Goal: Task Accomplishment & Management: Manage account settings

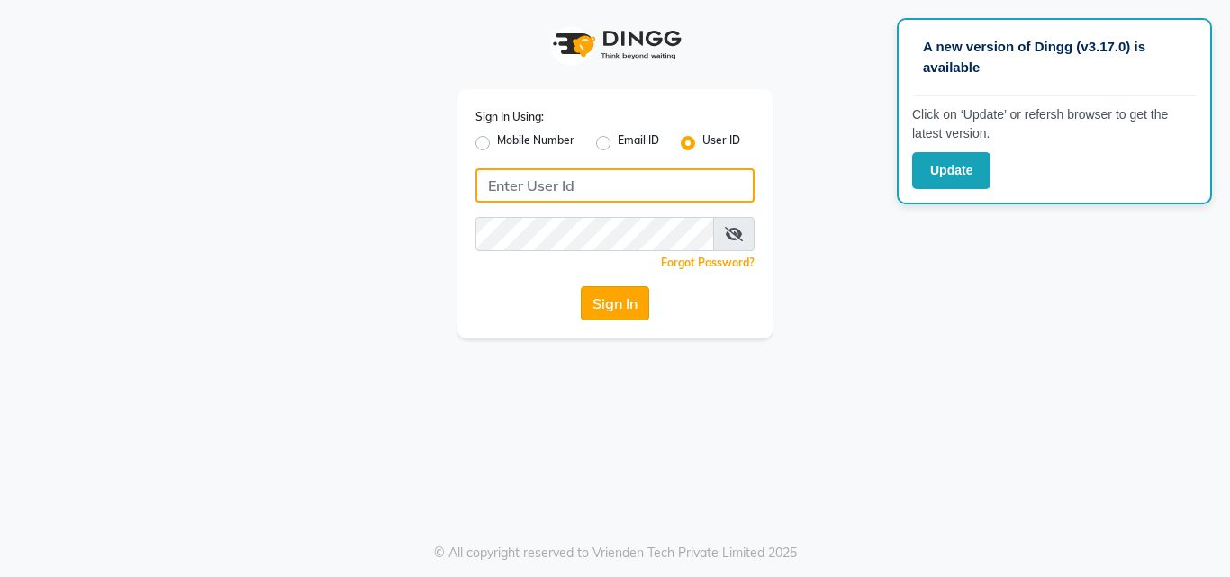
type input "[PERSON_NAME]"
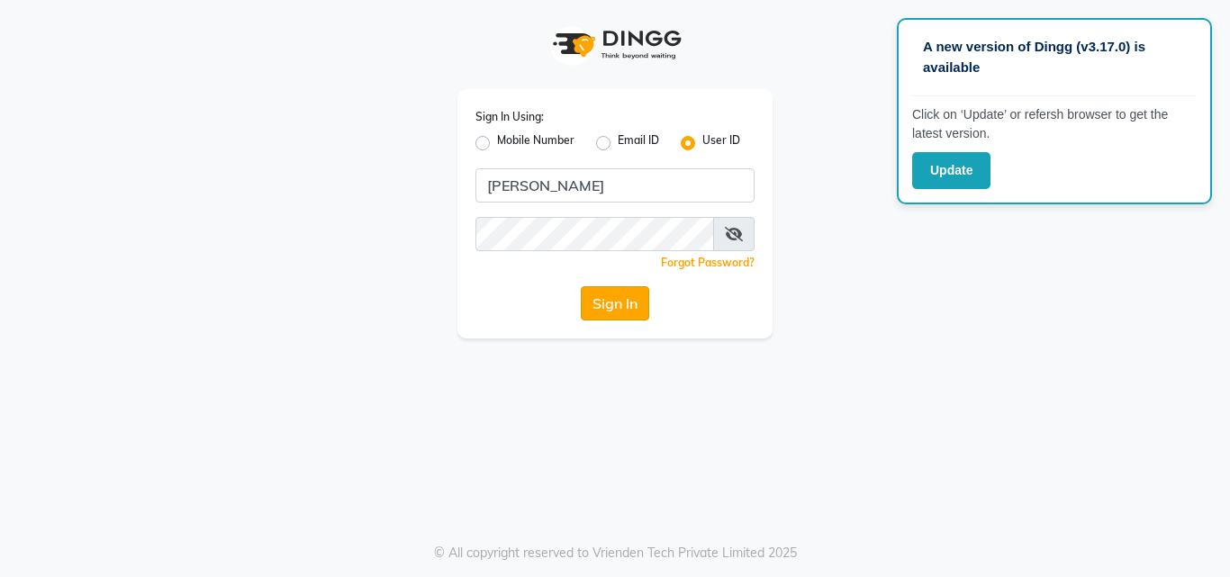
click at [616, 296] on button "Sign In" at bounding box center [615, 303] width 68 height 34
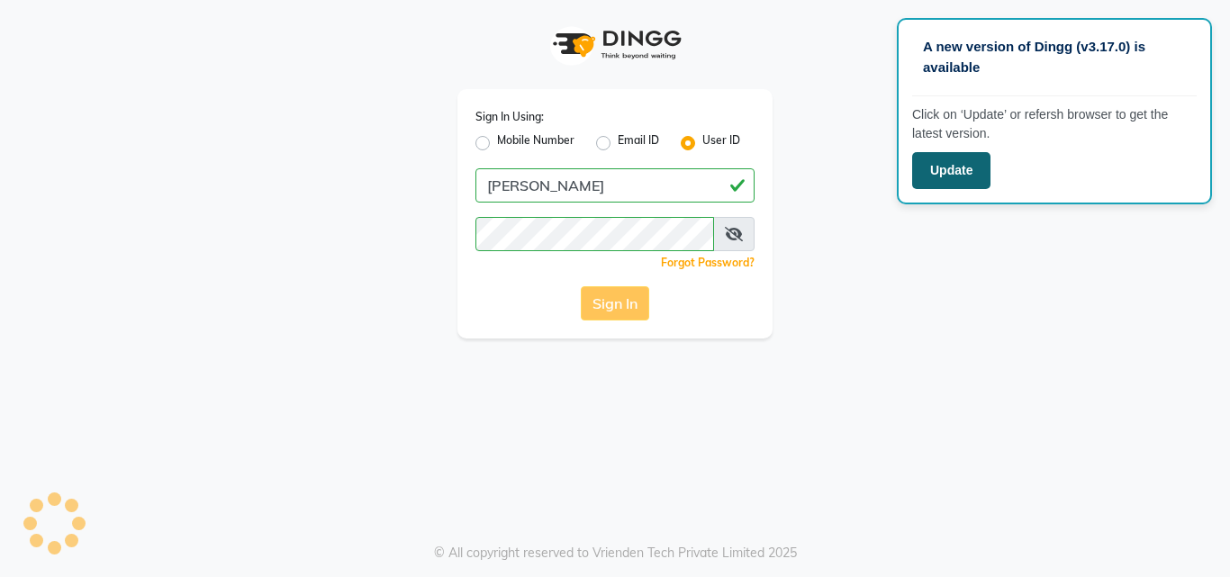
click at [939, 175] on button "Update" at bounding box center [951, 170] width 78 height 37
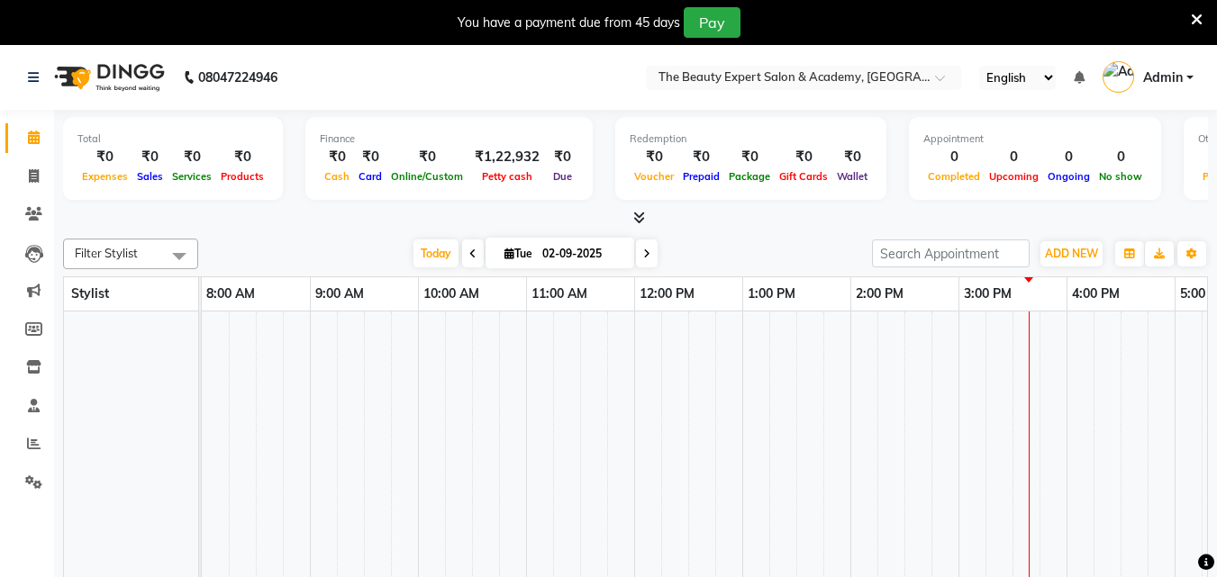
select select "en"
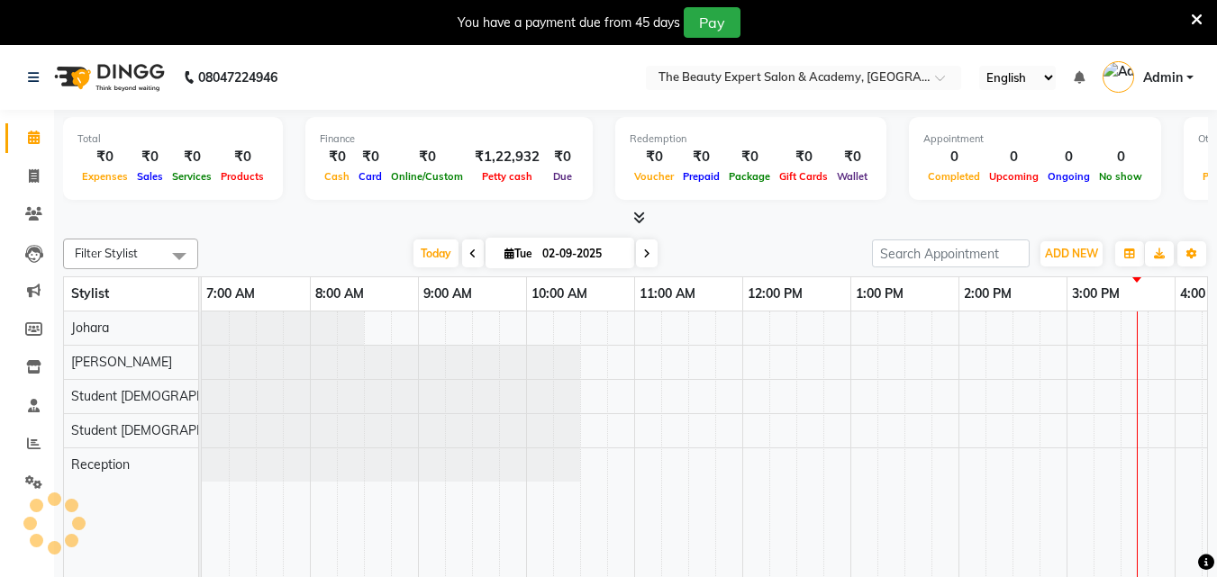
click at [469, 256] on icon at bounding box center [472, 254] width 7 height 11
click at [548, 252] on icon at bounding box center [549, 254] width 7 height 11
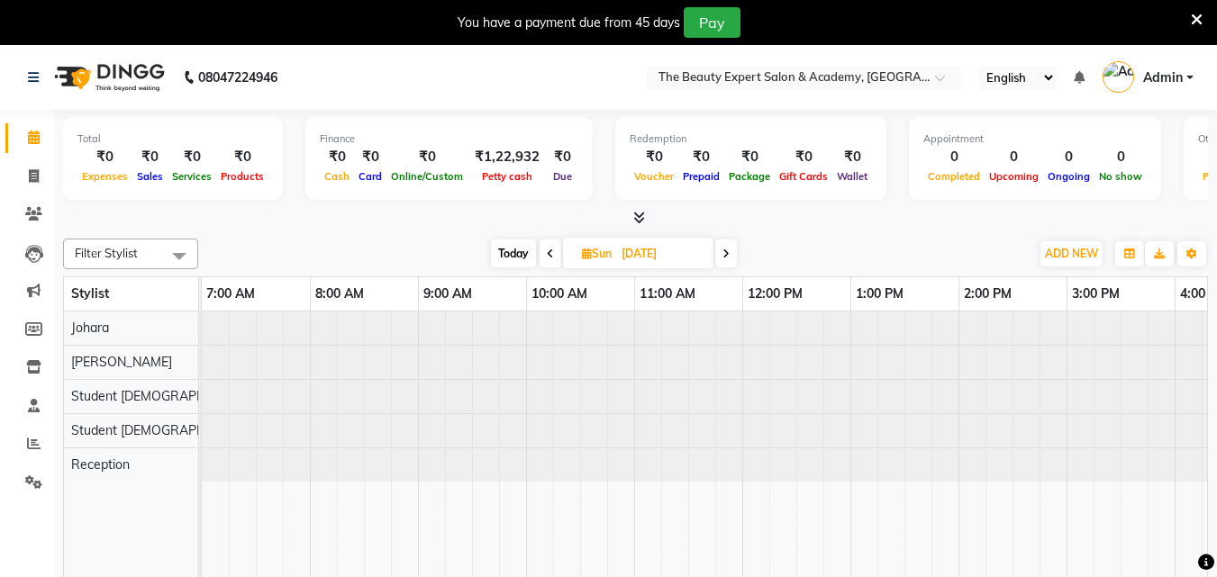
click at [548, 252] on icon at bounding box center [550, 254] width 7 height 11
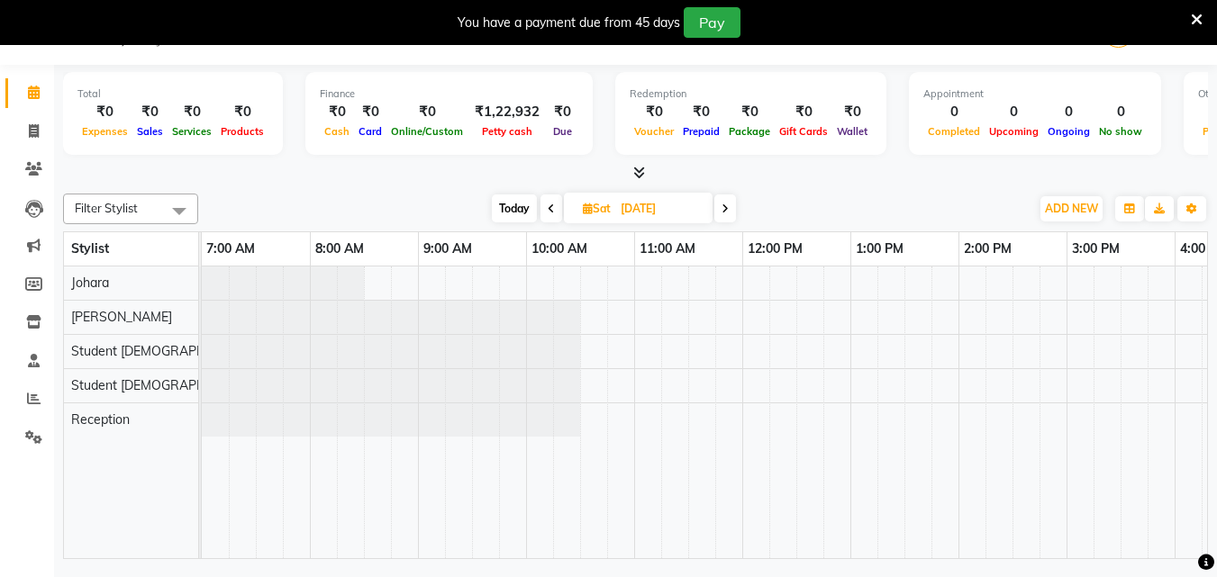
click at [555, 204] on span at bounding box center [551, 209] width 22 height 28
click at [548, 210] on icon at bounding box center [551, 209] width 7 height 11
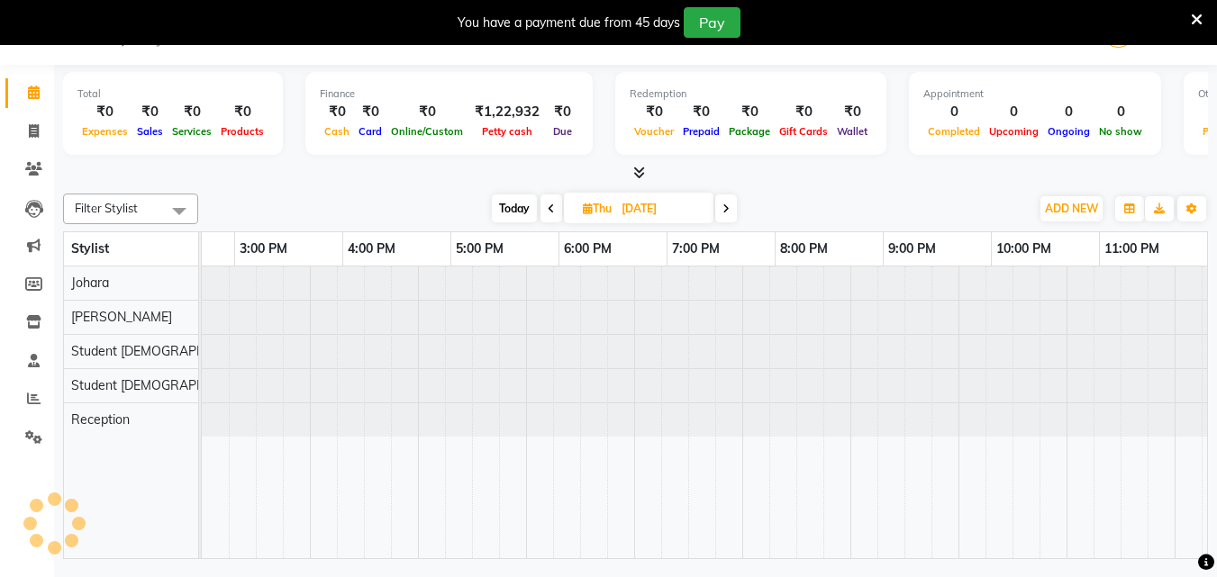
scroll to position [0, 832]
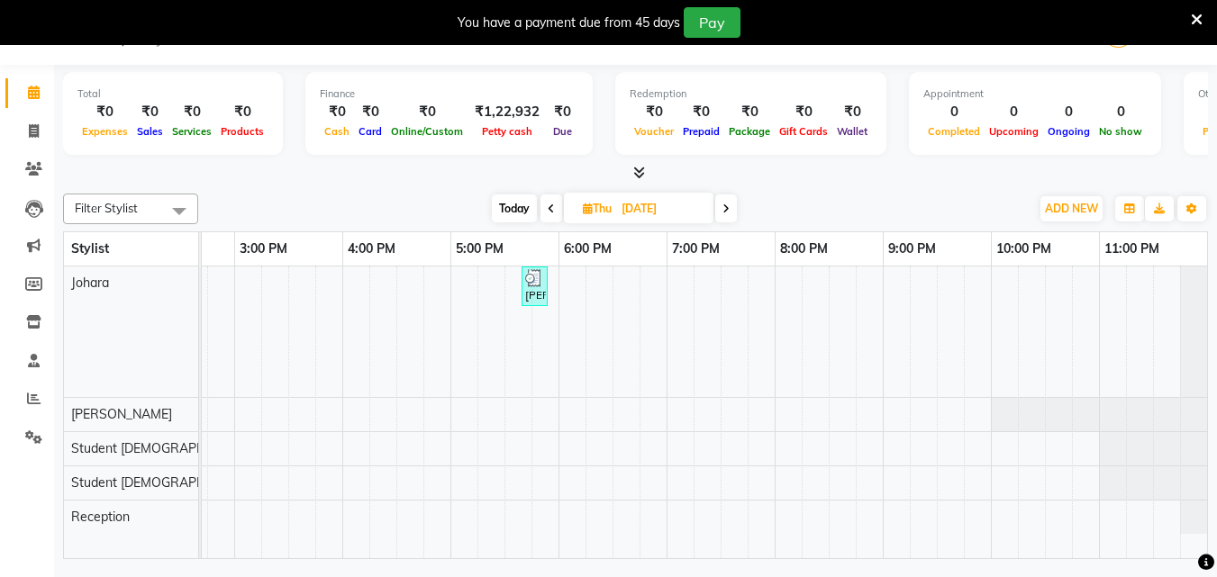
click at [727, 210] on icon at bounding box center [725, 209] width 7 height 11
type input "[DATE]"
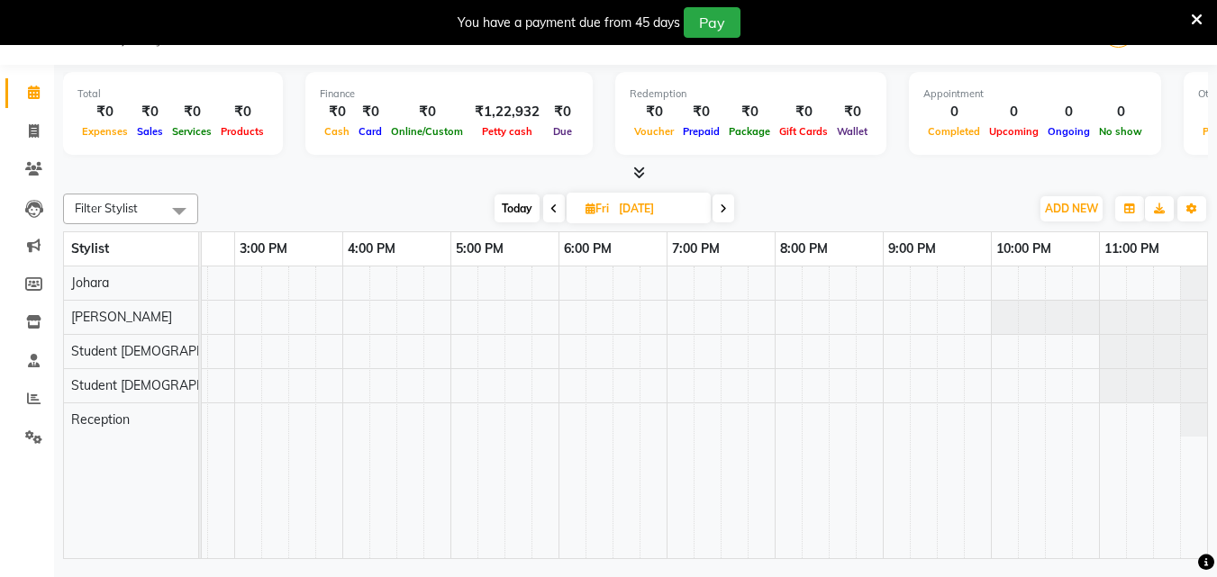
scroll to position [0, 0]
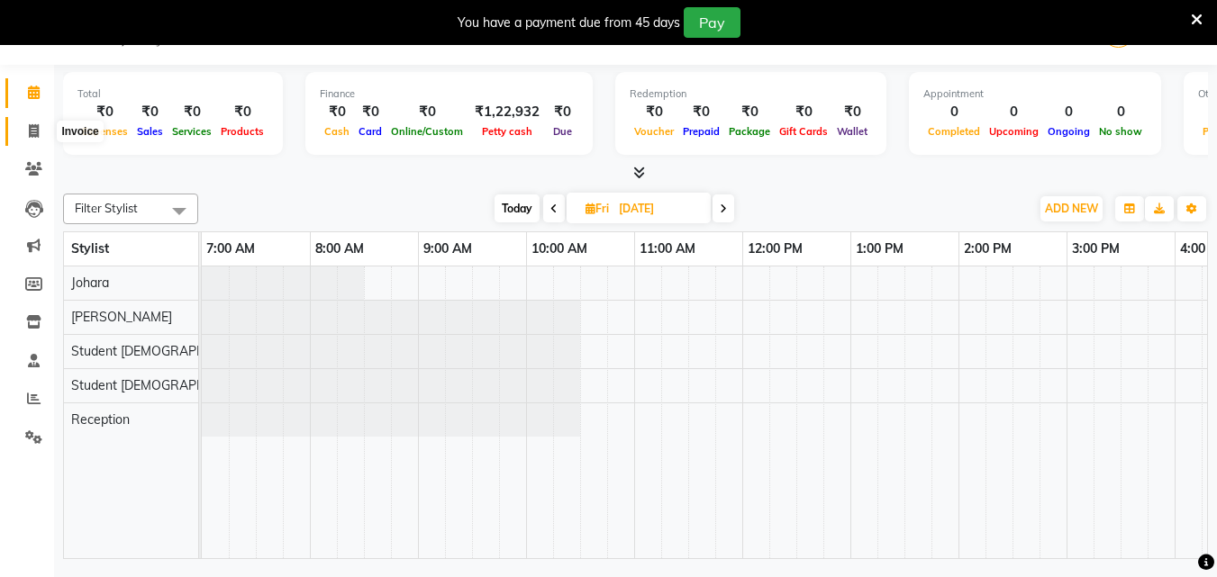
click at [35, 129] on icon at bounding box center [34, 131] width 10 height 14
select select "service"
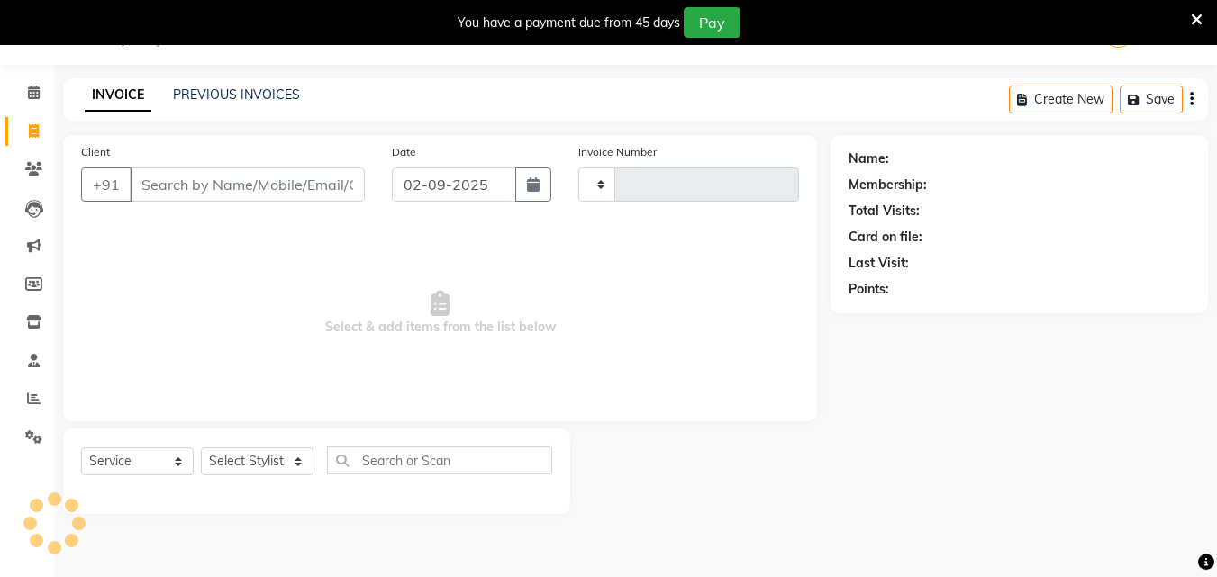
type input "0314"
select select "655"
click at [186, 183] on input "Client" at bounding box center [247, 184] width 235 height 34
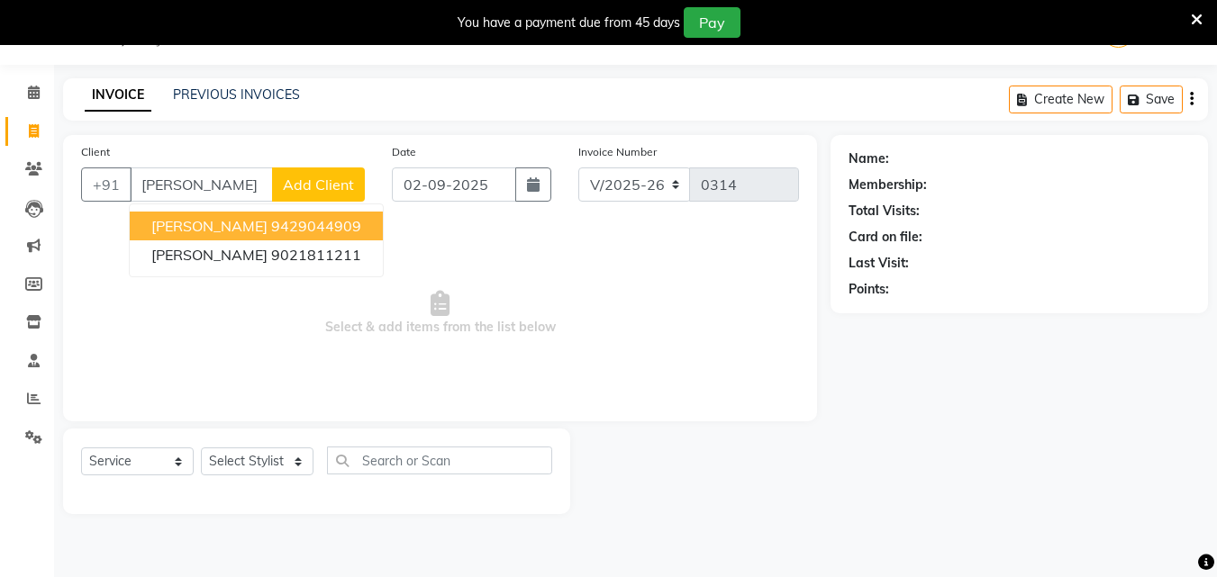
click at [179, 231] on span "[PERSON_NAME]" at bounding box center [209, 226] width 116 height 18
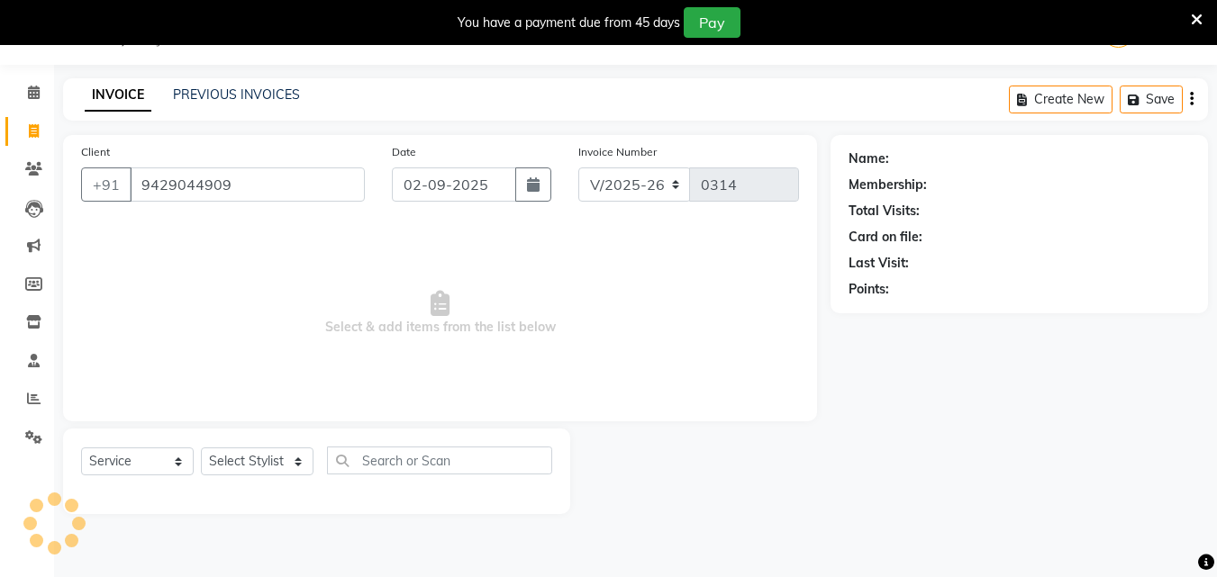
type input "9429044909"
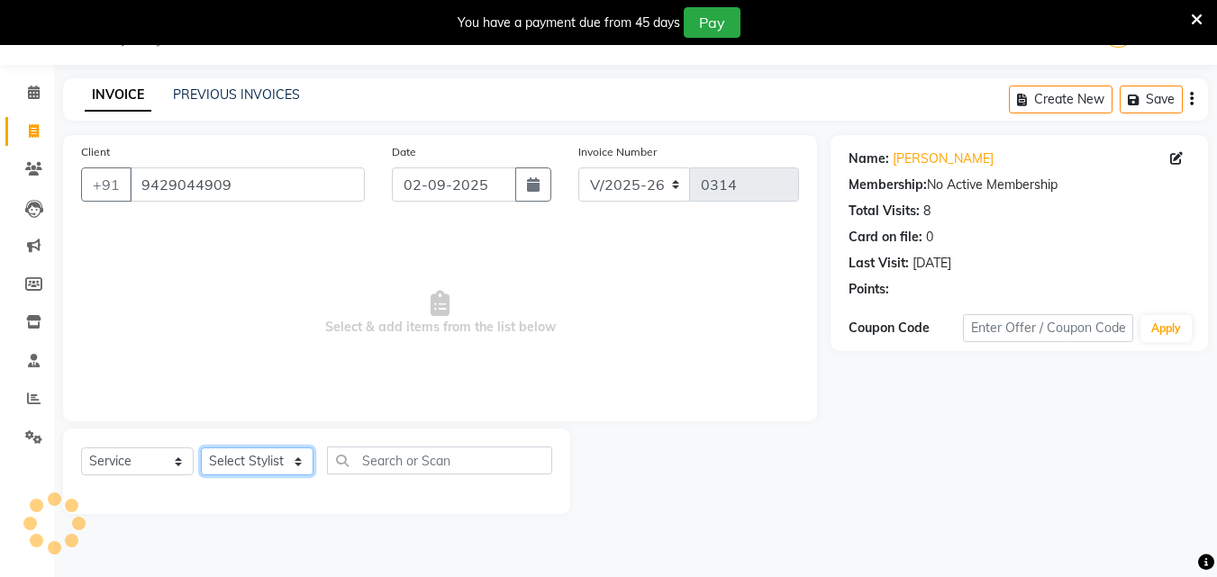
click at [287, 457] on select "Select Stylist [PERSON_NAME] Reception Student [DEMOGRAPHIC_DATA] Student [DEMO…" at bounding box center [257, 462] width 113 height 28
select select "9674"
click at [201, 448] on select "Select Stylist [PERSON_NAME] Reception Student [DEMOGRAPHIC_DATA] Student [DEMO…" at bounding box center [257, 462] width 113 height 28
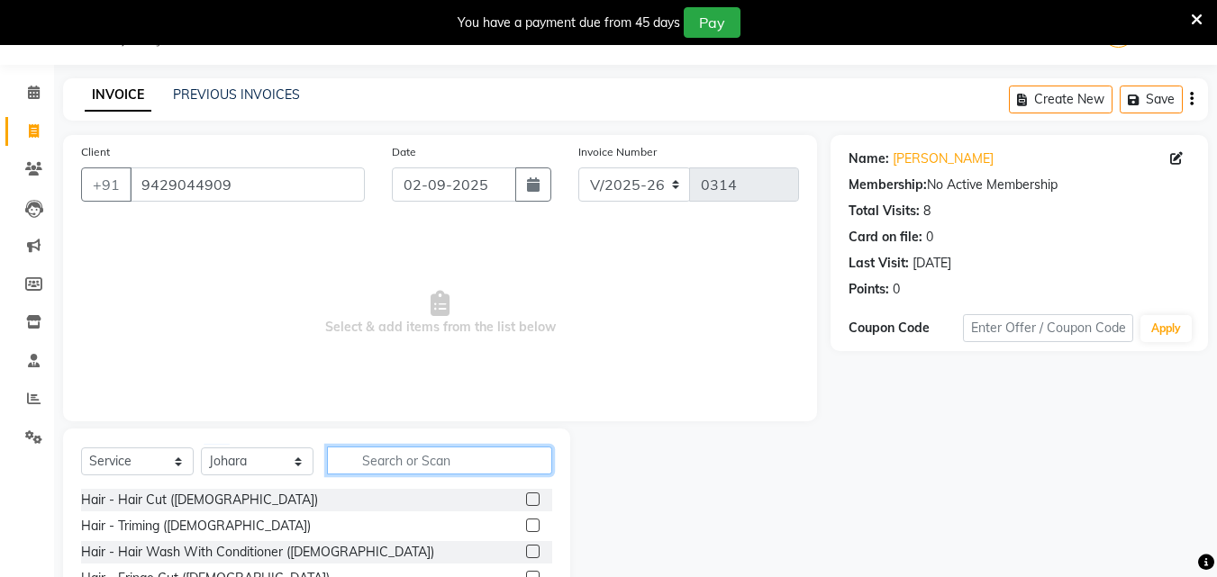
click at [391, 466] on input "text" at bounding box center [439, 461] width 225 height 28
click at [526, 521] on label at bounding box center [533, 526] width 14 height 14
click at [526, 521] on input "checkbox" at bounding box center [532, 526] width 12 height 12
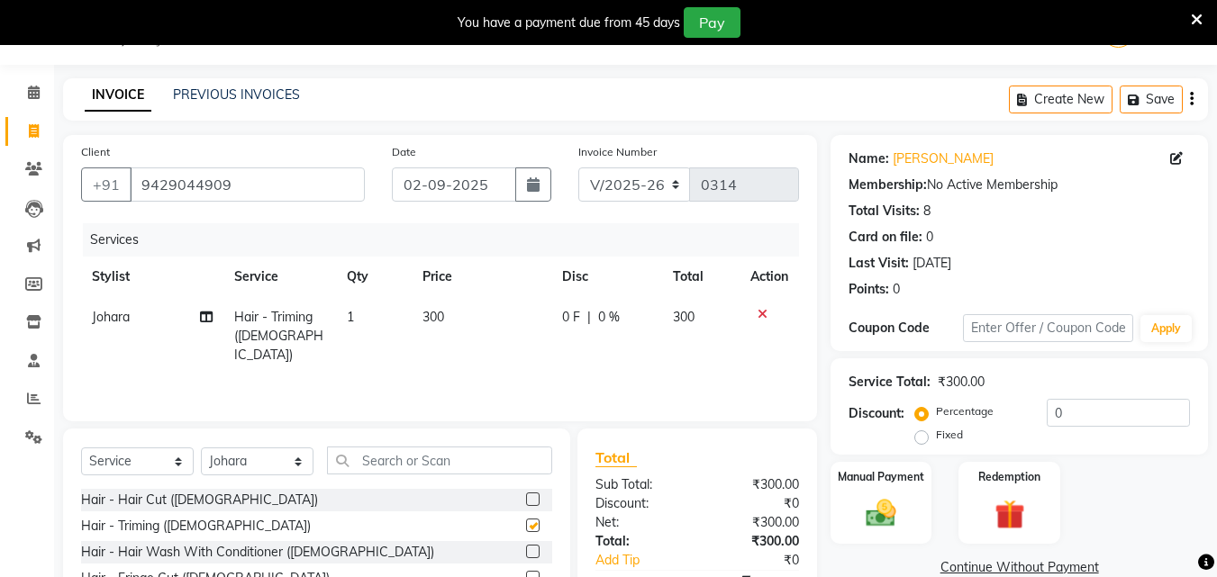
checkbox input "false"
click at [434, 463] on input "text" at bounding box center [439, 461] width 225 height 28
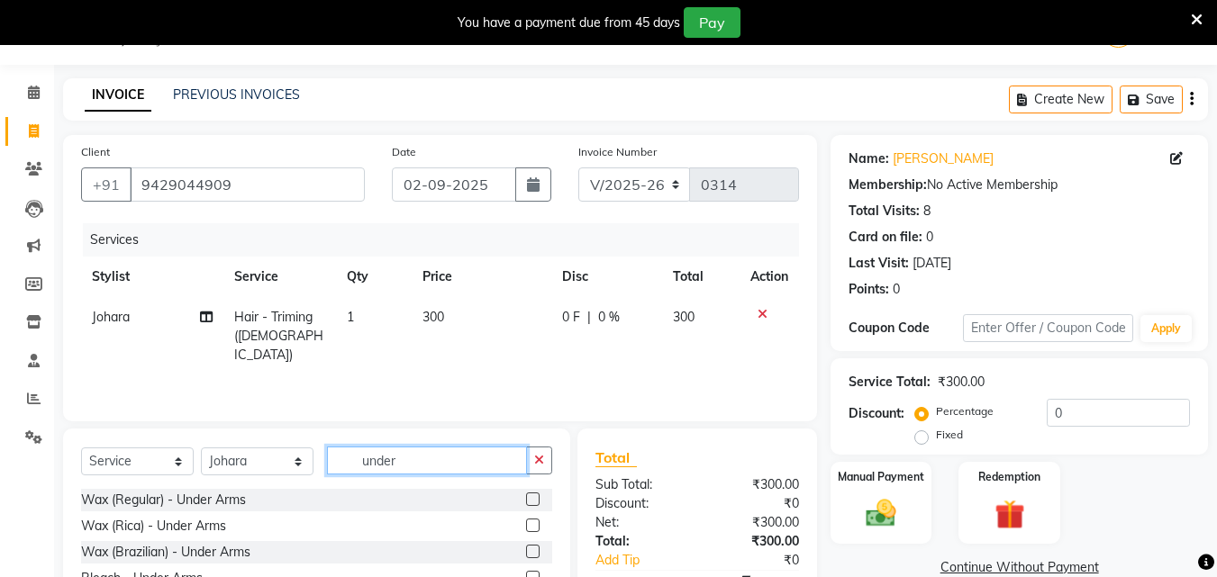
type input "under"
click at [531, 549] on label at bounding box center [533, 552] width 14 height 14
click at [531, 549] on input "checkbox" at bounding box center [532, 553] width 12 height 12
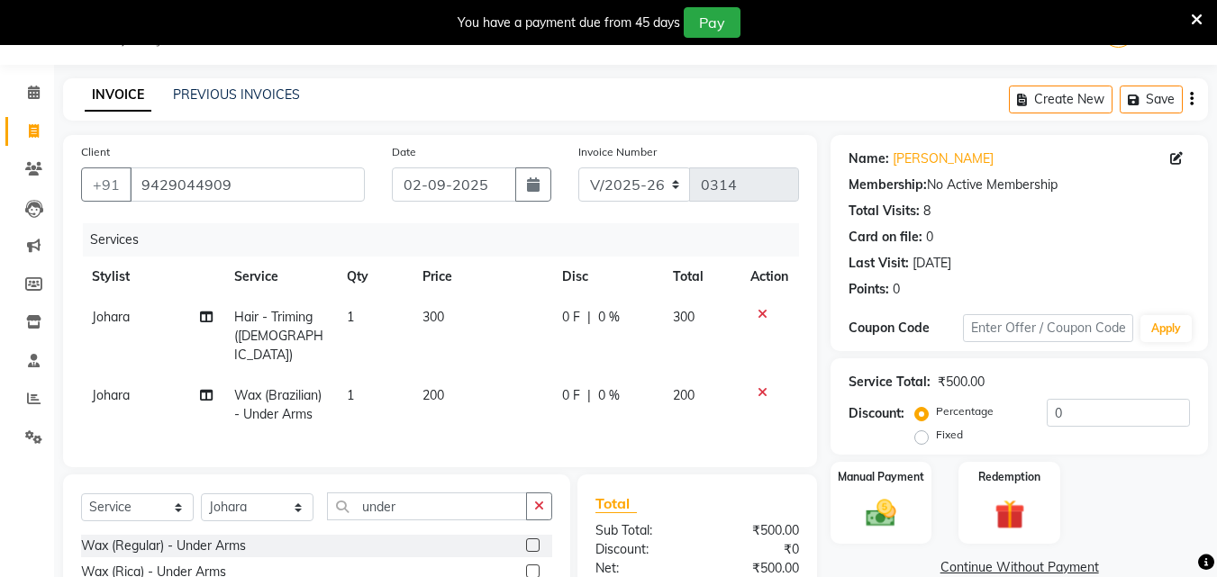
checkbox input "false"
click at [459, 493] on input "under" at bounding box center [427, 507] width 200 height 28
type input "u"
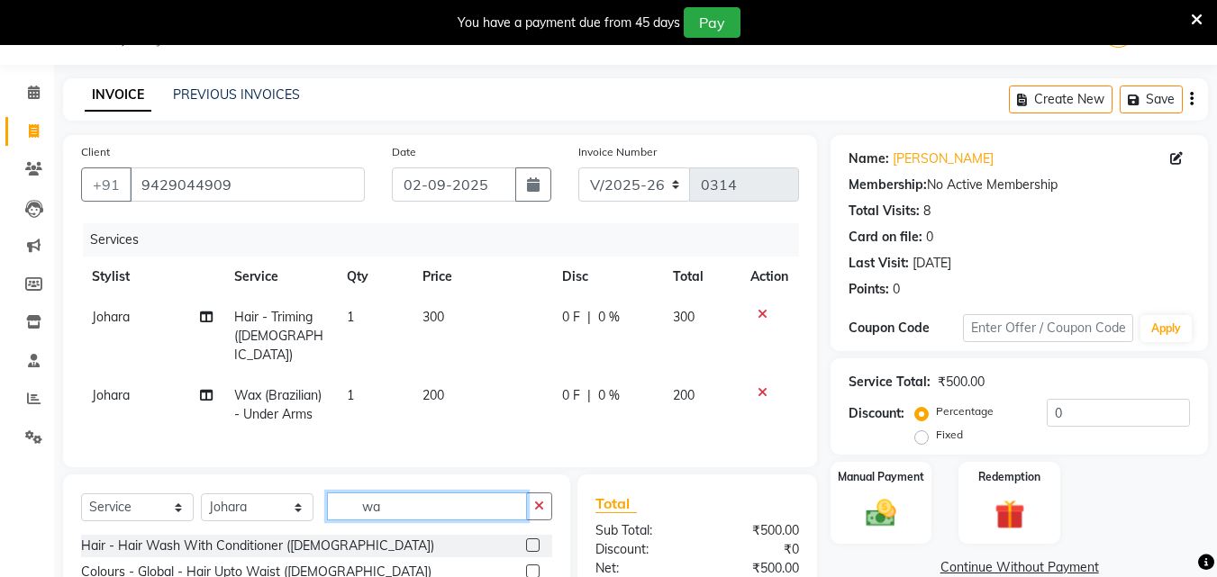
type input "wa"
click at [526, 540] on label at bounding box center [533, 545] width 14 height 14
click at [526, 540] on input "checkbox" at bounding box center [532, 546] width 12 height 12
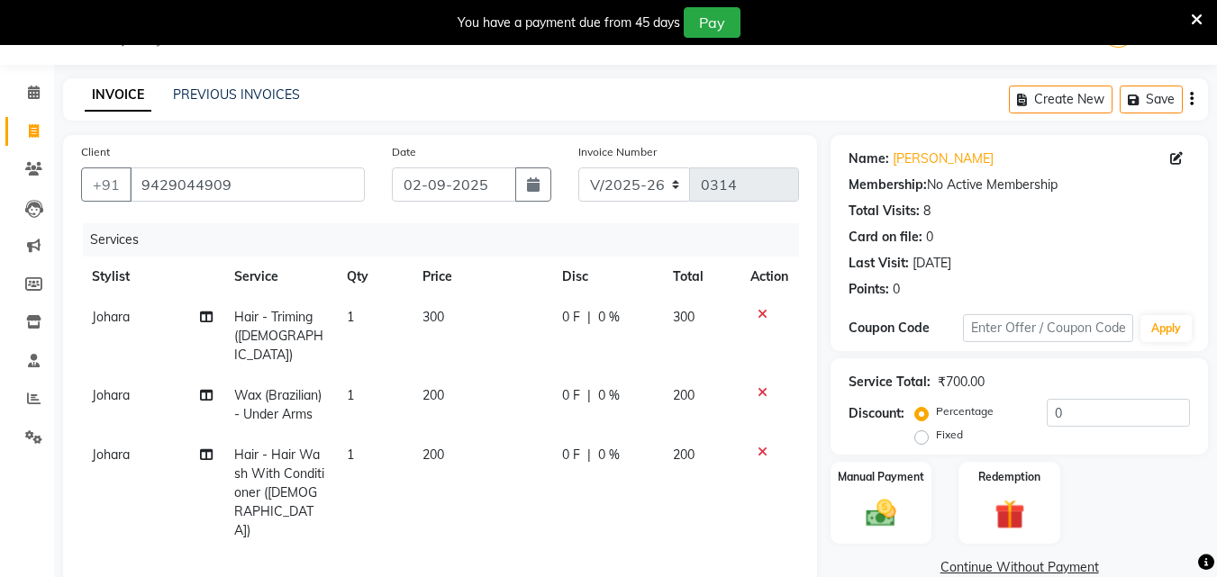
checkbox input "false"
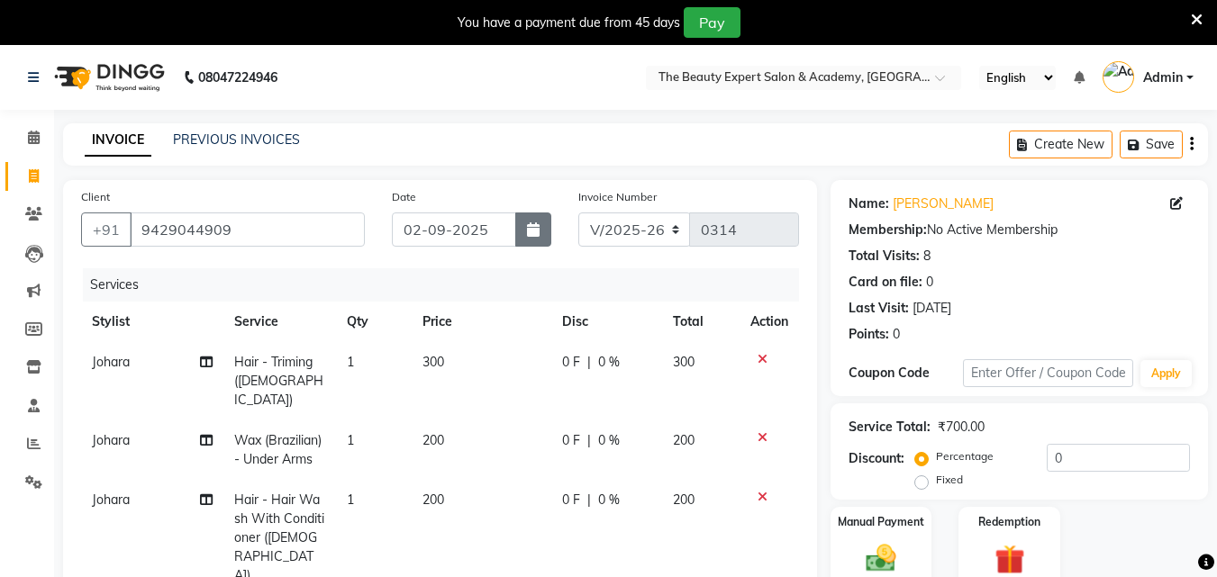
click at [540, 228] on button "button" at bounding box center [533, 230] width 36 height 34
select select "9"
select select "2025"
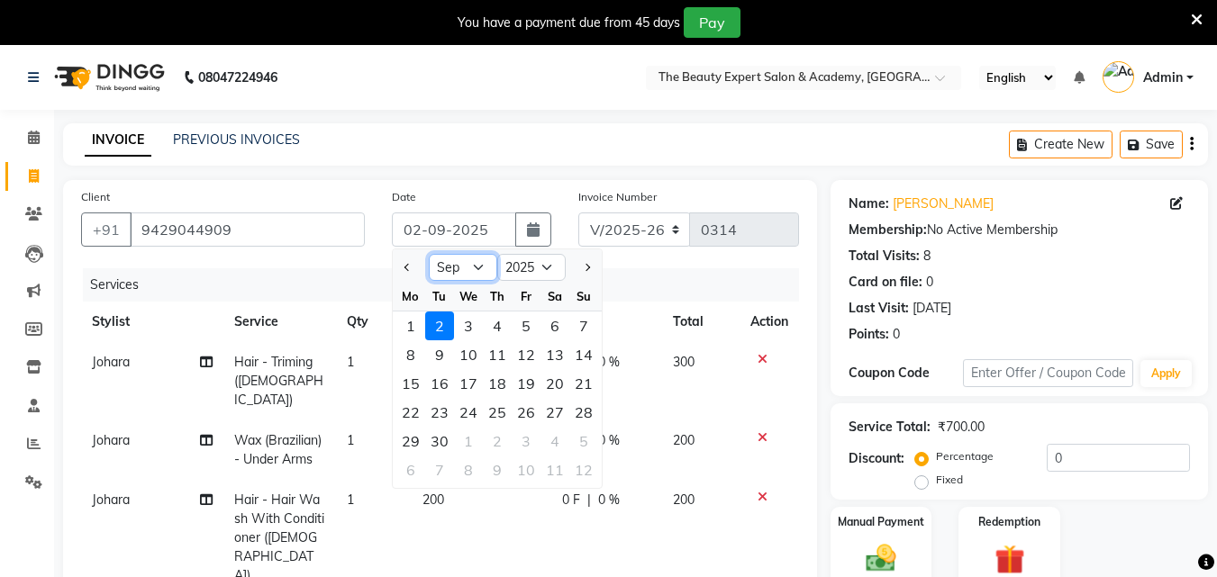
click at [477, 266] on select "Jan Feb Mar Apr May Jun [DATE] Aug Sep Oct Nov Dec" at bounding box center [463, 267] width 68 height 27
select select "8"
click at [429, 254] on select "Jan Feb Mar Apr May Jun [DATE] Aug Sep Oct Nov Dec" at bounding box center [463, 267] width 68 height 27
click at [525, 444] on div "29" at bounding box center [525, 441] width 29 height 29
type input "[DATE]"
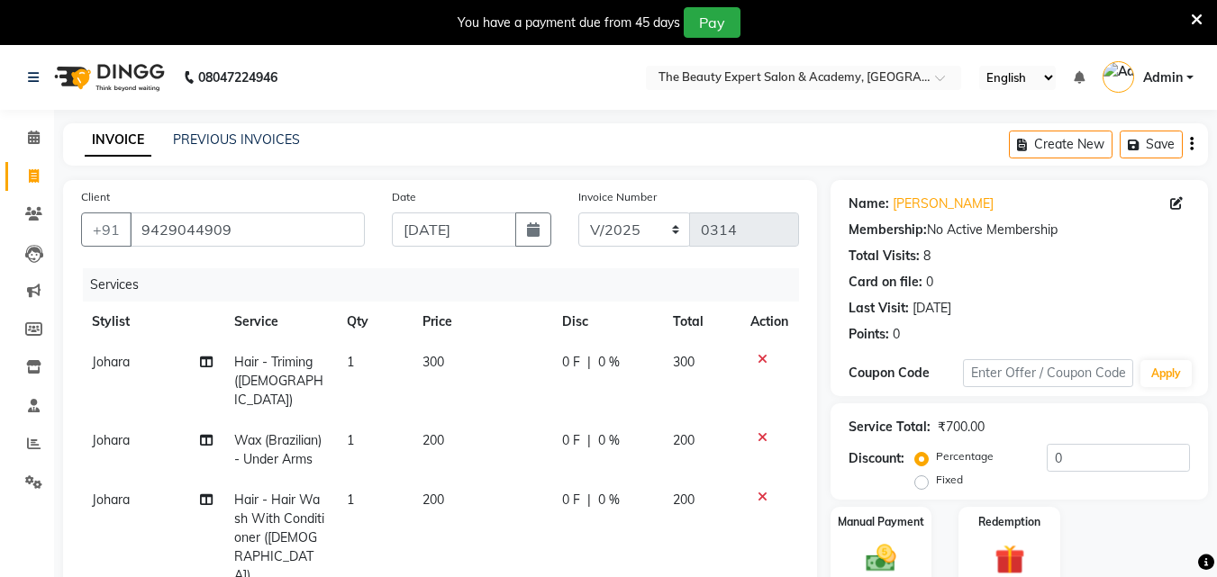
scroll to position [308, 0]
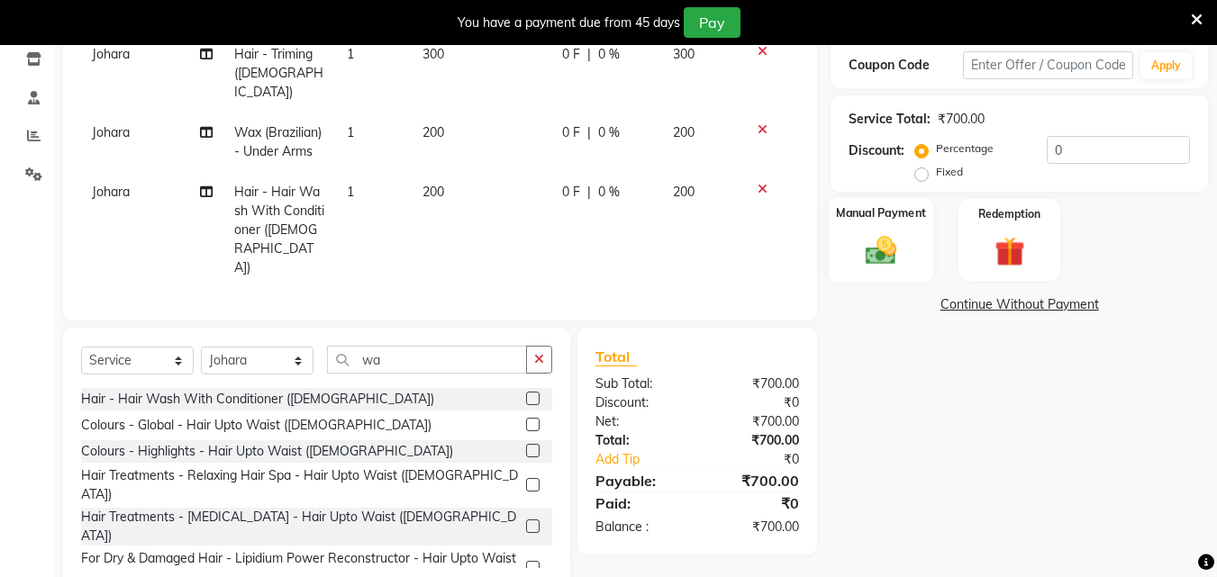
click at [882, 231] on div "Manual Payment" at bounding box center [880, 240] width 105 height 86
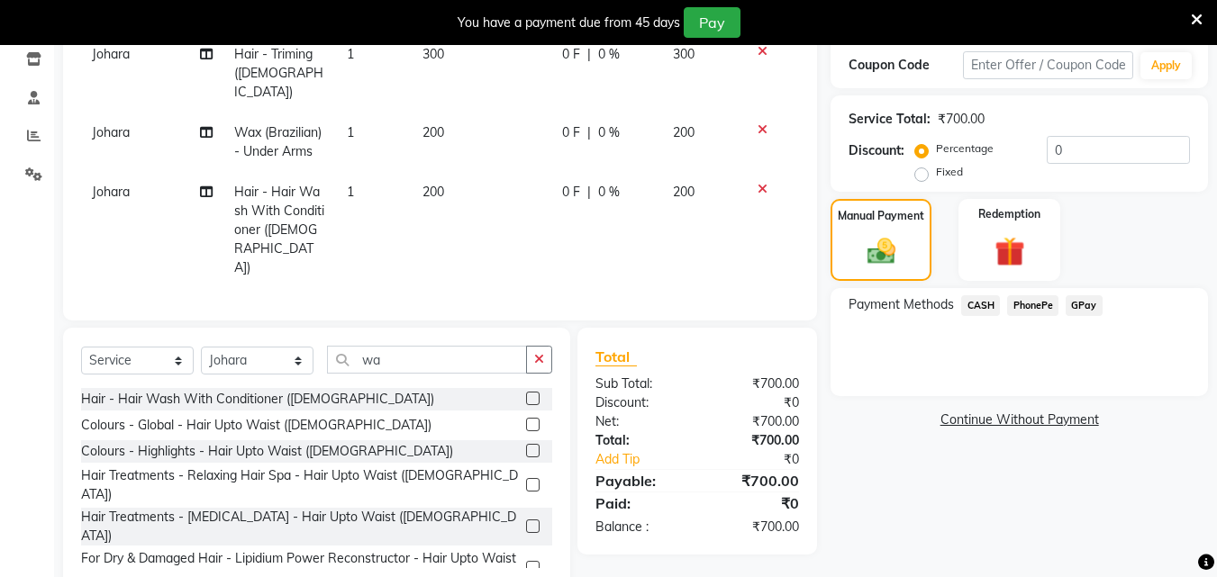
click at [983, 300] on span "CASH" at bounding box center [980, 305] width 39 height 21
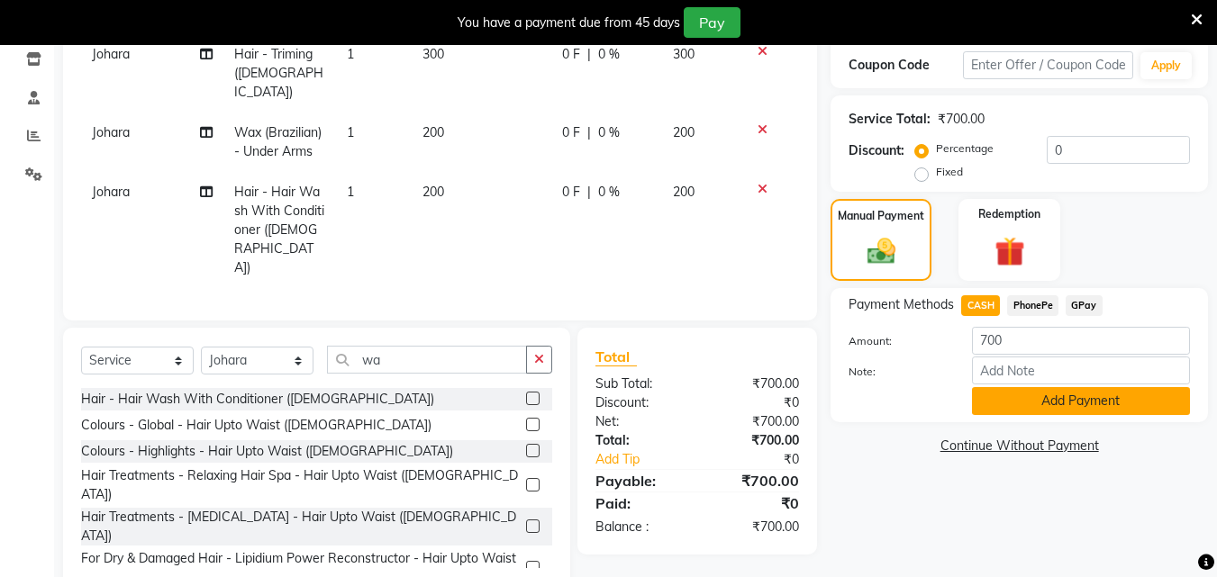
click at [1056, 400] on button "Add Payment" at bounding box center [1081, 401] width 218 height 28
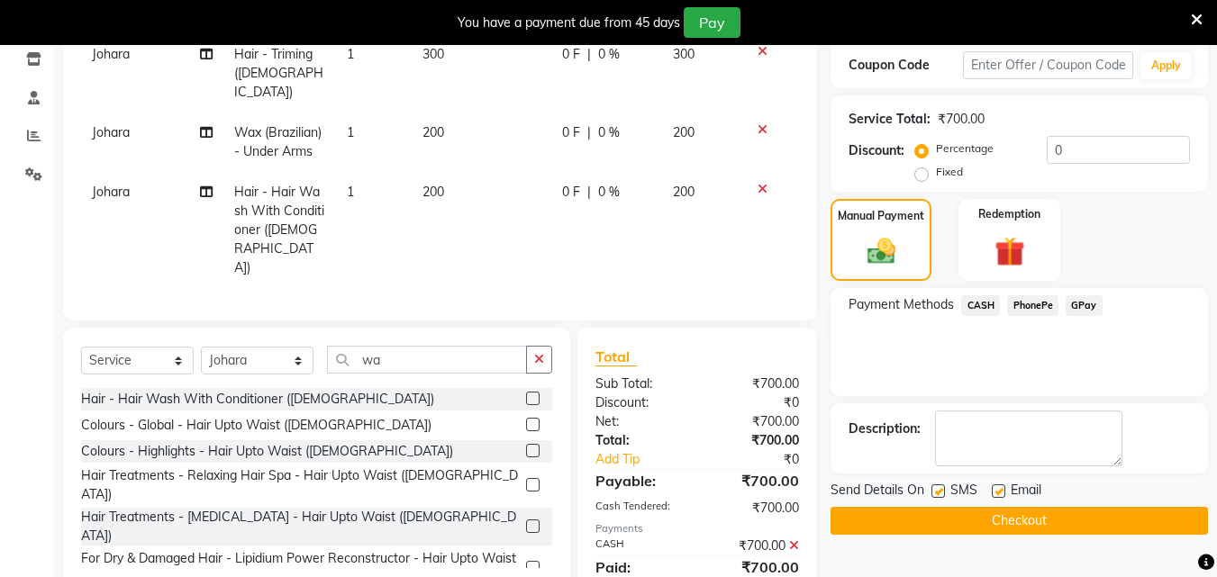
click at [991, 517] on button "Checkout" at bounding box center [1018, 521] width 377 height 28
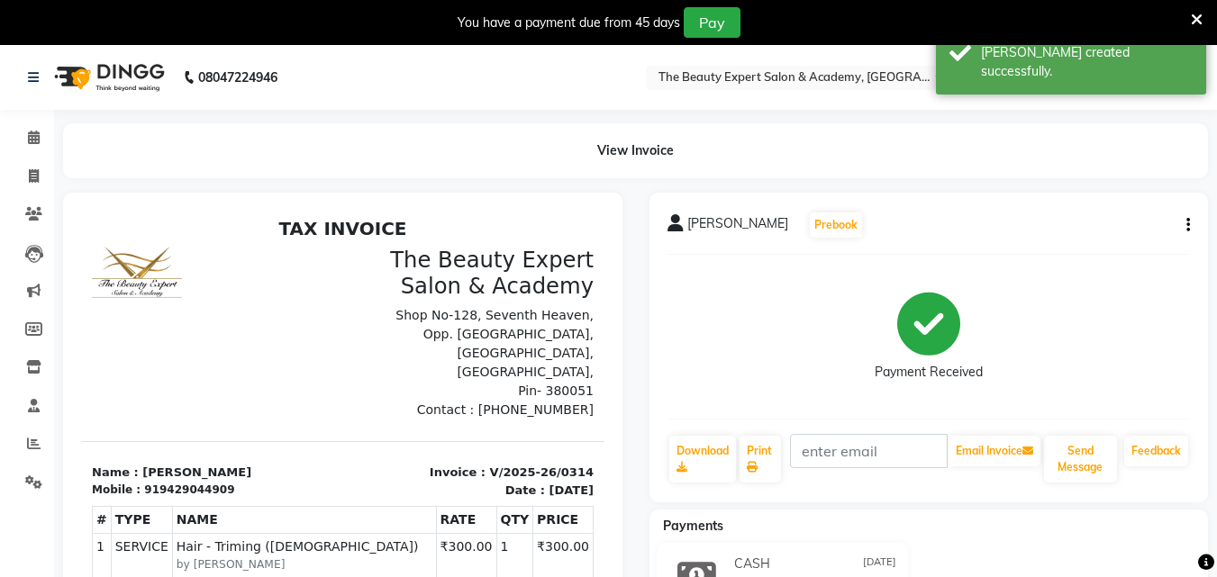
click at [110, 66] on img at bounding box center [107, 77] width 123 height 50
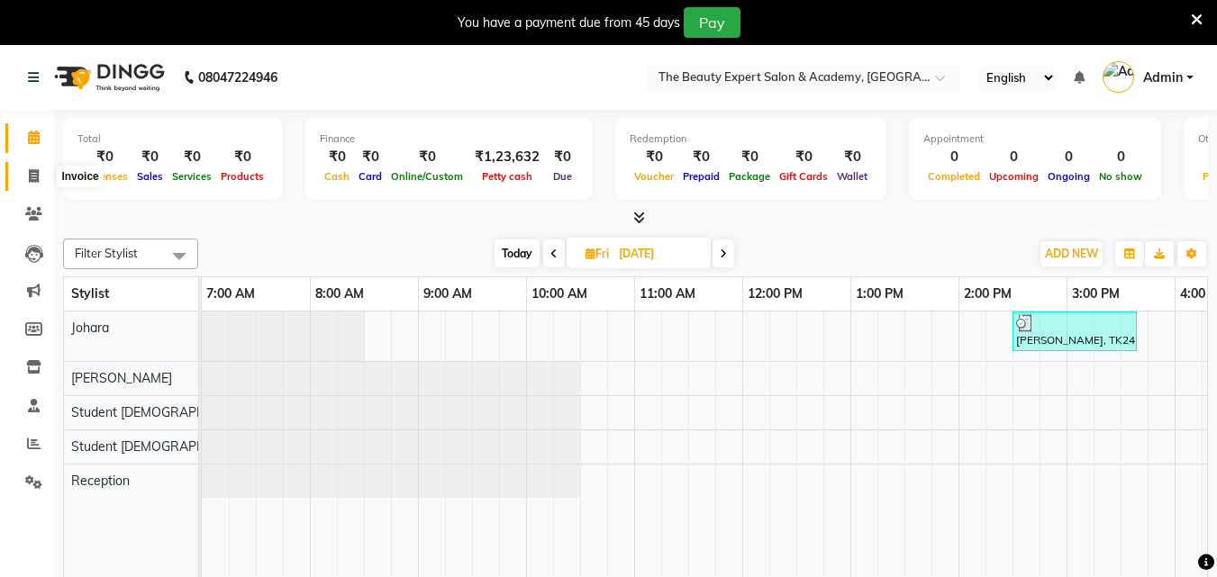
click at [37, 176] on icon at bounding box center [34, 176] width 10 height 14
select select "service"
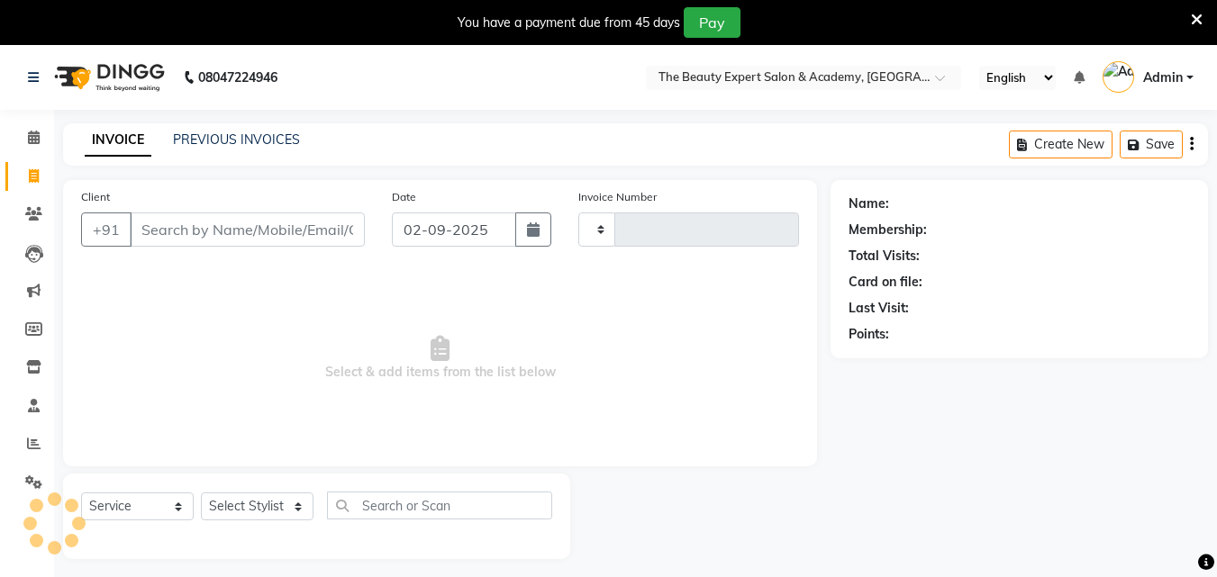
type input "0315"
select select "655"
click at [161, 228] on input "Client" at bounding box center [247, 230] width 235 height 34
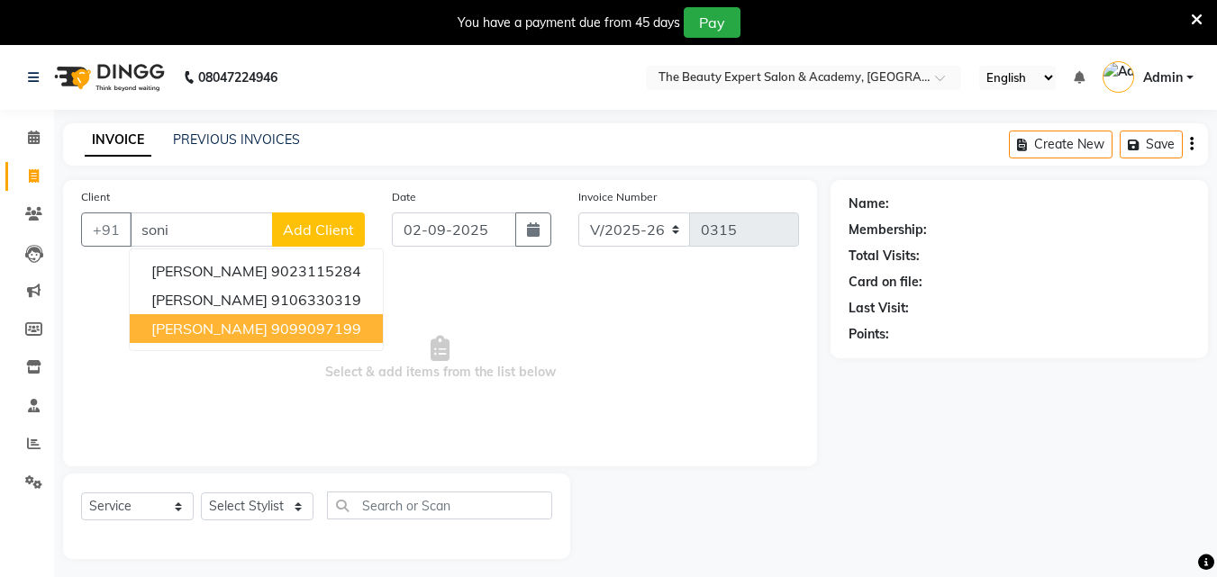
click at [204, 334] on span "[PERSON_NAME]" at bounding box center [209, 329] width 116 height 18
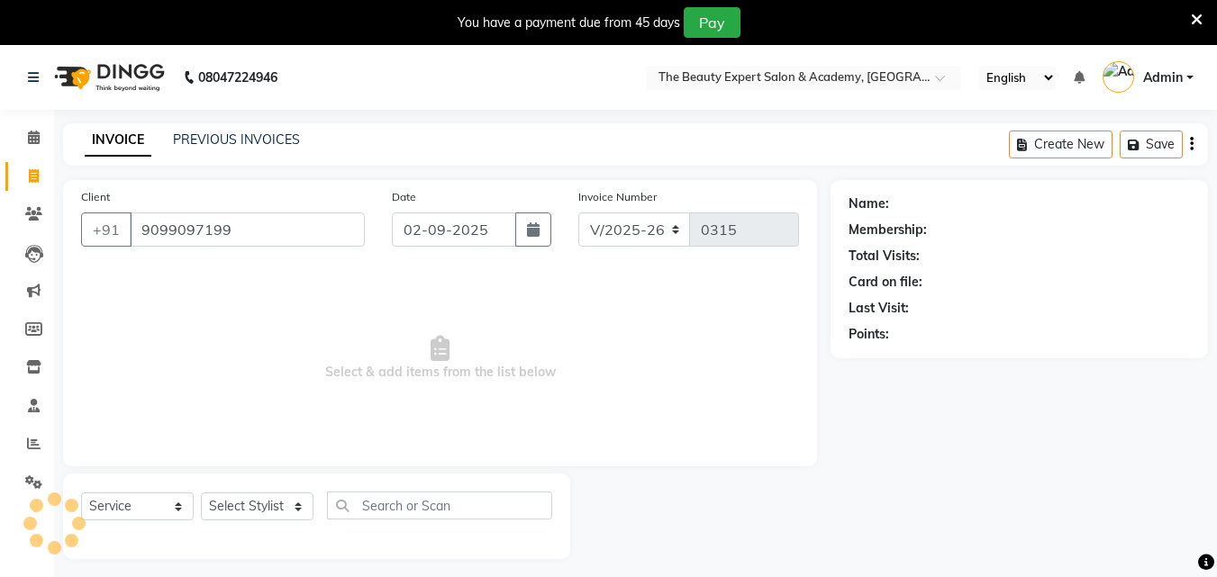
type input "9099097199"
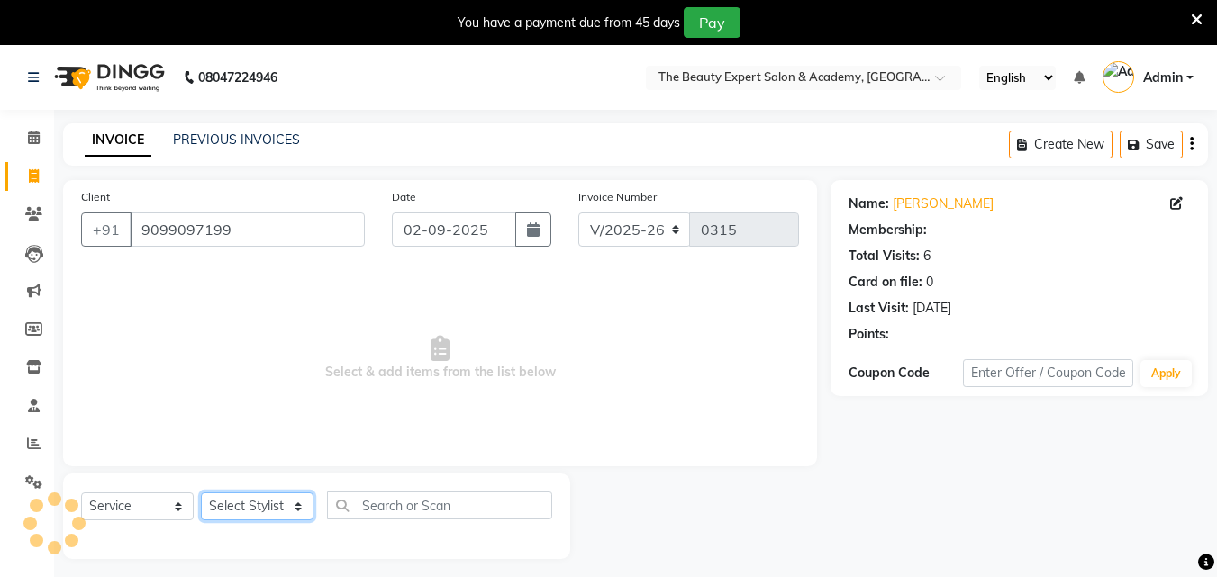
click at [300, 502] on select "Select Stylist [PERSON_NAME] Reception Student [DEMOGRAPHIC_DATA] Student [DEMO…" at bounding box center [257, 507] width 113 height 28
select select "9674"
click at [201, 493] on select "Select Stylist [PERSON_NAME] Reception Student [DEMOGRAPHIC_DATA] Student [DEMO…" at bounding box center [257, 507] width 113 height 28
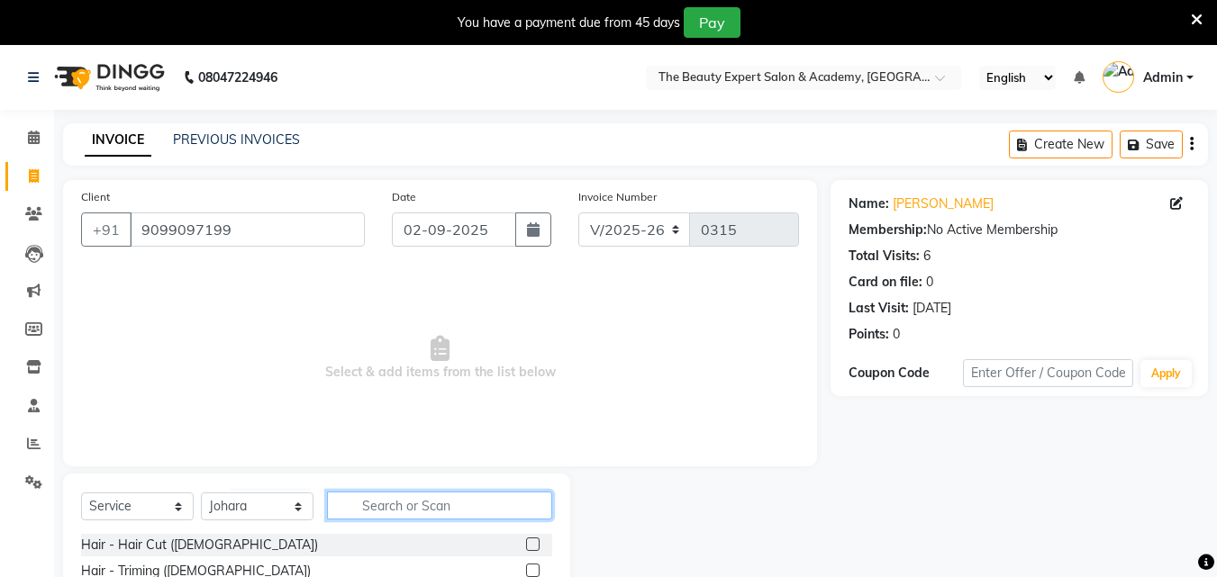
click at [393, 508] on input "text" at bounding box center [439, 506] width 225 height 28
type input "rica"
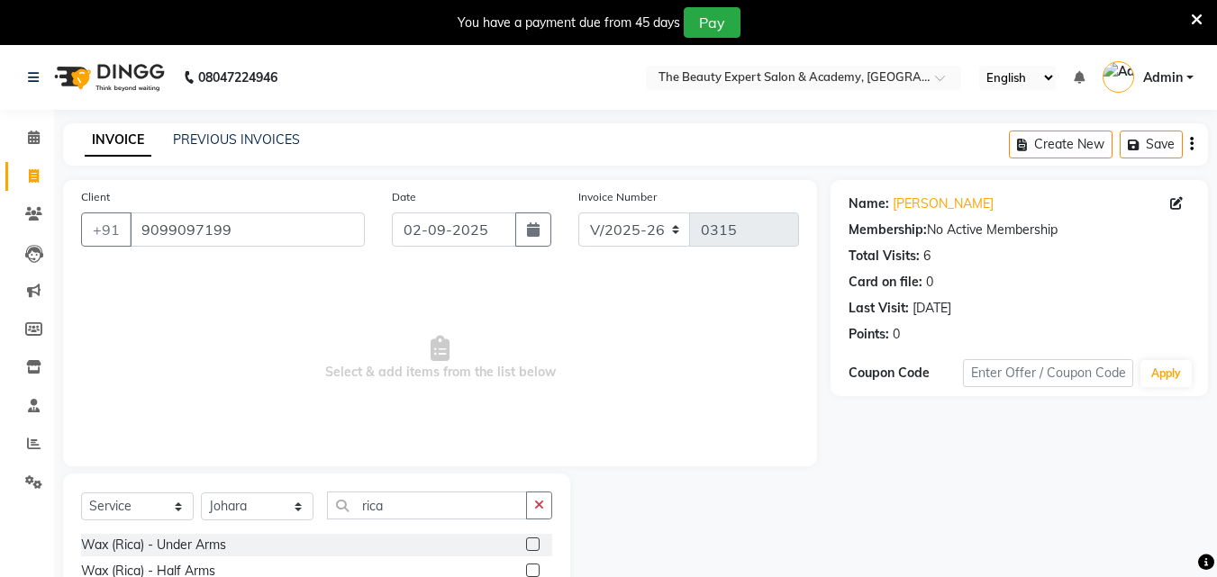
click at [526, 565] on label at bounding box center [533, 571] width 14 height 14
click at [526, 566] on input "checkbox" at bounding box center [532, 572] width 12 height 12
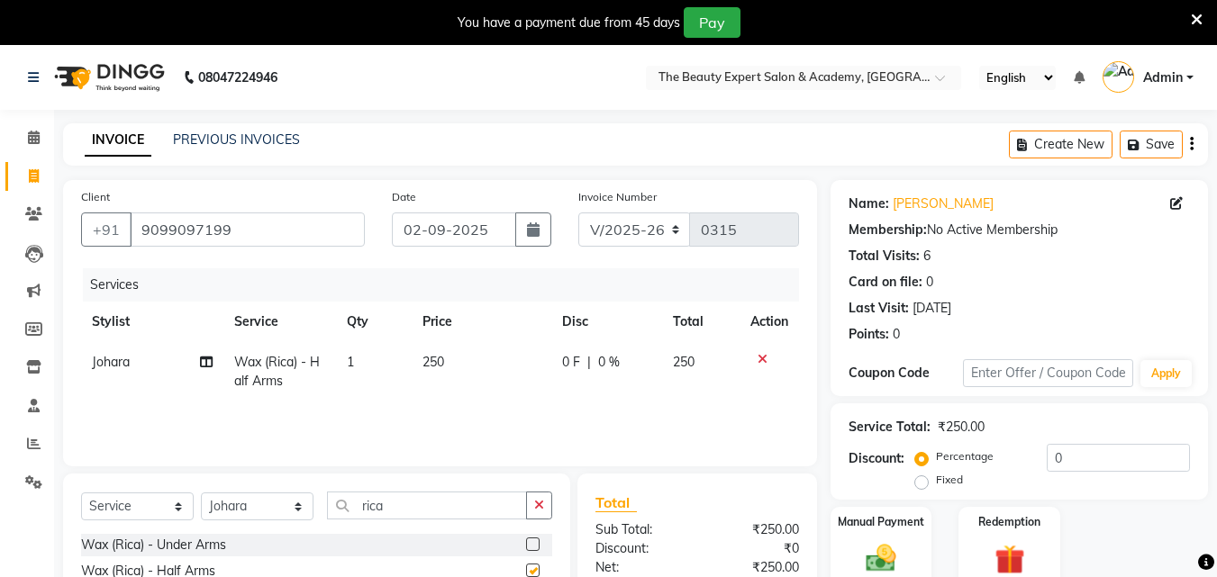
checkbox input "false"
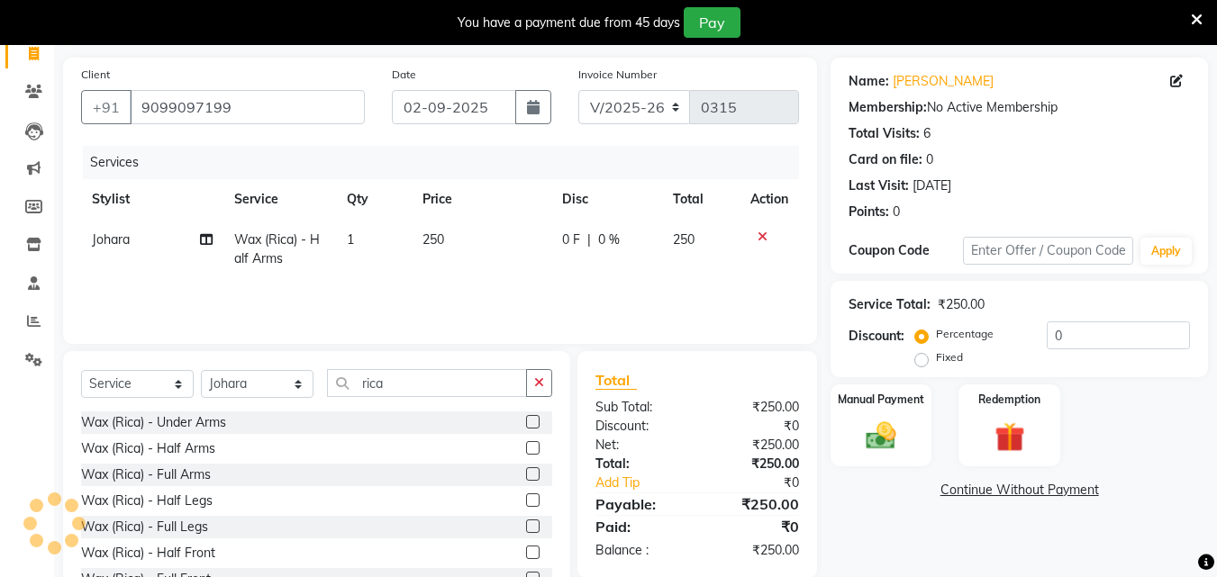
scroll to position [189, 0]
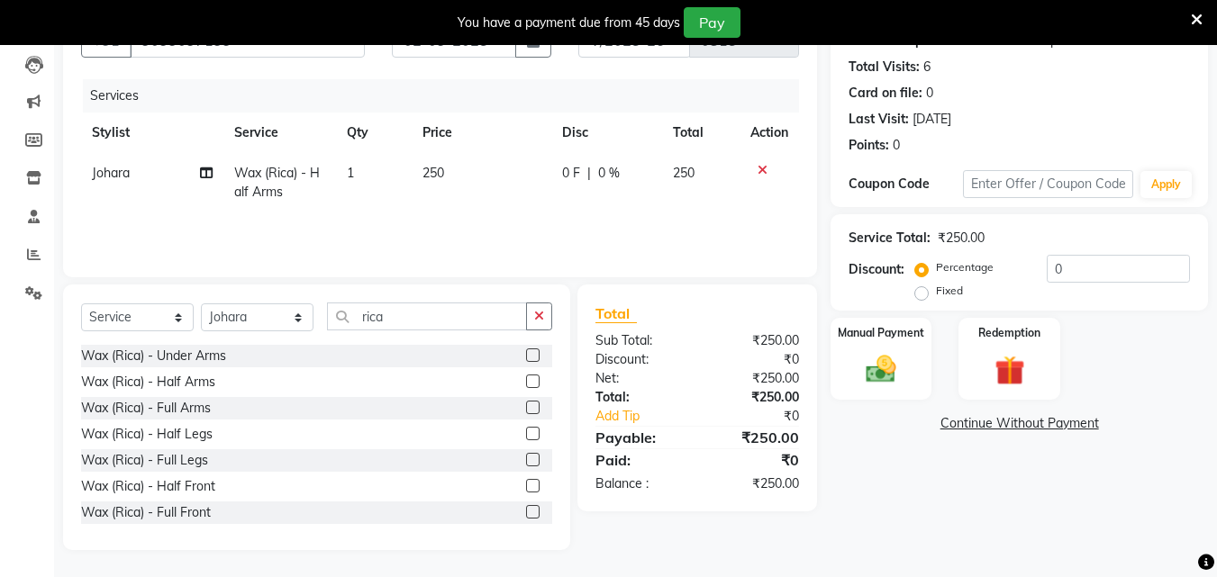
click at [526, 434] on label at bounding box center [533, 434] width 14 height 14
click at [526, 434] on input "checkbox" at bounding box center [532, 435] width 12 height 12
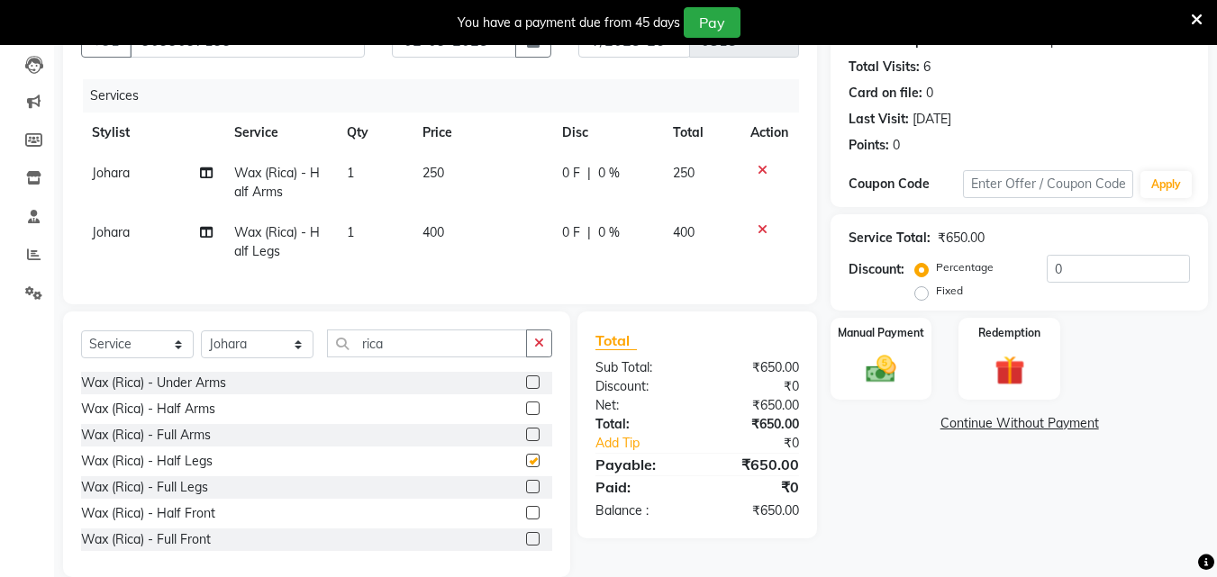
checkbox input "false"
click at [404, 357] on input "rica" at bounding box center [427, 344] width 200 height 28
type input "r"
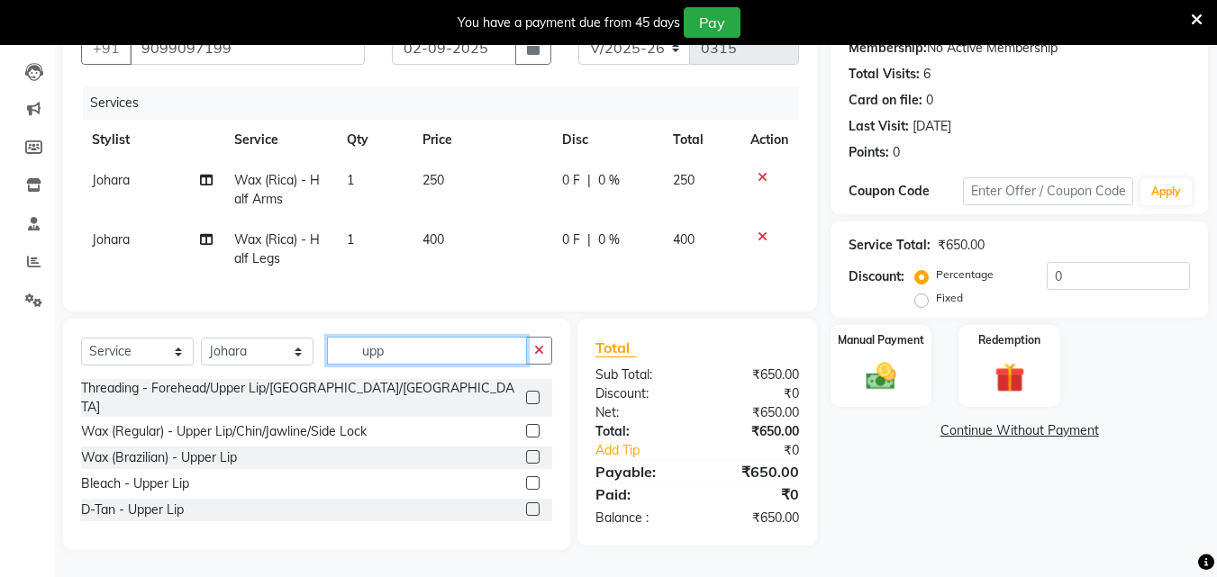
type input "upp"
click at [533, 391] on label at bounding box center [533, 398] width 14 height 14
click at [533, 393] on input "checkbox" at bounding box center [532, 399] width 12 height 12
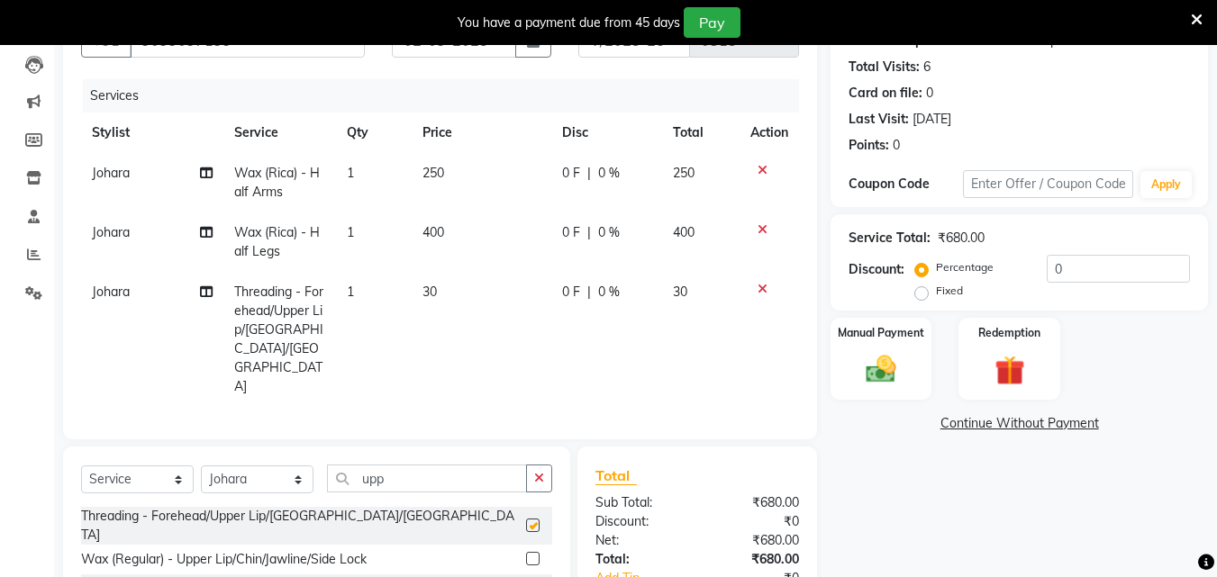
checkbox input "false"
click at [936, 292] on label "Fixed" at bounding box center [949, 291] width 27 height 16
click at [924, 292] on input "Fixed" at bounding box center [925, 291] width 13 height 13
radio input "true"
click at [936, 292] on label "Fixed" at bounding box center [949, 291] width 27 height 16
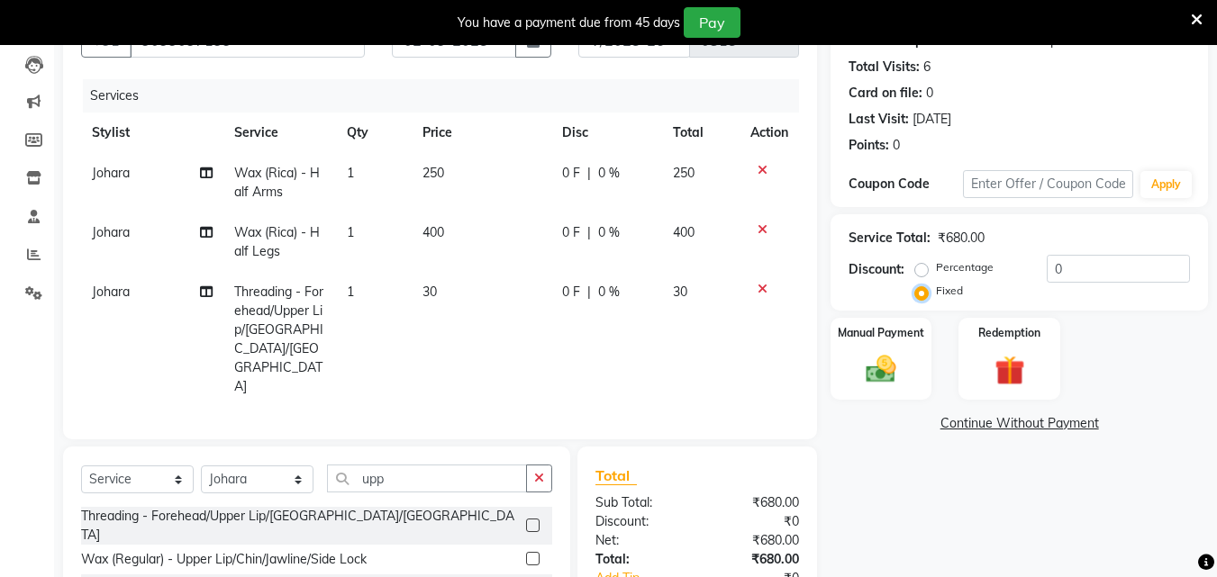
click at [923, 292] on input "Fixed" at bounding box center [925, 291] width 13 height 13
click at [1063, 272] on input "0" at bounding box center [1117, 269] width 143 height 28
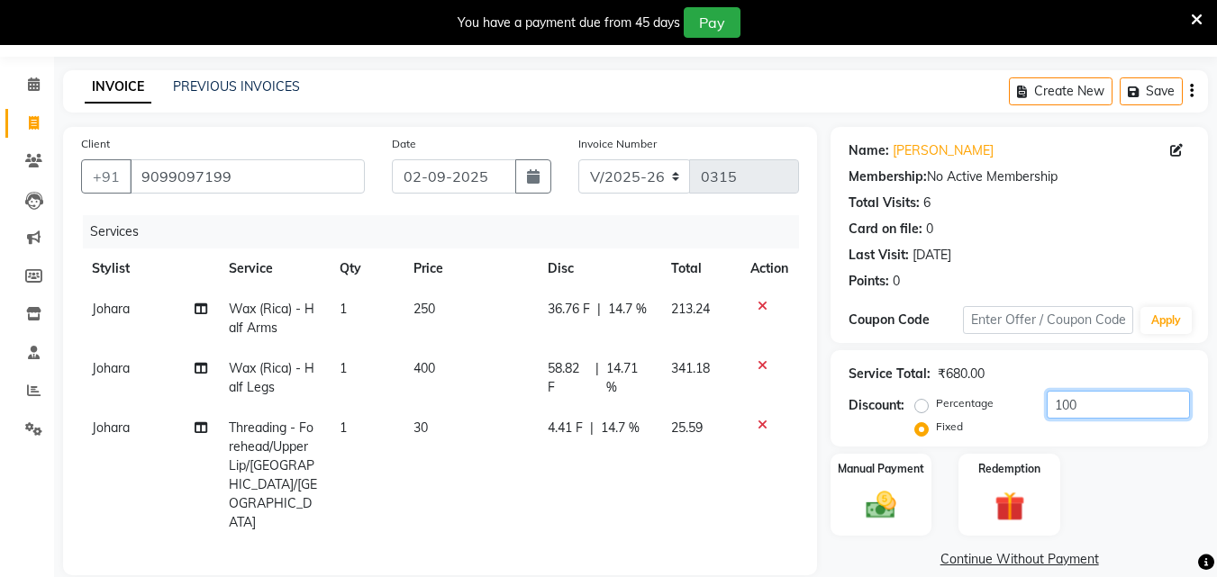
scroll to position [0, 0]
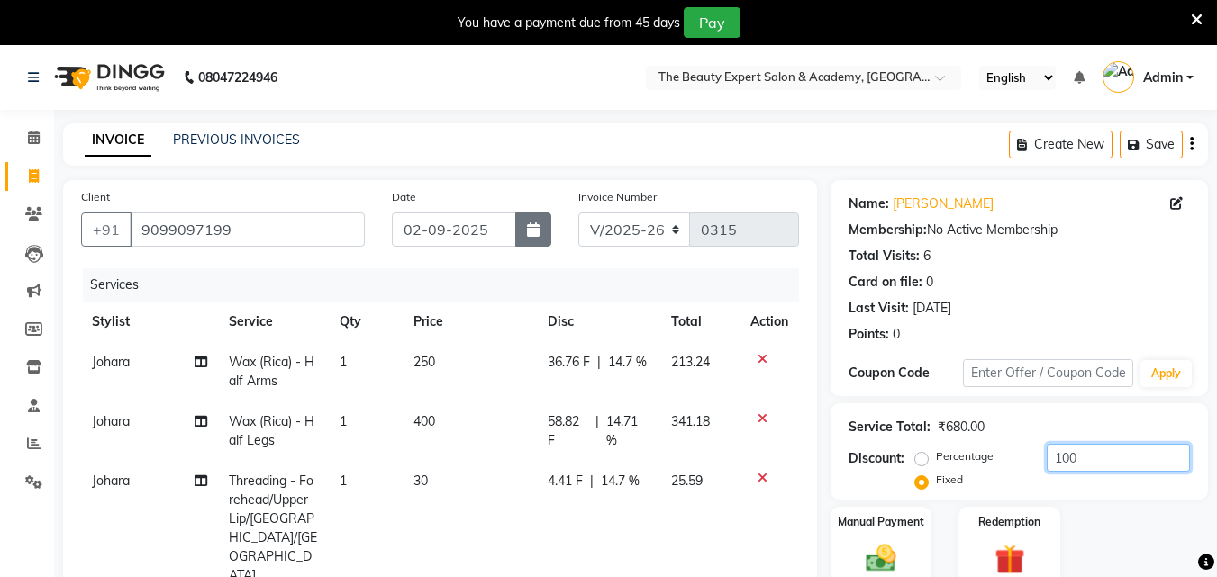
type input "100"
click at [535, 228] on icon "button" at bounding box center [533, 229] width 13 height 14
select select "9"
select select "2025"
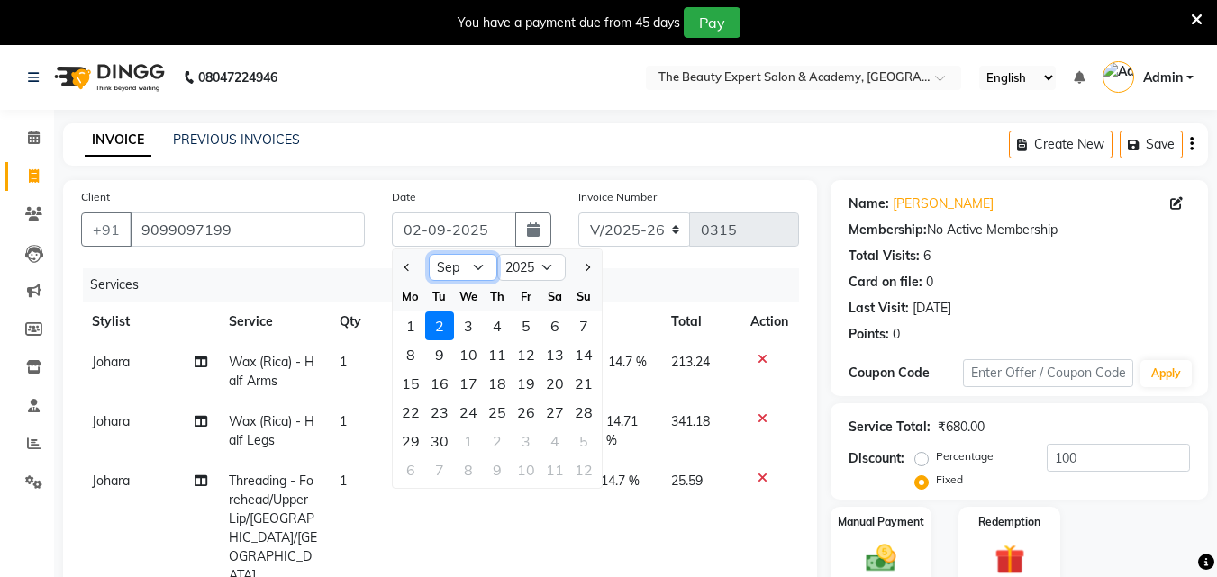
click at [470, 270] on select "Jan Feb Mar Apr May Jun [DATE] Aug Sep Oct Nov Dec" at bounding box center [463, 267] width 68 height 27
select select "8"
click at [429, 254] on select "Jan Feb Mar Apr May Jun [DATE] Aug Sep Oct Nov Dec" at bounding box center [463, 267] width 68 height 27
click at [556, 445] on div "30" at bounding box center [554, 441] width 29 height 29
type input "[DATE]"
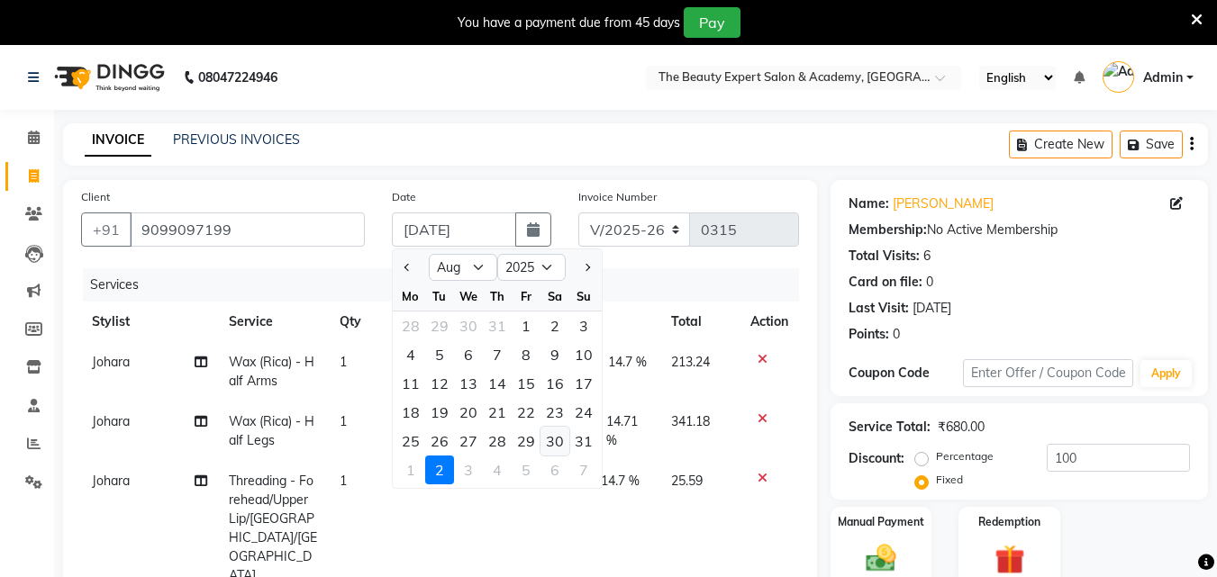
radio input "true"
type input "0"
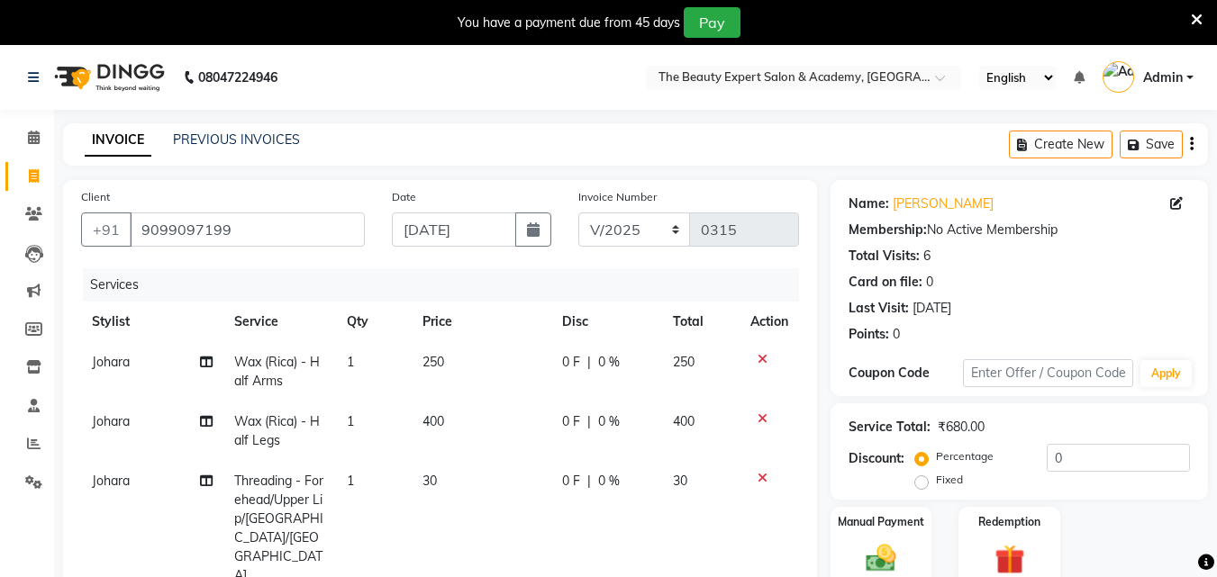
scroll to position [288, 0]
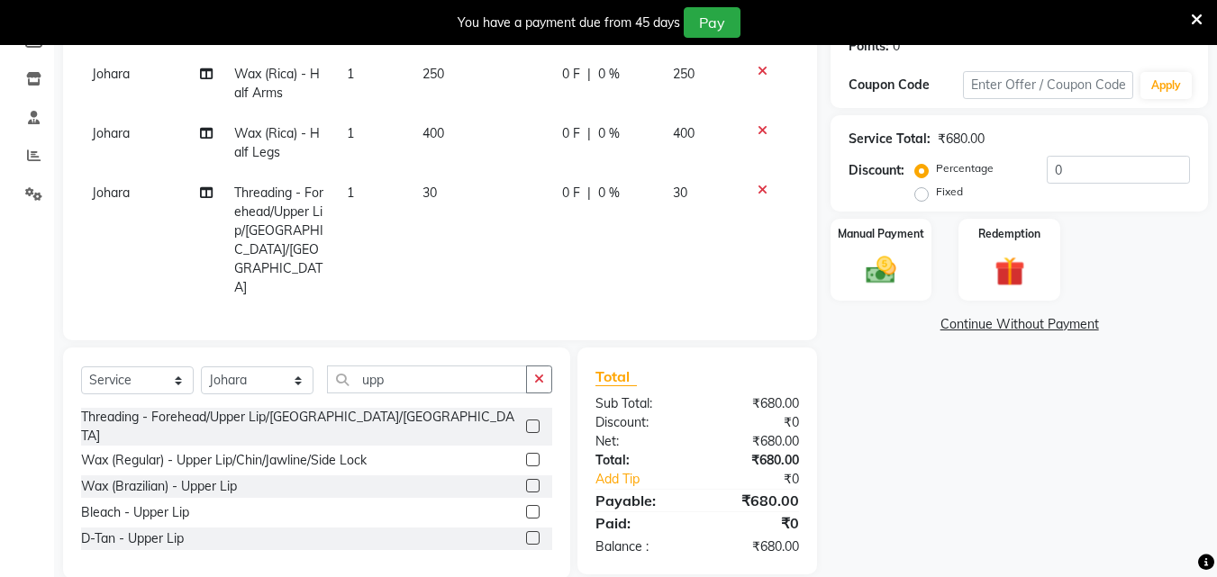
click at [936, 196] on label "Fixed" at bounding box center [949, 192] width 27 height 16
click at [921, 196] on input "Fixed" at bounding box center [925, 192] width 13 height 13
radio input "true"
click at [1083, 176] on input "0" at bounding box center [1117, 170] width 143 height 28
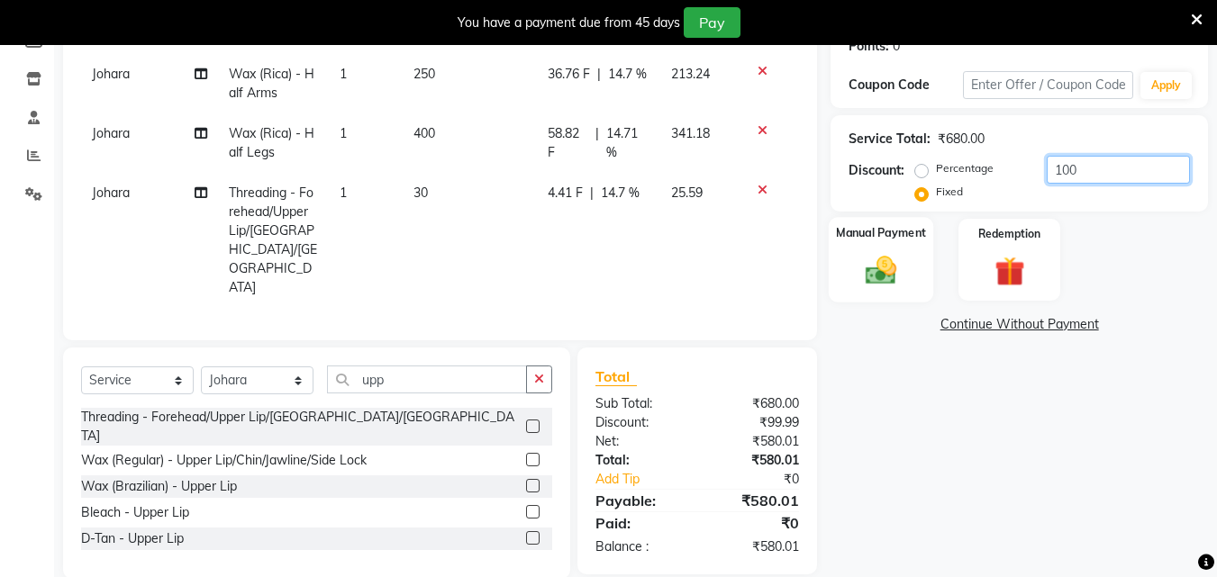
type input "100"
click at [910, 263] on div "Manual Payment" at bounding box center [880, 260] width 105 height 86
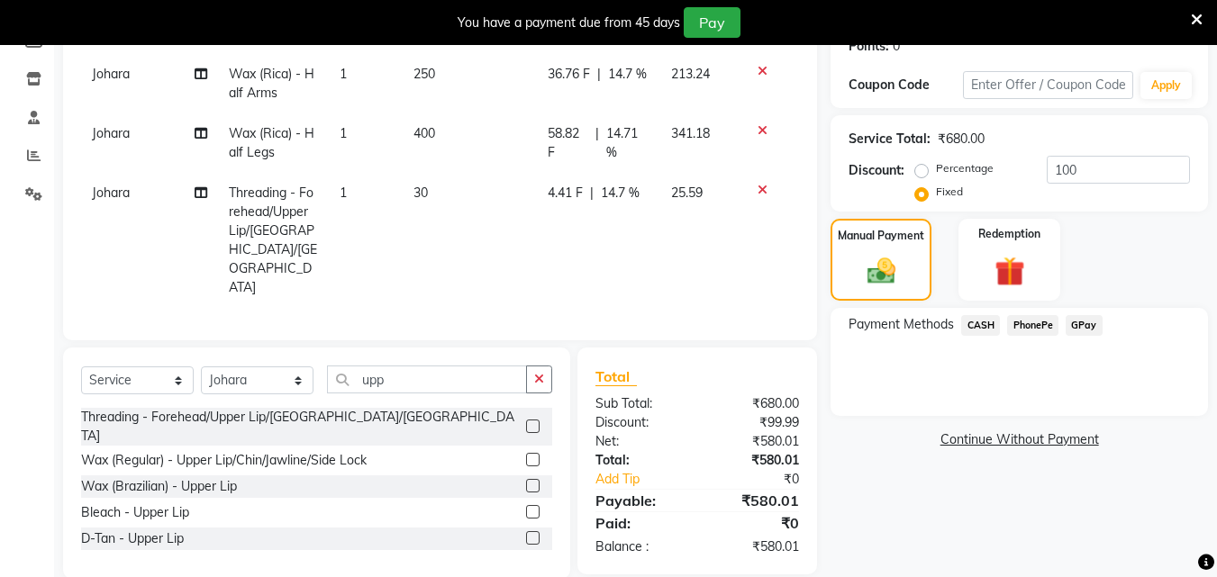
click at [975, 322] on span "CASH" at bounding box center [980, 325] width 39 height 21
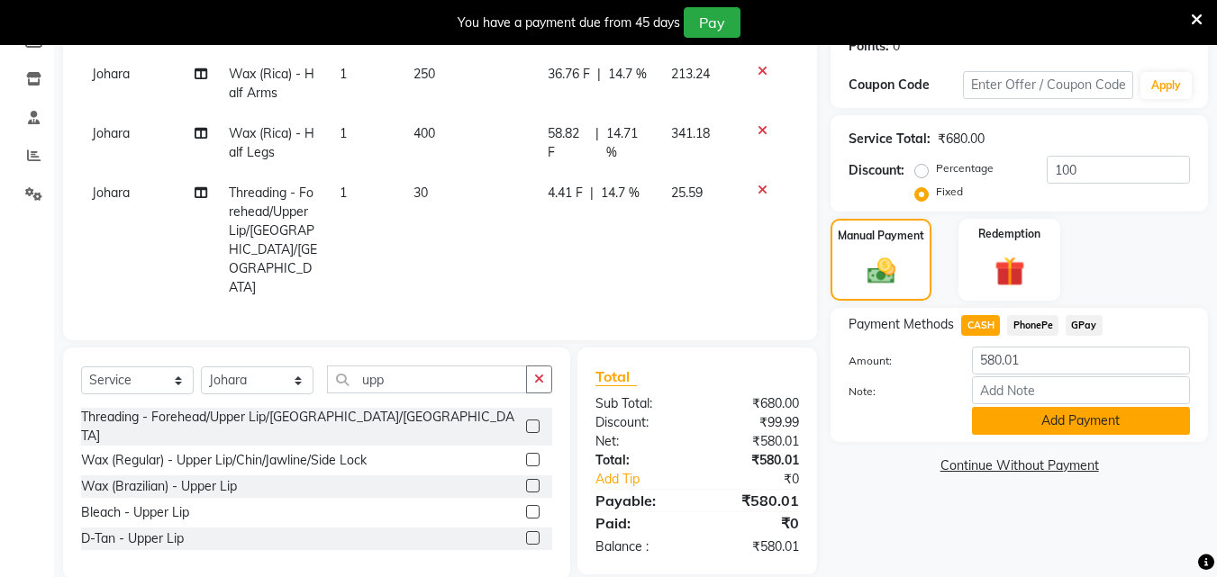
click at [1055, 421] on button "Add Payment" at bounding box center [1081, 421] width 218 height 28
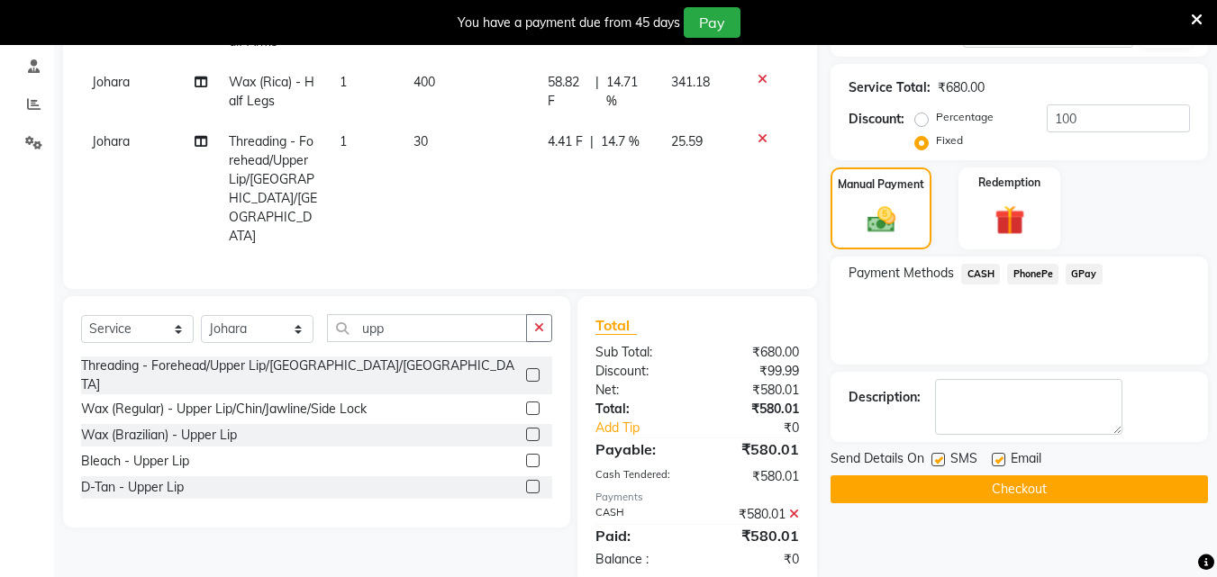
scroll to position [352, 0]
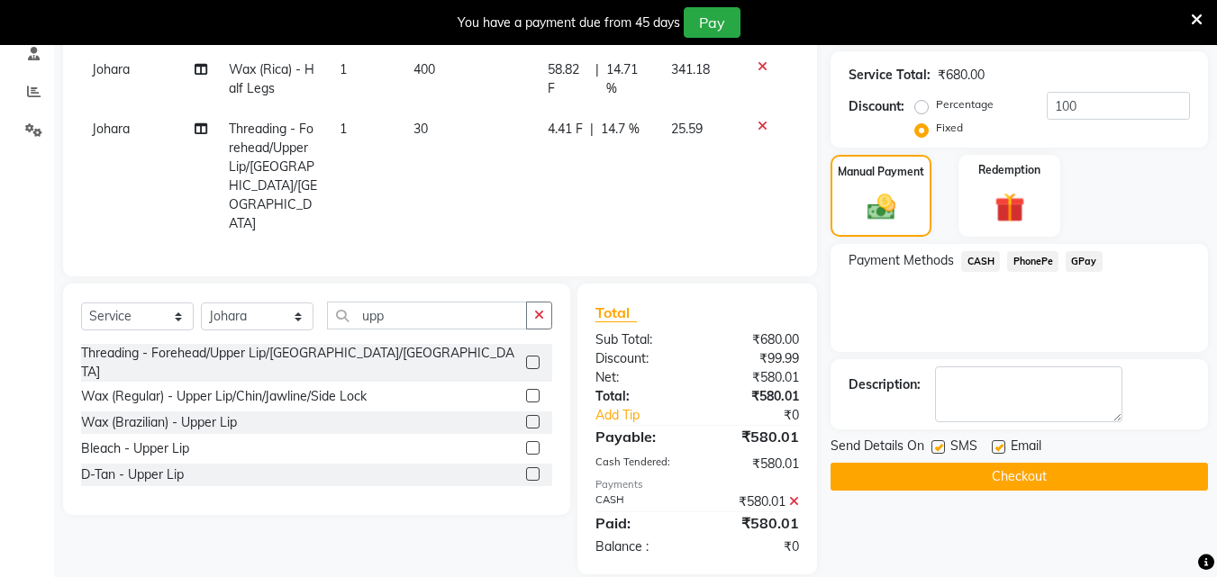
click at [1023, 476] on button "Checkout" at bounding box center [1018, 477] width 377 height 28
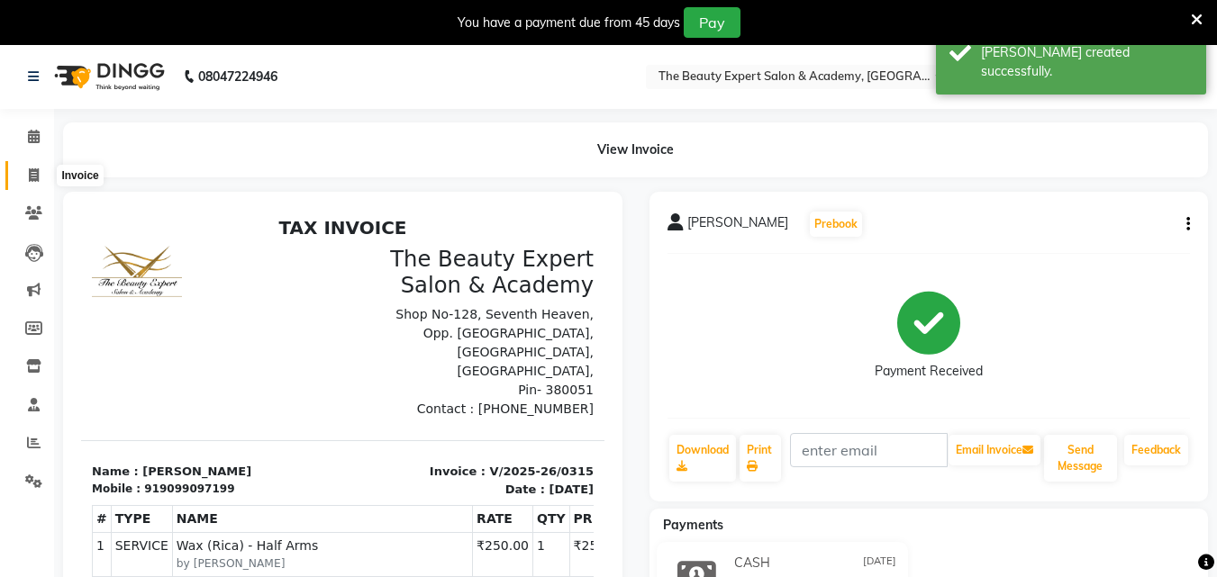
click at [27, 168] on span at bounding box center [34, 176] width 32 height 21
select select "service"
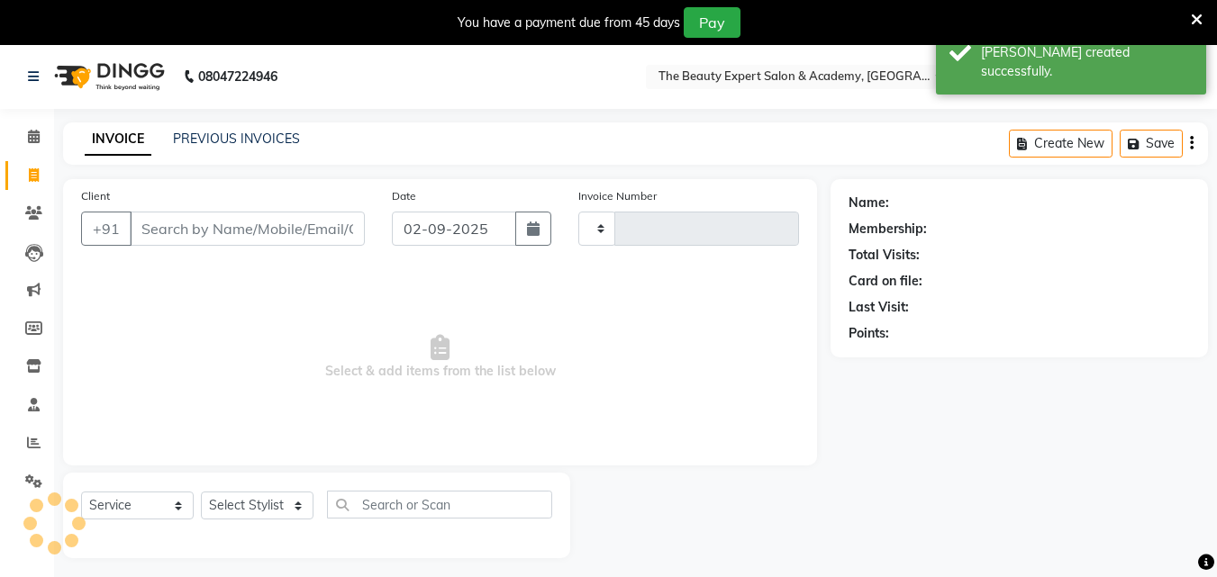
scroll to position [45, 0]
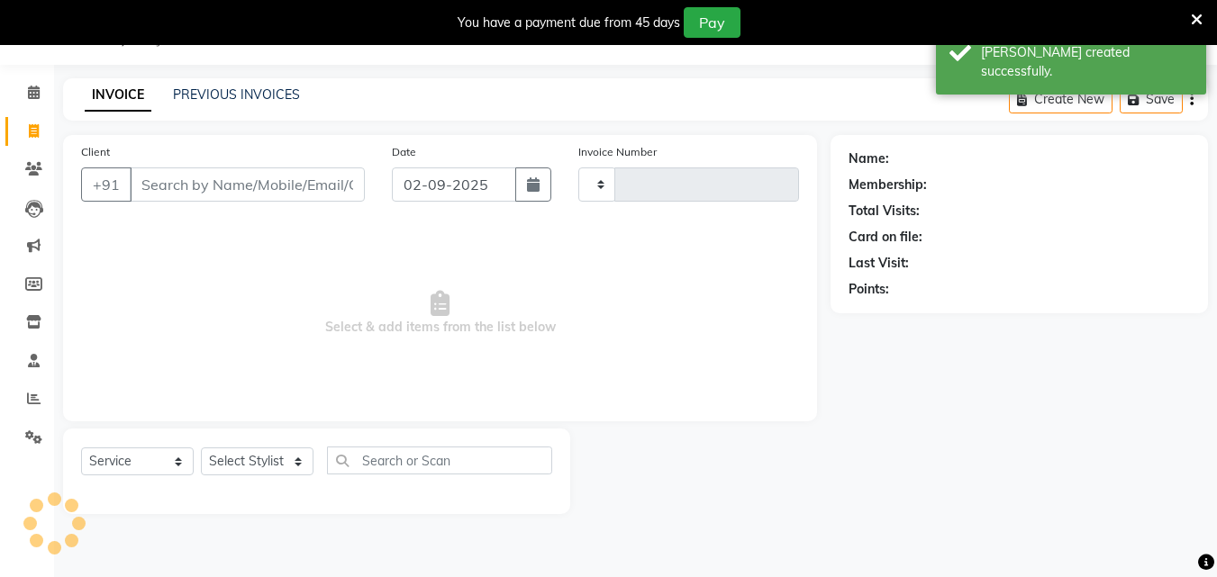
click at [159, 188] on input "Client" at bounding box center [247, 184] width 235 height 34
type input "n"
select select "655"
type input "0316"
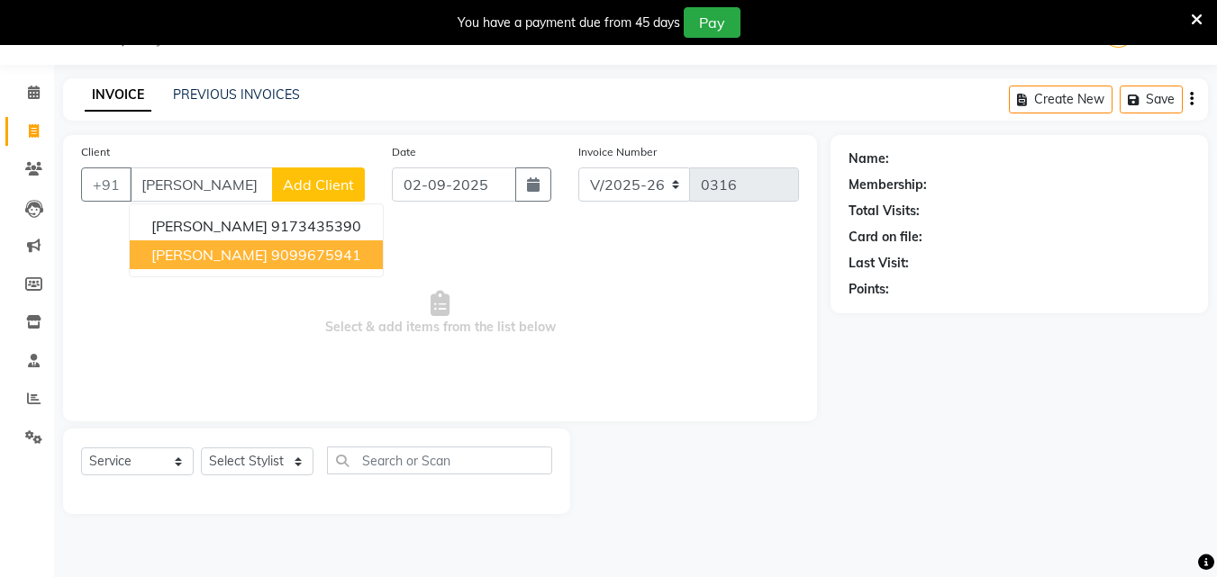
click at [276, 248] on ngb-highlight "9099675941" at bounding box center [316, 255] width 90 height 18
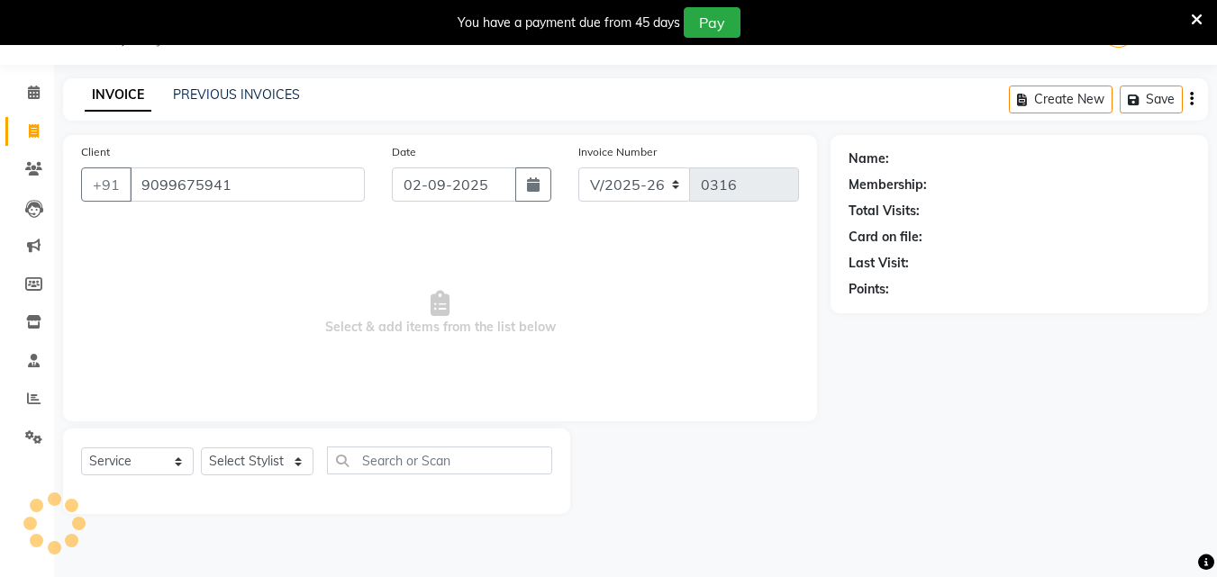
type input "9099675941"
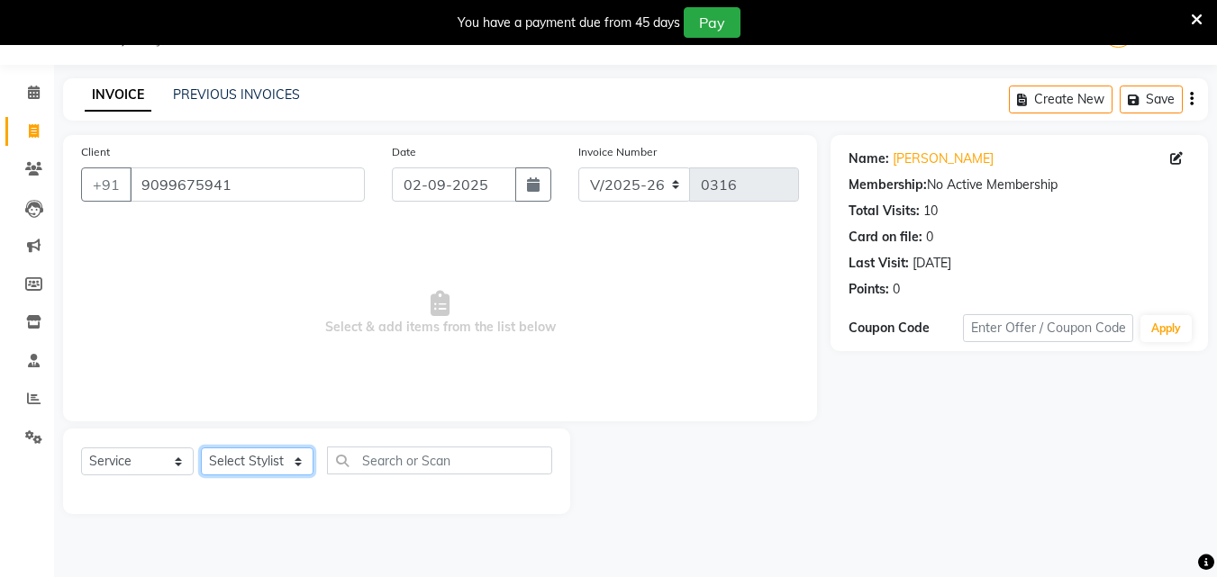
click at [299, 457] on select "Select Stylist [PERSON_NAME] Reception Student [DEMOGRAPHIC_DATA] Student [DEMO…" at bounding box center [257, 462] width 113 height 28
select select "9674"
click at [201, 448] on select "Select Stylist [PERSON_NAME] Reception Student [DEMOGRAPHIC_DATA] Student [DEMO…" at bounding box center [257, 462] width 113 height 28
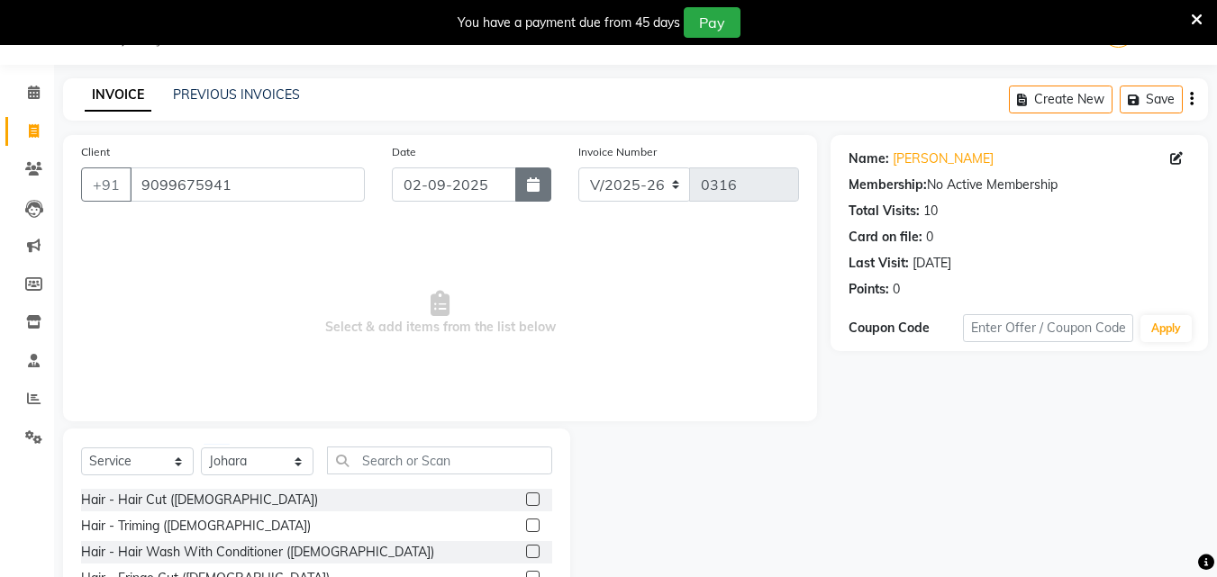
click at [543, 186] on button "button" at bounding box center [533, 184] width 36 height 34
select select "9"
select select "2025"
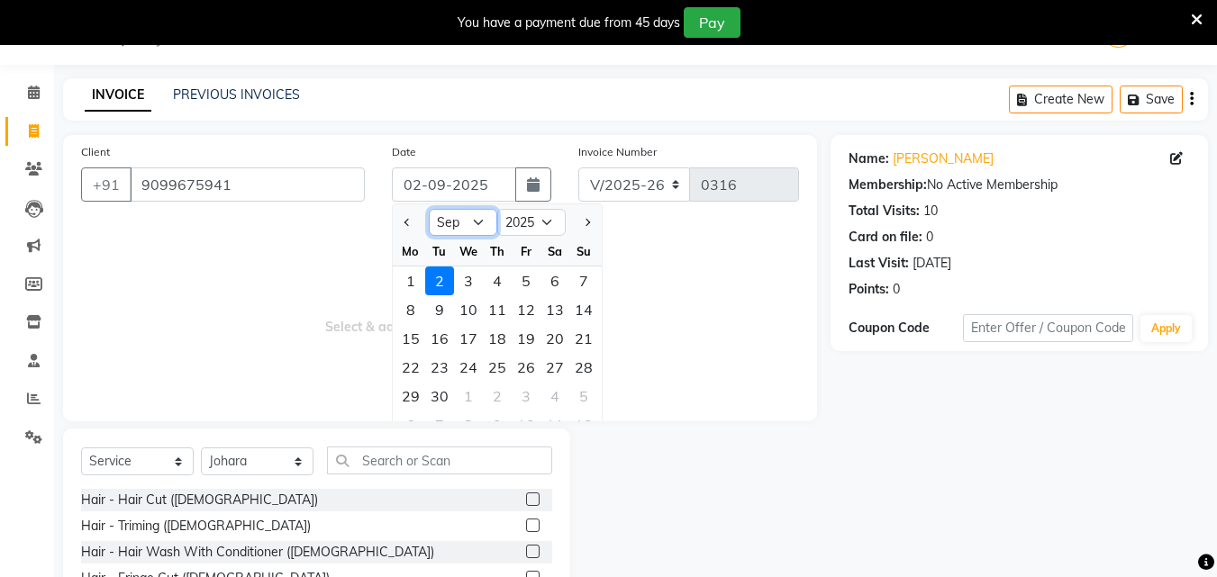
click at [469, 227] on select "Jan Feb Mar Apr May Jun [DATE] Aug Sep Oct Nov Dec" at bounding box center [463, 222] width 68 height 27
select select "8"
click at [429, 209] on select "Jan Feb Mar Apr May Jun [DATE] Aug Sep Oct Nov Dec" at bounding box center [463, 222] width 68 height 27
click at [562, 389] on div "30" at bounding box center [554, 396] width 29 height 29
type input "[DATE]"
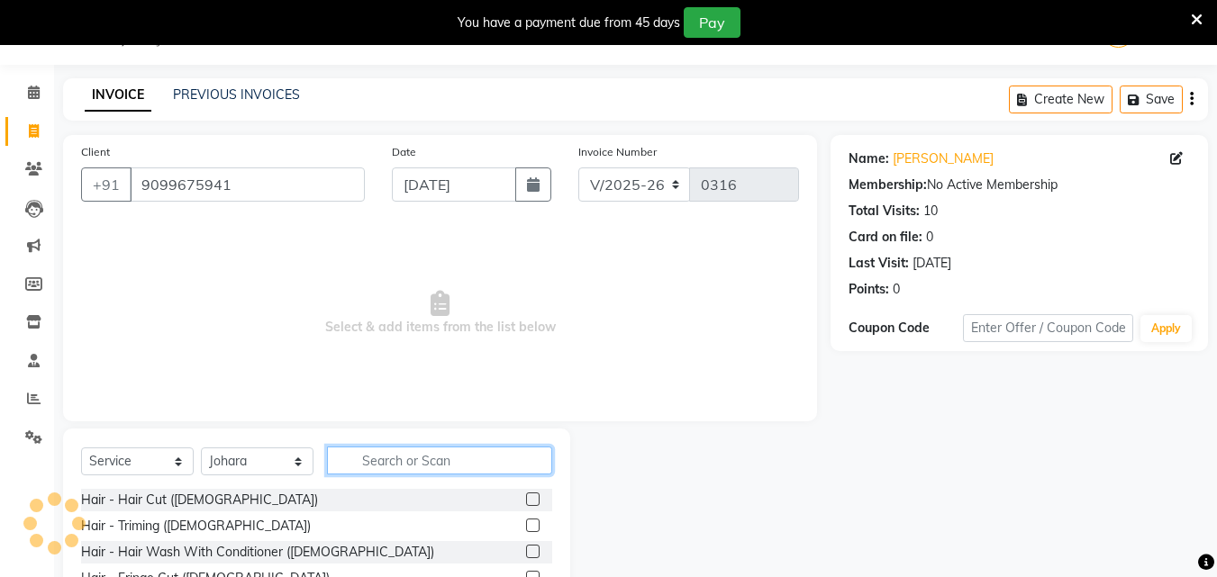
click at [397, 459] on input "text" at bounding box center [439, 461] width 225 height 28
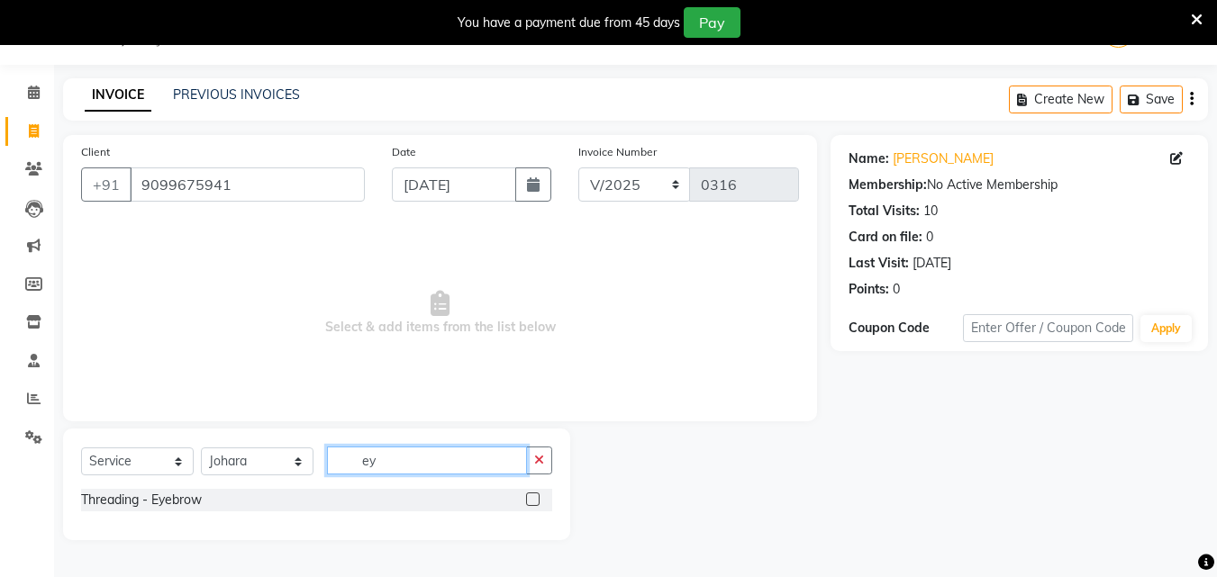
type input "ey"
click at [532, 494] on label at bounding box center [533, 500] width 14 height 14
click at [532, 494] on input "checkbox" at bounding box center [532, 500] width 12 height 12
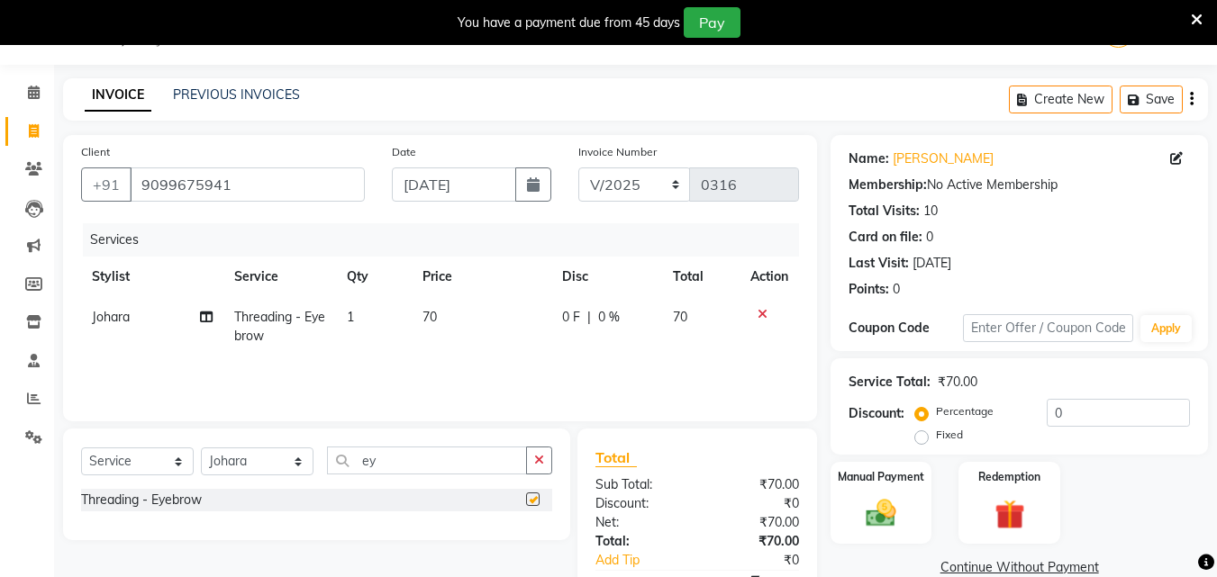
checkbox input "false"
click at [466, 460] on input "ey" at bounding box center [427, 461] width 200 height 28
type input "e"
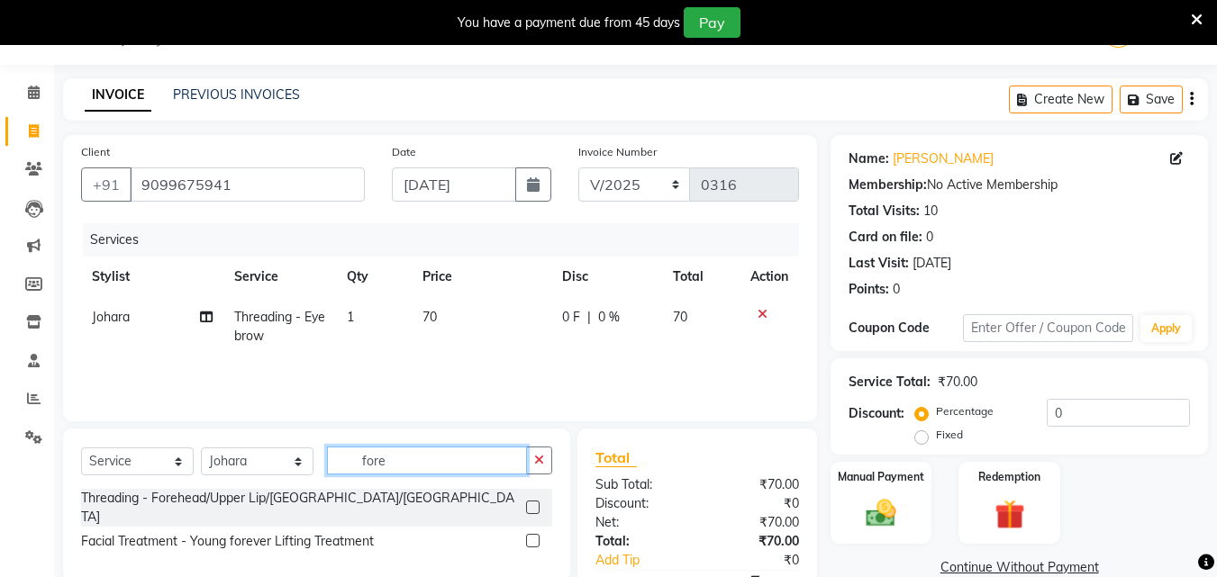
type input "fore"
click at [533, 502] on label at bounding box center [533, 508] width 14 height 14
click at [533, 502] on input "checkbox" at bounding box center [532, 508] width 12 height 12
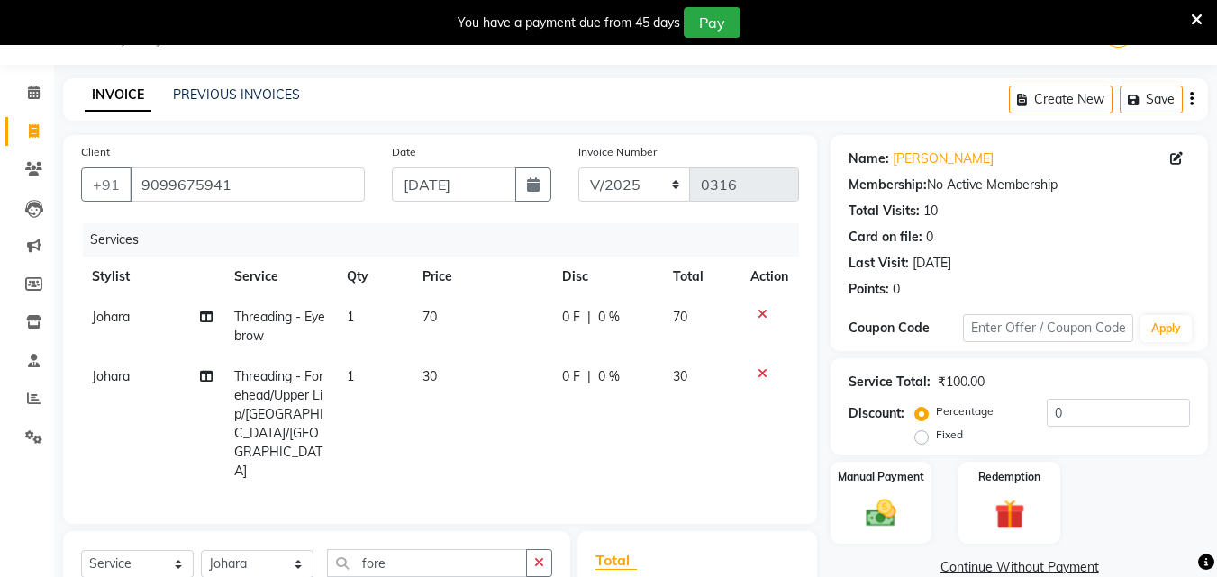
checkbox input "false"
click at [936, 438] on label "Fixed" at bounding box center [949, 435] width 27 height 16
click at [919, 438] on input "Fixed" at bounding box center [925, 435] width 13 height 13
radio input "true"
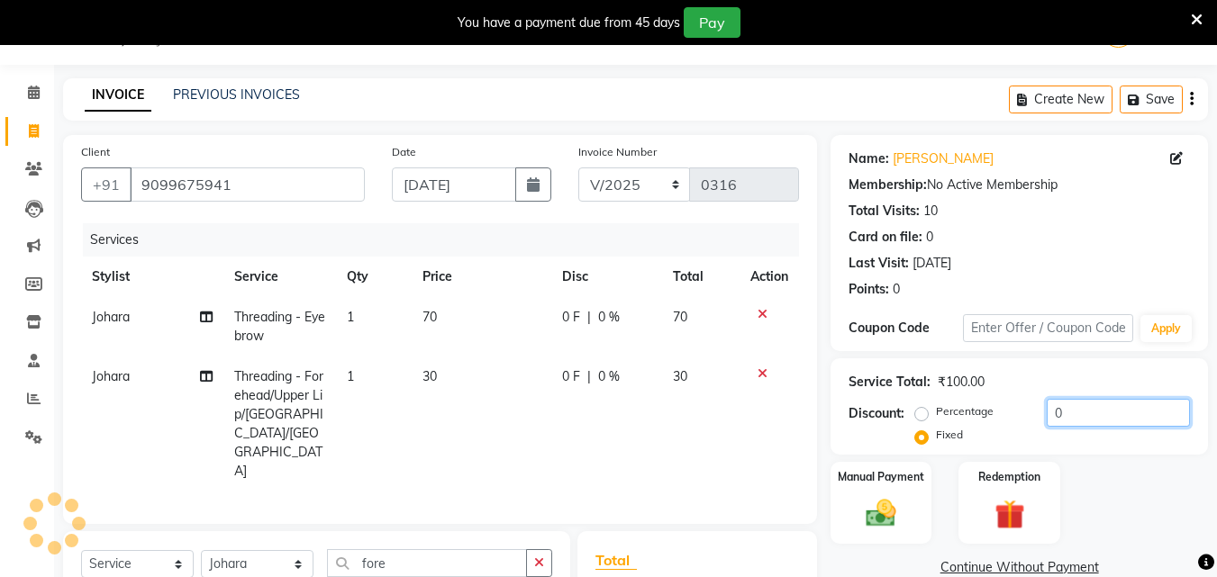
click at [1063, 416] on input "0" at bounding box center [1117, 413] width 143 height 28
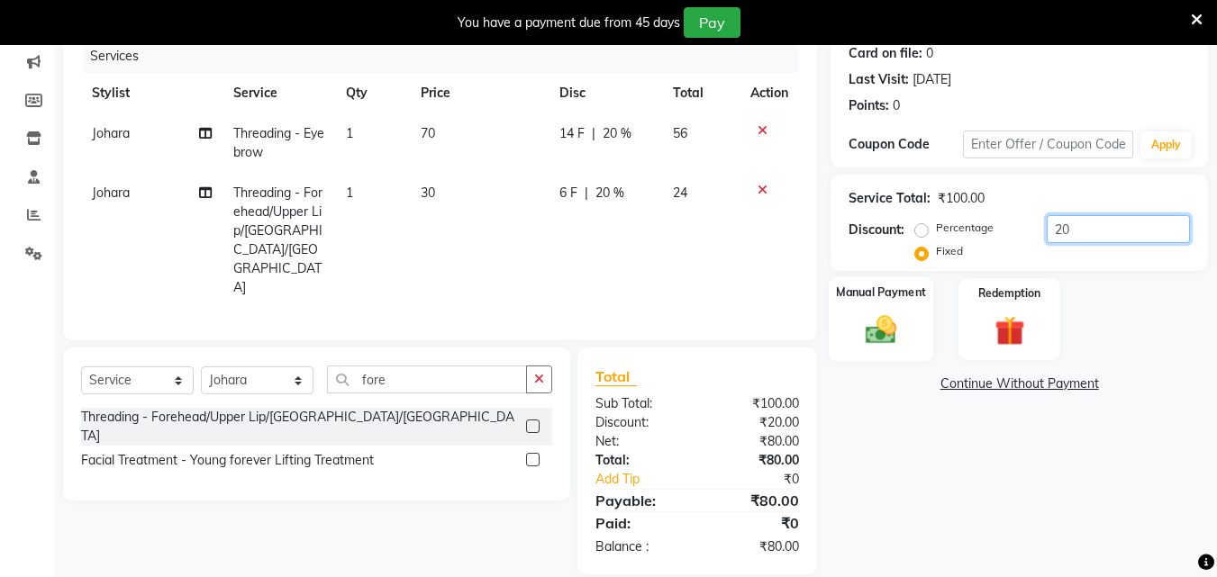
type input "20"
click at [882, 321] on img at bounding box center [880, 330] width 50 height 36
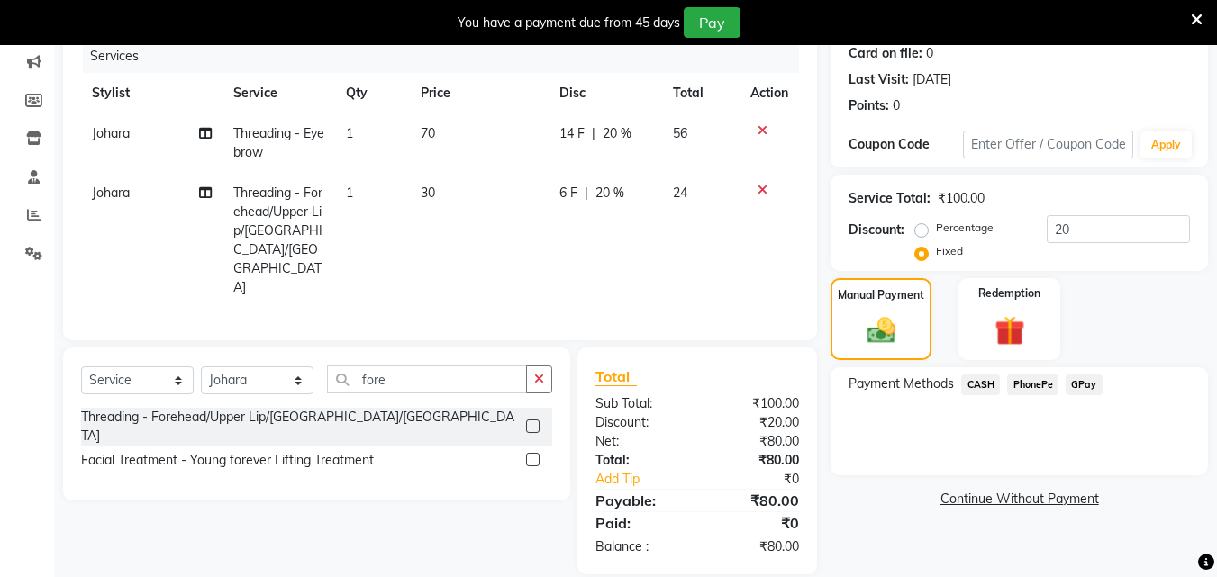
click at [1085, 378] on span "GPay" at bounding box center [1083, 385] width 37 height 21
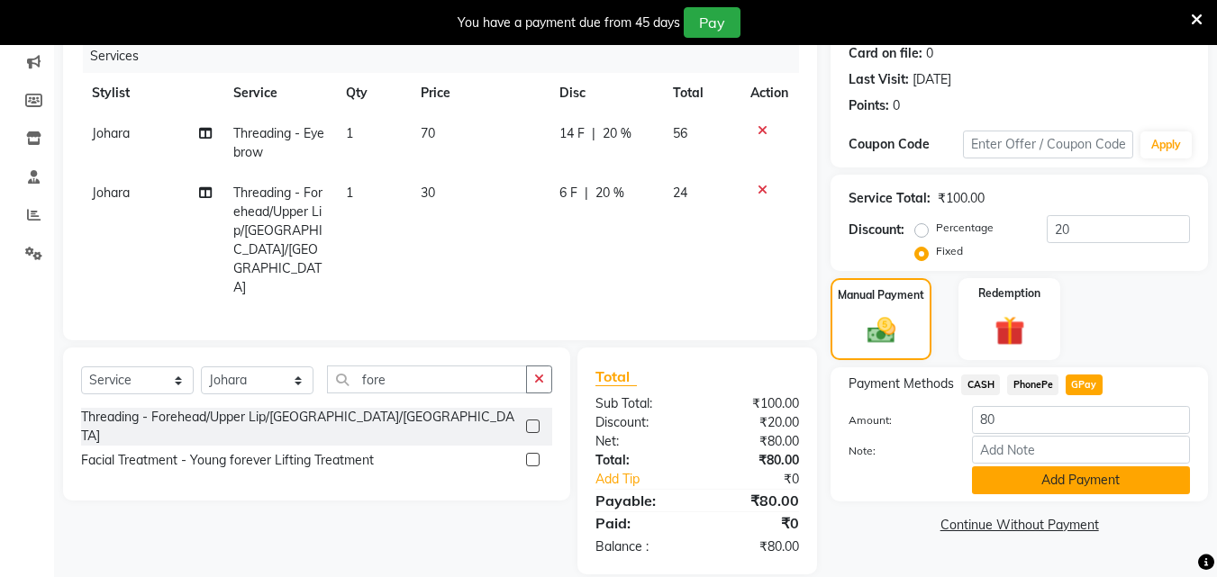
click at [1034, 480] on button "Add Payment" at bounding box center [1081, 480] width 218 height 28
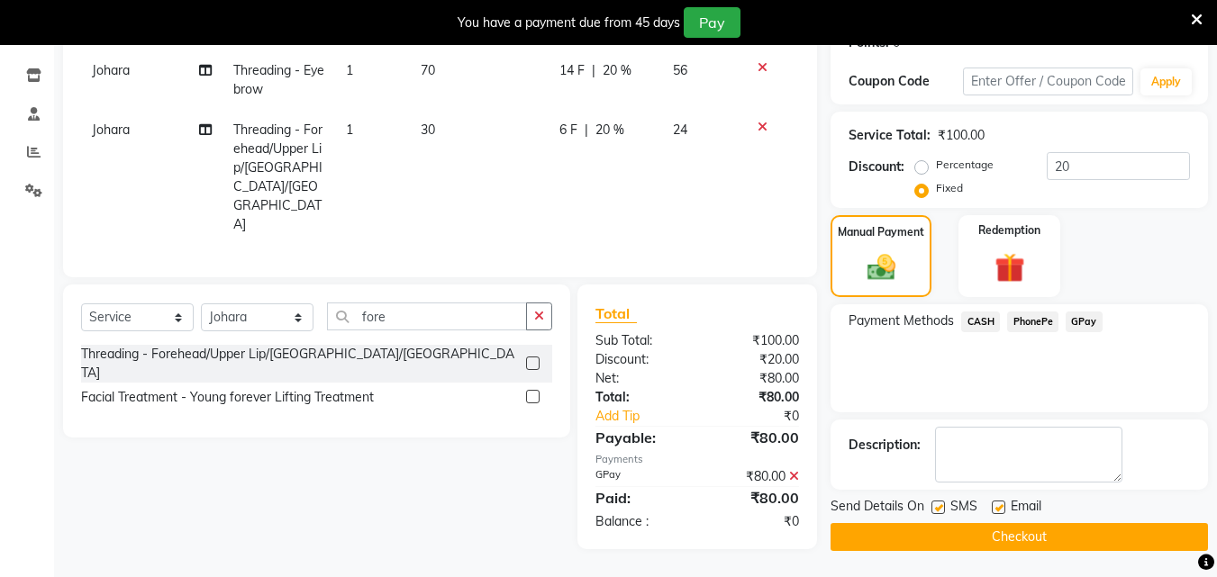
scroll to position [293, 0]
click at [1044, 534] on button "Checkout" at bounding box center [1018, 536] width 377 height 28
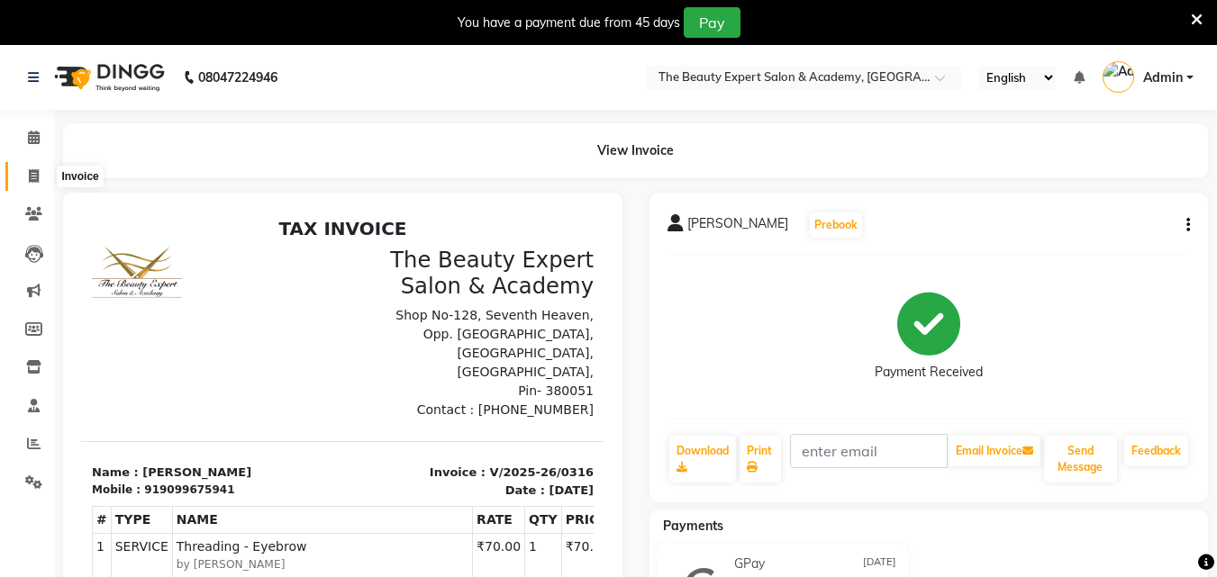
click at [34, 176] on icon at bounding box center [34, 176] width 10 height 14
select select "service"
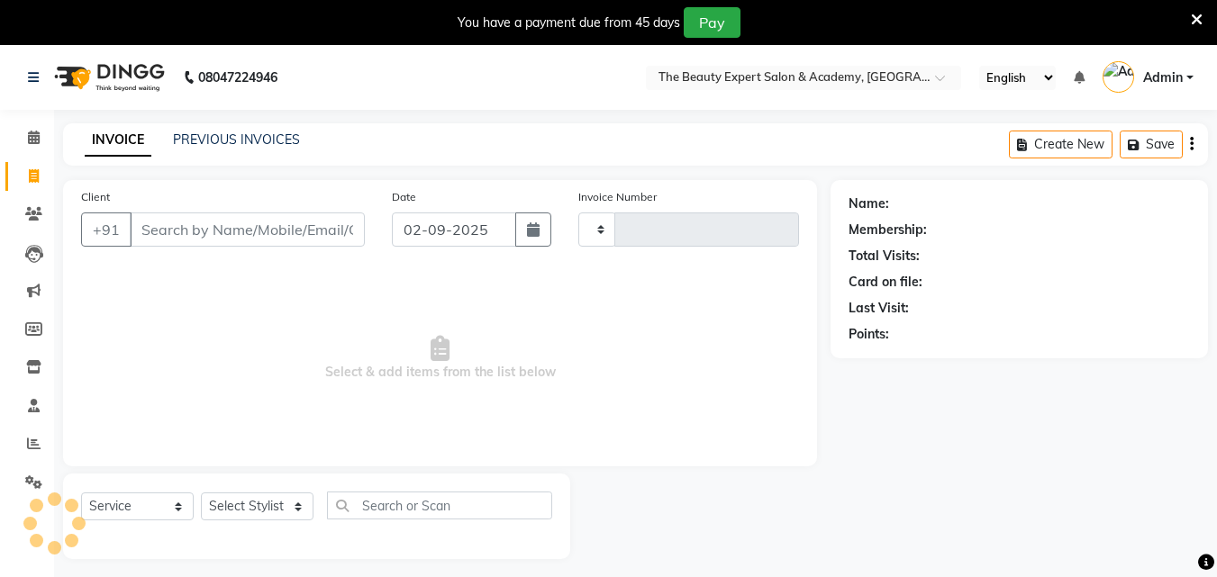
scroll to position [45, 0]
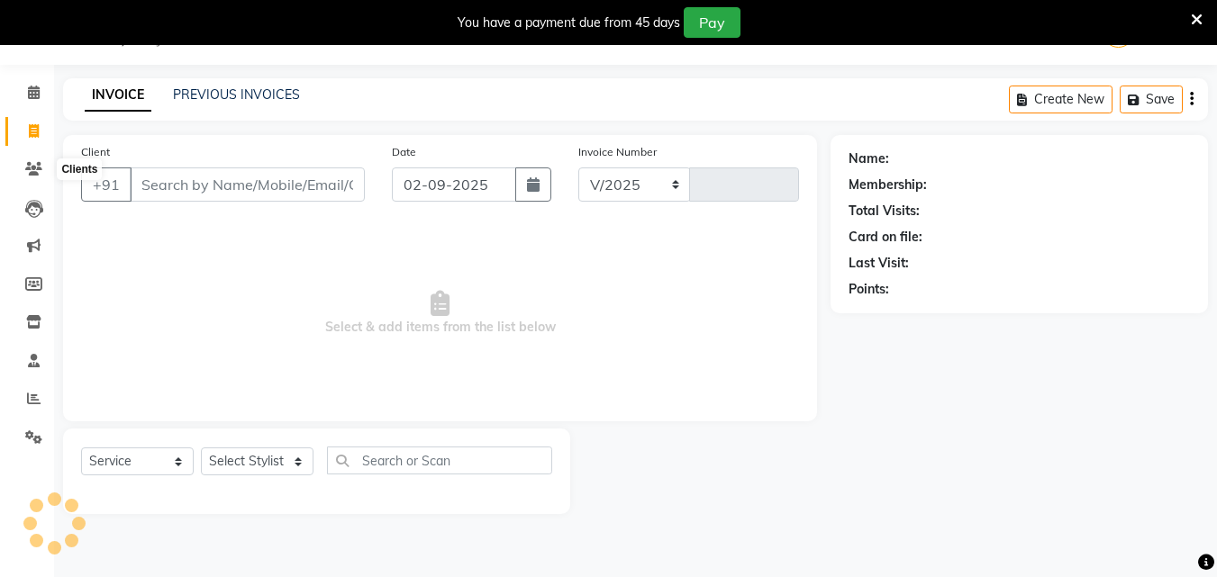
select select "655"
type input "0317"
click at [158, 179] on input "Client" at bounding box center [247, 184] width 235 height 34
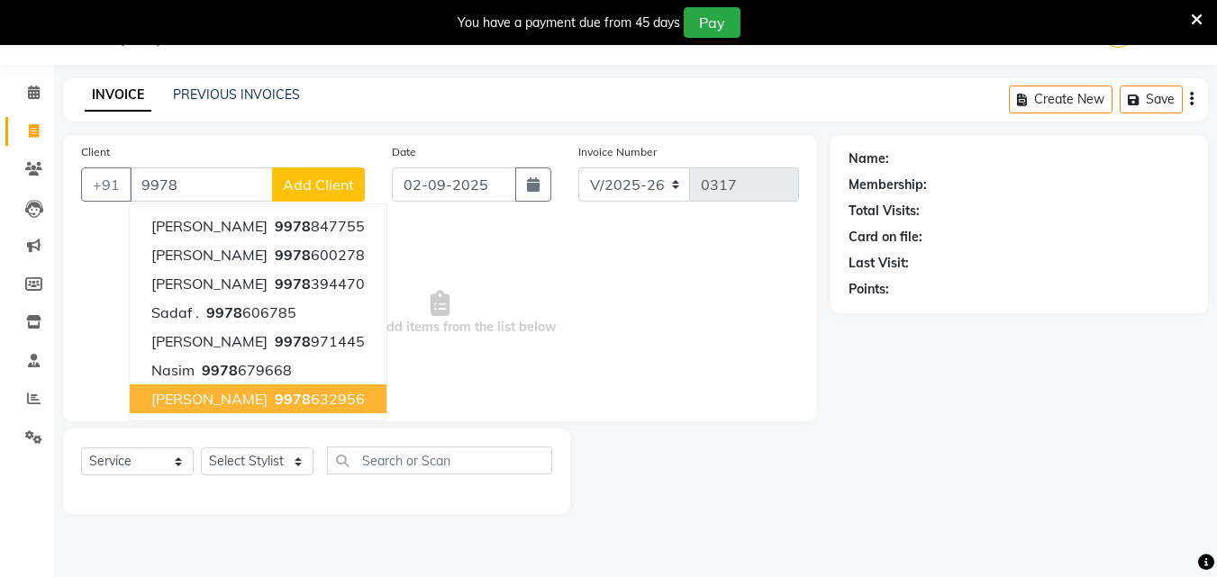
click at [307, 396] on ngb-highlight "9978 632956" at bounding box center [318, 399] width 94 height 18
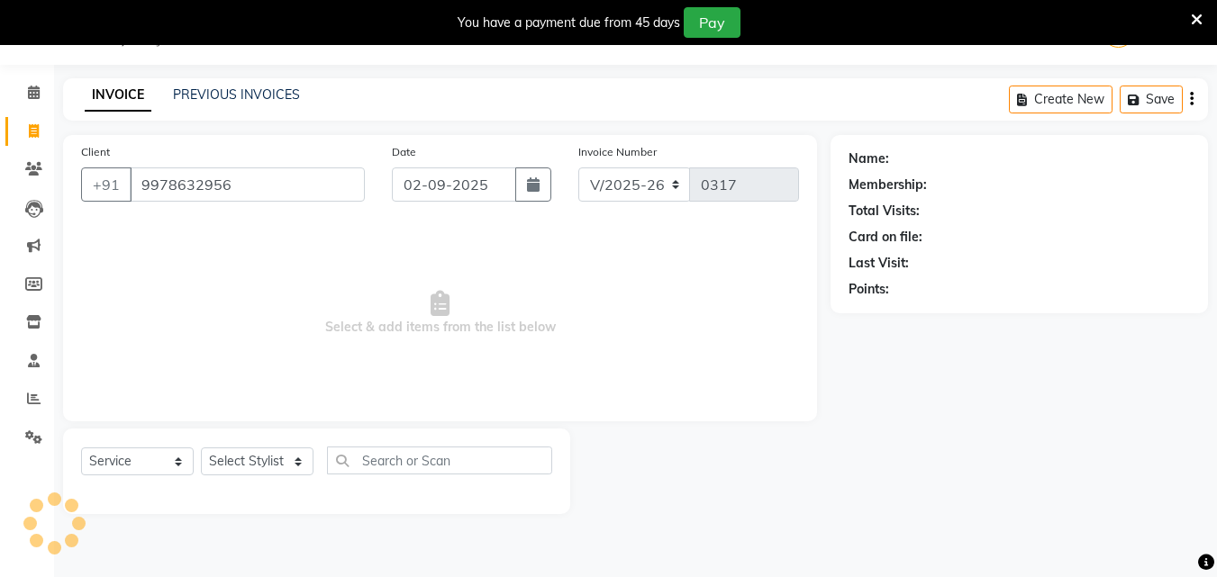
type input "9978632956"
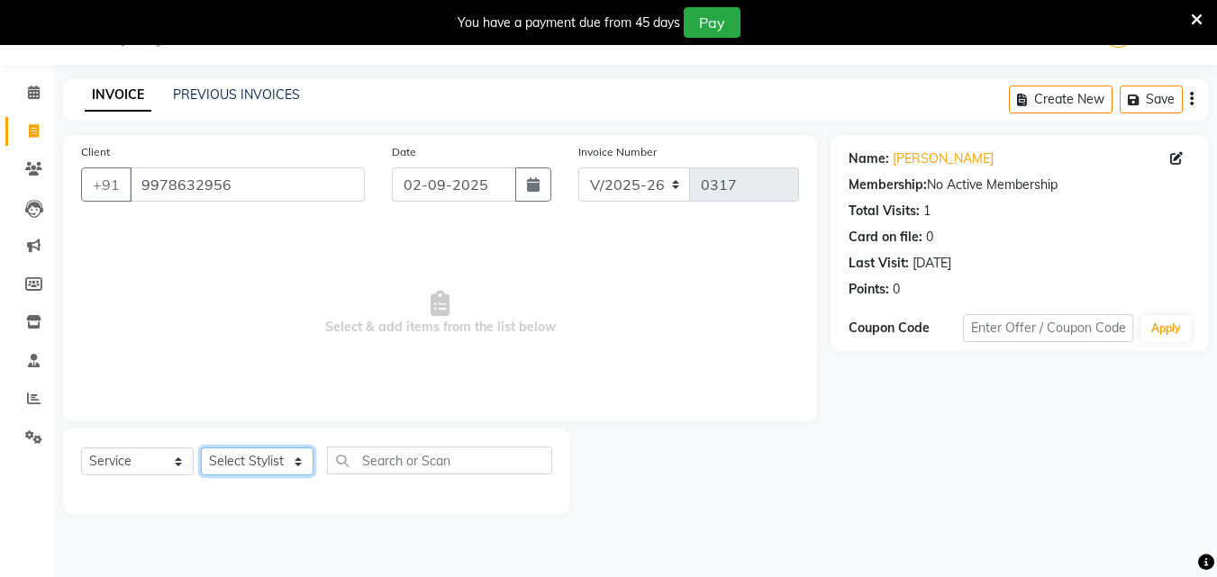
click at [291, 466] on select "Select Stylist [PERSON_NAME] Reception Student [DEMOGRAPHIC_DATA] Student [DEMO…" at bounding box center [257, 462] width 113 height 28
select select "9674"
click at [201, 448] on select "Select Stylist [PERSON_NAME] Reception Student [DEMOGRAPHIC_DATA] Student [DEMO…" at bounding box center [257, 462] width 113 height 28
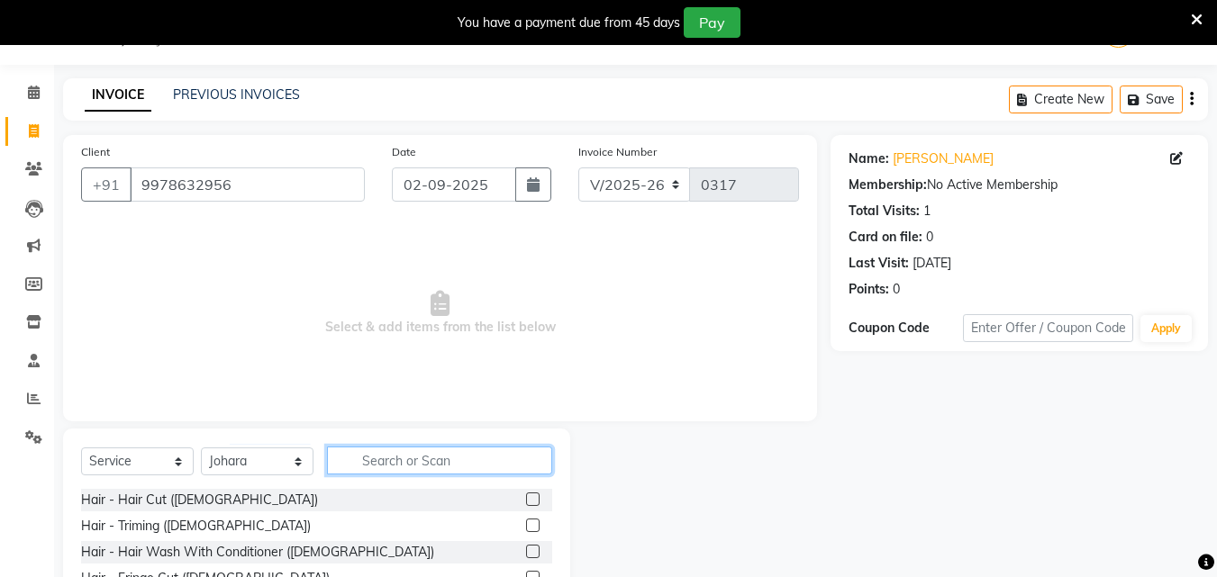
click at [405, 465] on input "text" at bounding box center [439, 461] width 225 height 28
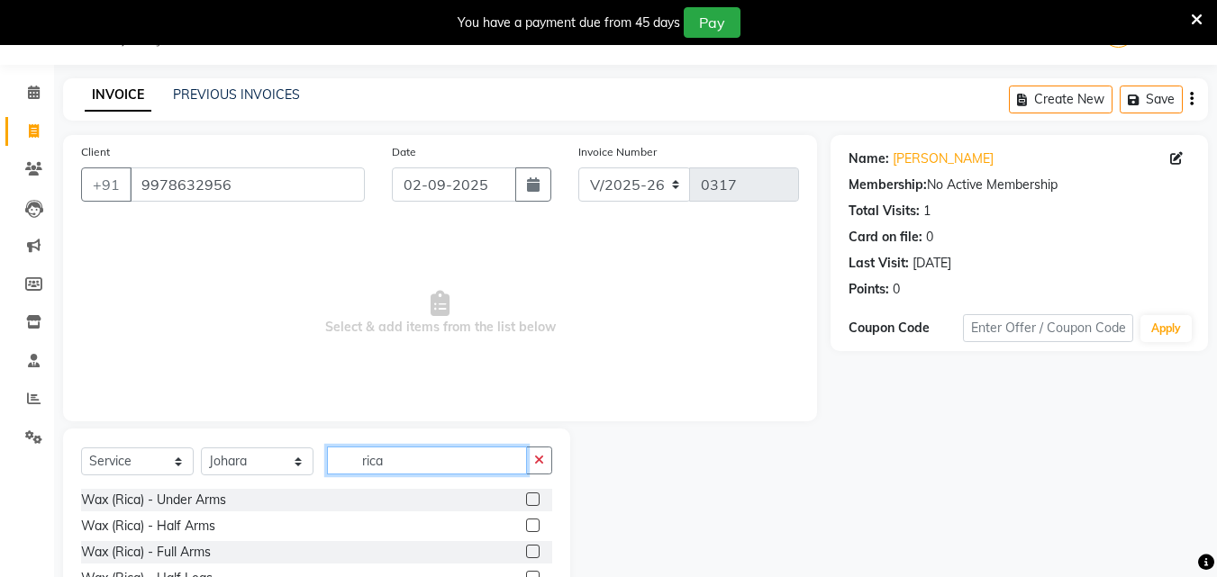
type input "rica"
click at [526, 555] on label at bounding box center [533, 552] width 14 height 14
click at [526, 555] on input "checkbox" at bounding box center [532, 553] width 12 height 12
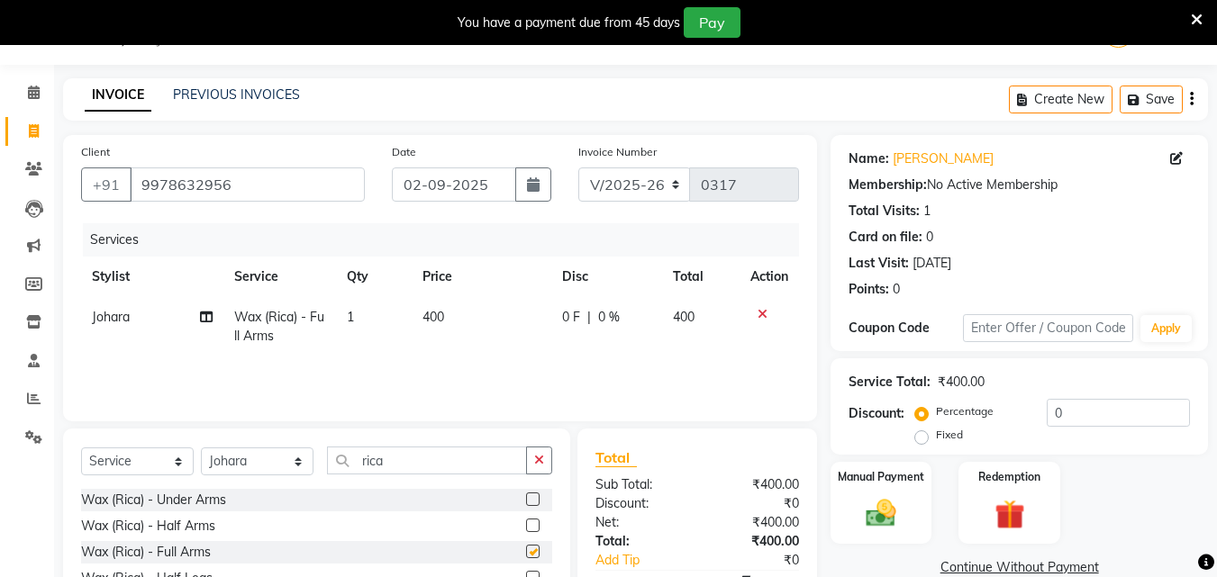
checkbox input "false"
click at [421, 458] on input "rica" at bounding box center [427, 461] width 200 height 28
type input "r"
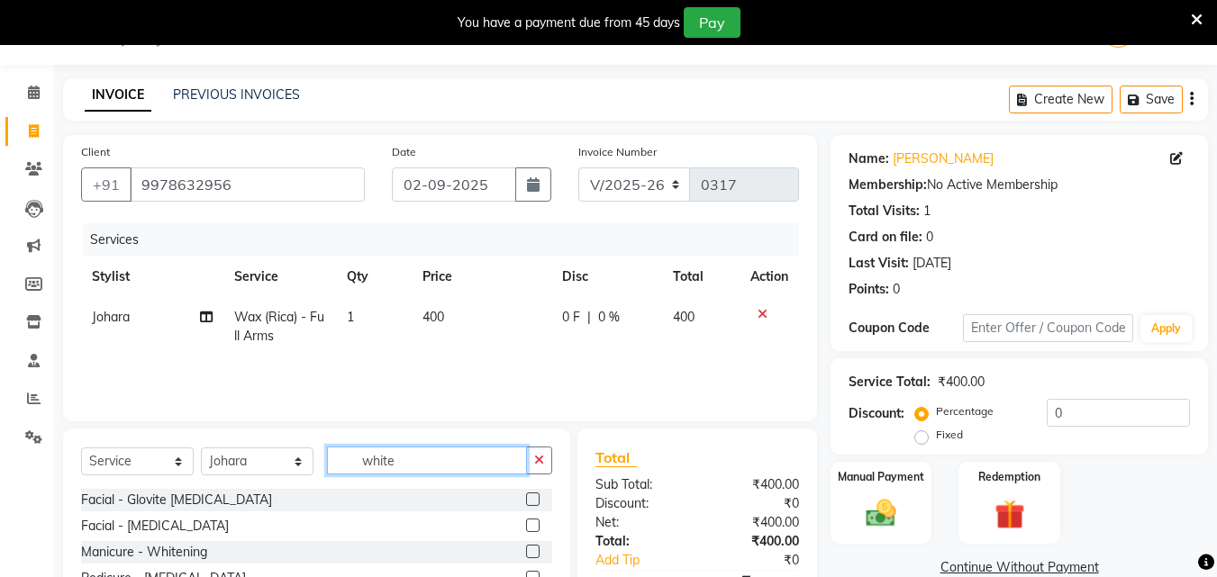
type input "white"
click at [532, 525] on label at bounding box center [533, 526] width 14 height 14
click at [532, 525] on input "checkbox" at bounding box center [532, 526] width 12 height 12
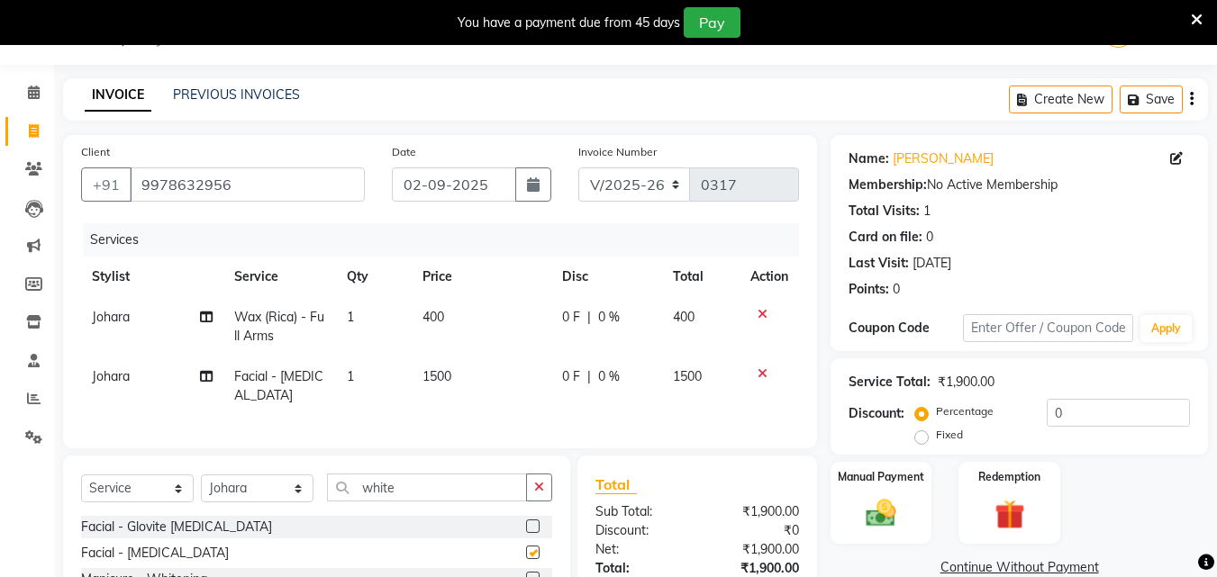
checkbox input "false"
click at [454, 502] on input "white" at bounding box center [427, 488] width 200 height 28
type input "w"
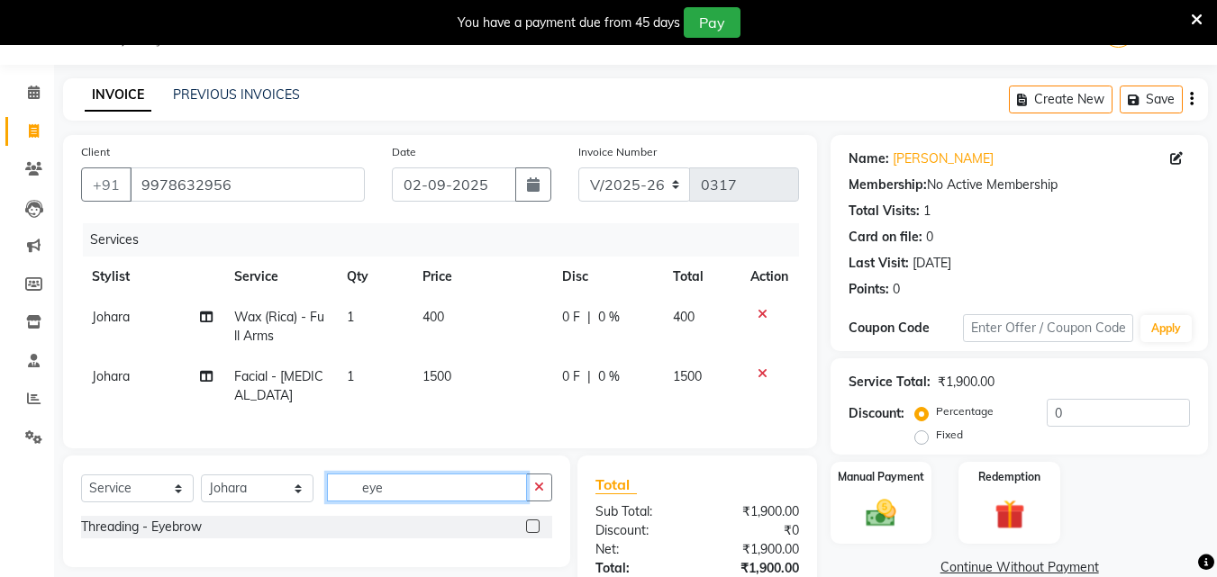
type input "eye"
click at [534, 533] on label at bounding box center [533, 527] width 14 height 14
click at [534, 533] on input "checkbox" at bounding box center [532, 527] width 12 height 12
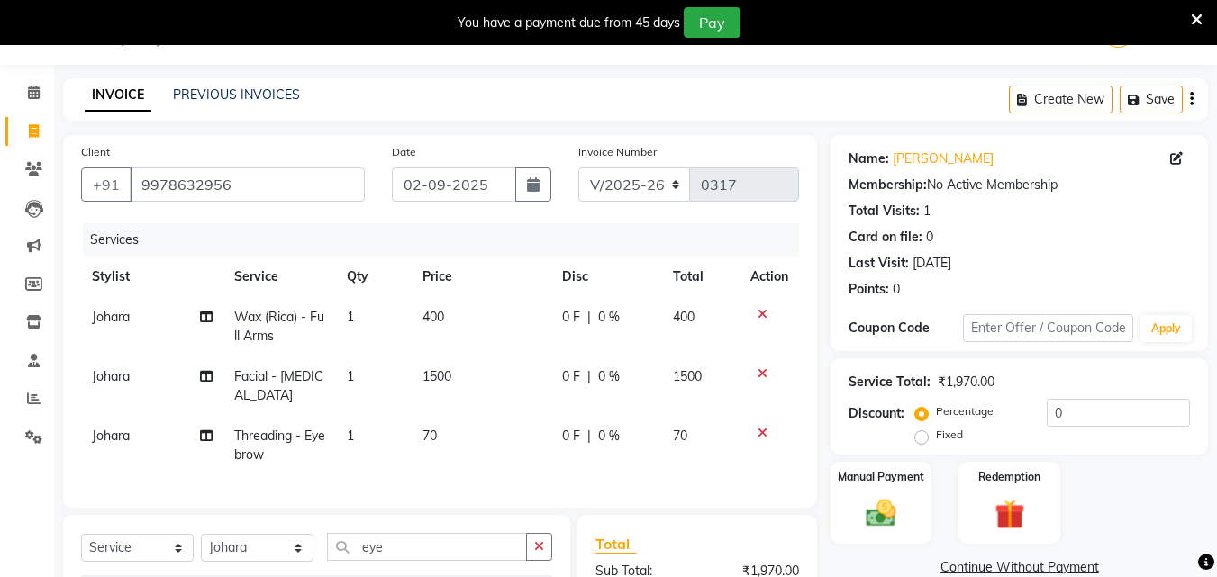
checkbox input "false"
click at [461, 561] on input "eye" at bounding box center [427, 547] width 200 height 28
type input "e"
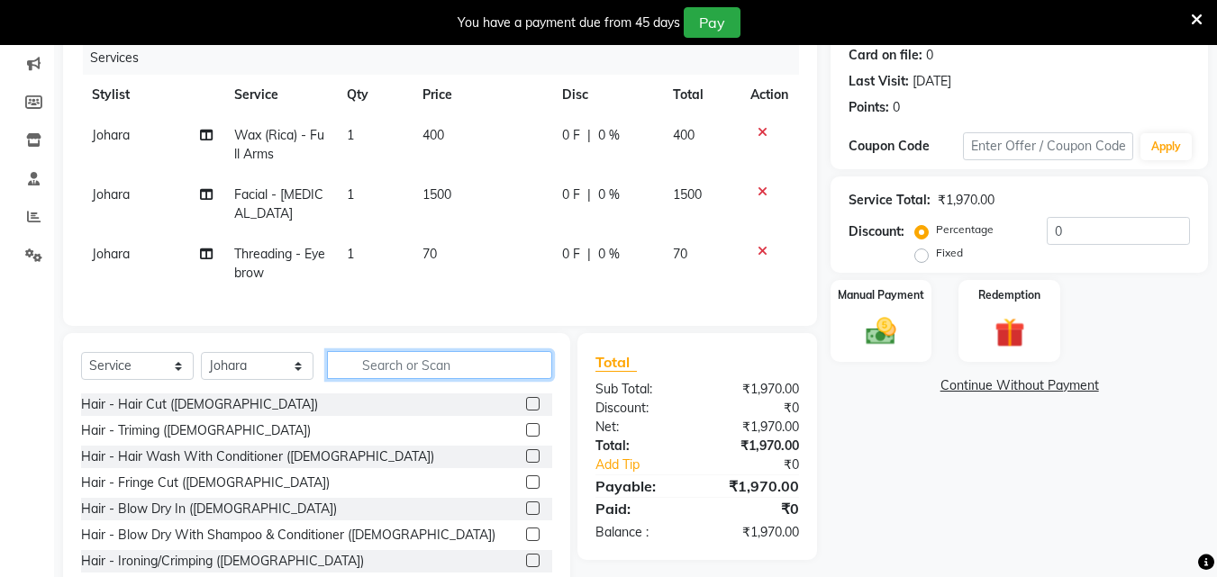
scroll to position [289, 0]
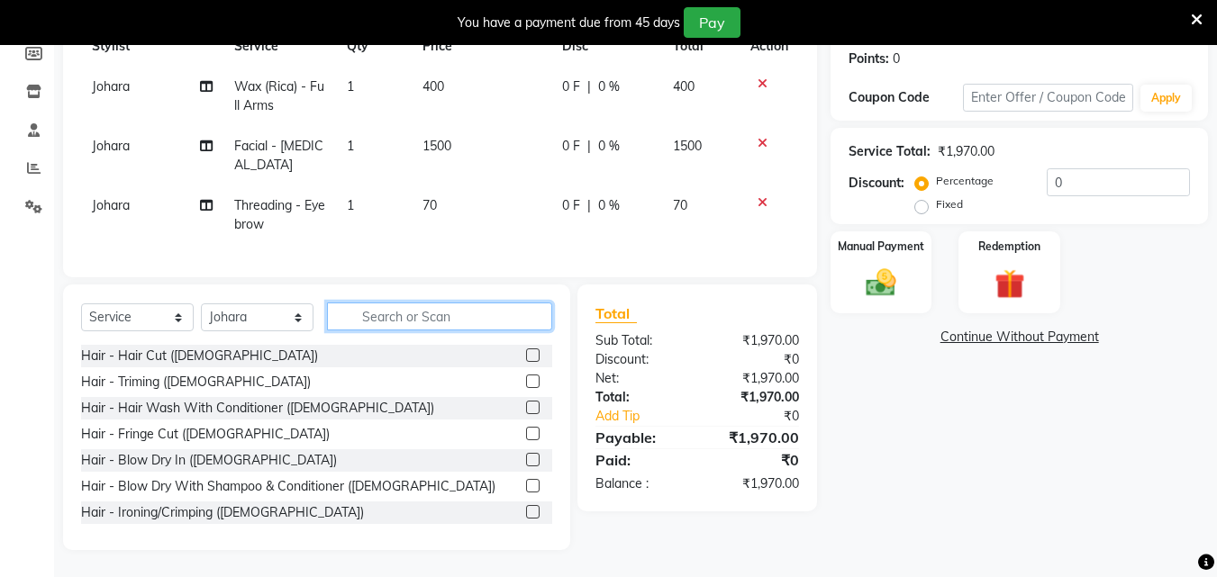
click at [425, 312] on input "text" at bounding box center [439, 317] width 225 height 28
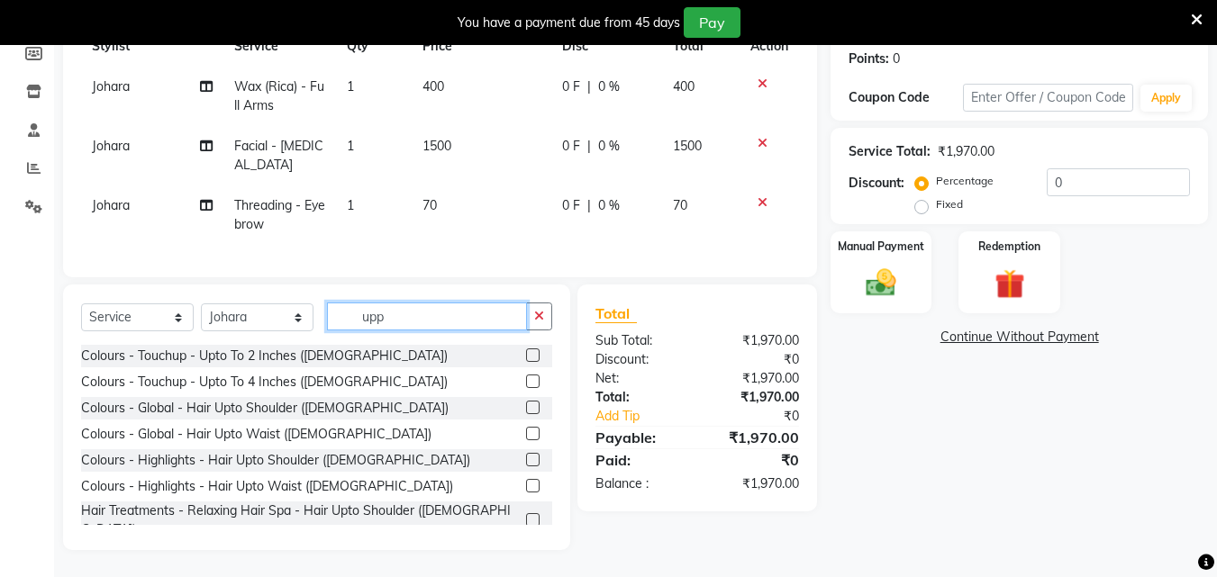
scroll to position [250, 0]
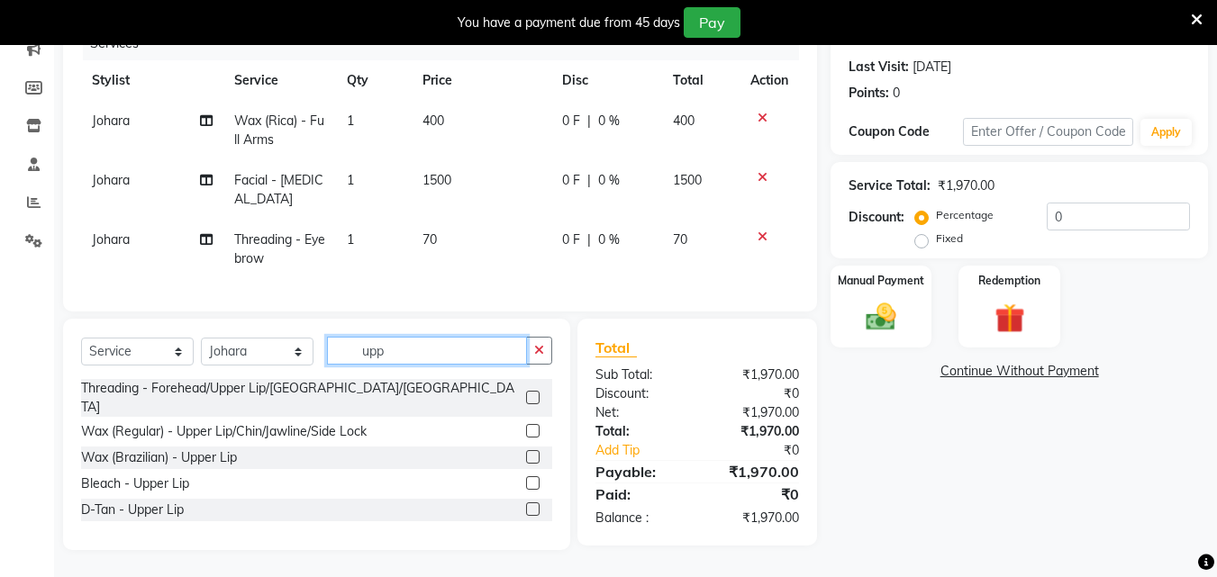
type input "upp"
click at [530, 450] on label at bounding box center [533, 457] width 14 height 14
click at [530, 452] on input "checkbox" at bounding box center [532, 458] width 12 height 12
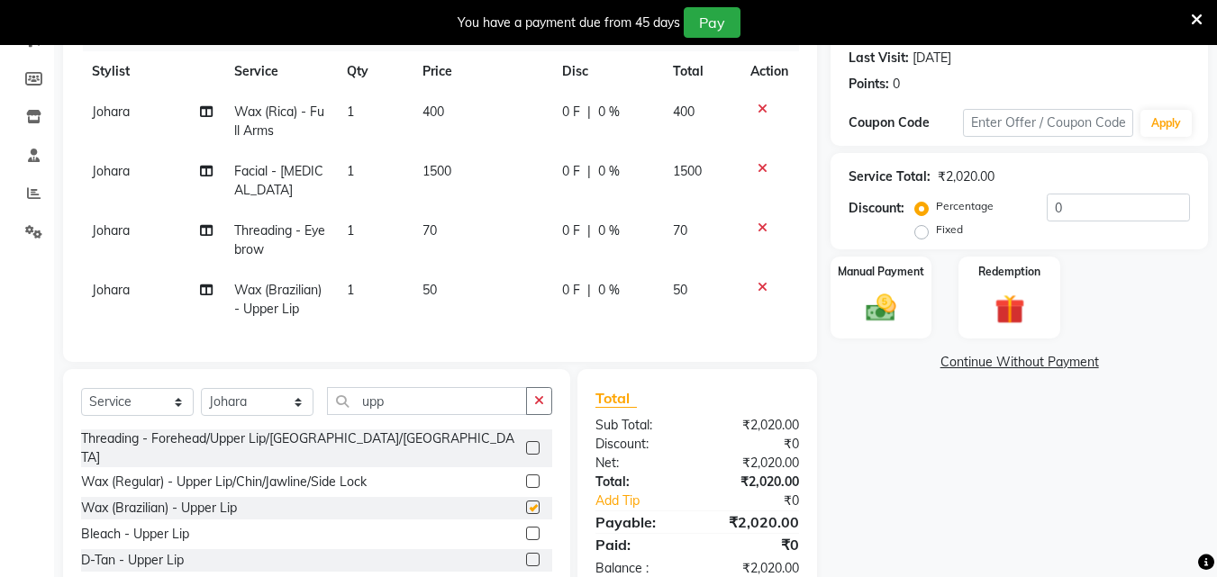
checkbox input "false"
click at [393, 413] on input "upp" at bounding box center [427, 401] width 200 height 28
type input "u"
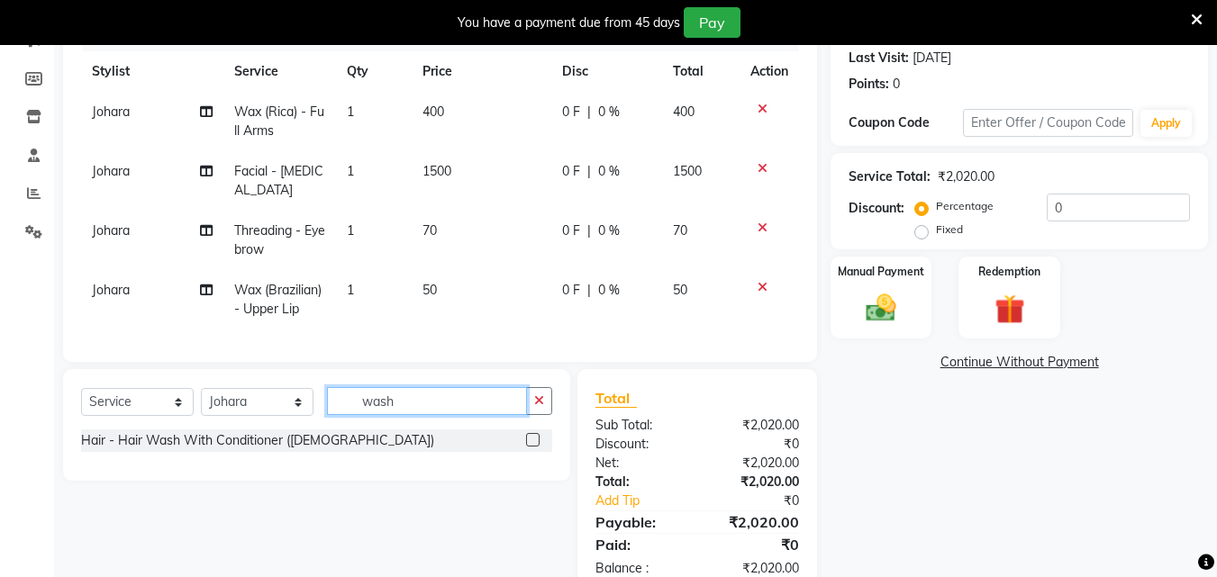
type input "wash"
click at [533, 447] on label at bounding box center [533, 440] width 14 height 14
click at [533, 447] on input "checkbox" at bounding box center [532, 441] width 12 height 12
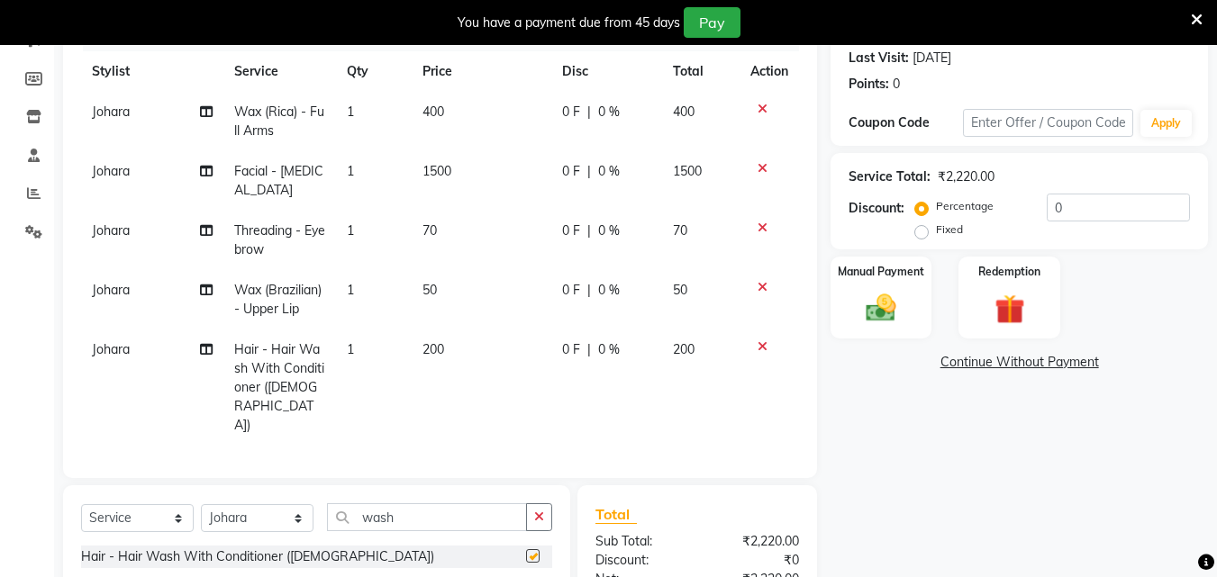
checkbox input "false"
click at [936, 236] on label "Fixed" at bounding box center [949, 230] width 27 height 16
click at [926, 236] on input "Fixed" at bounding box center [925, 229] width 13 height 13
radio input "true"
click at [1081, 204] on input "0" at bounding box center [1117, 208] width 143 height 28
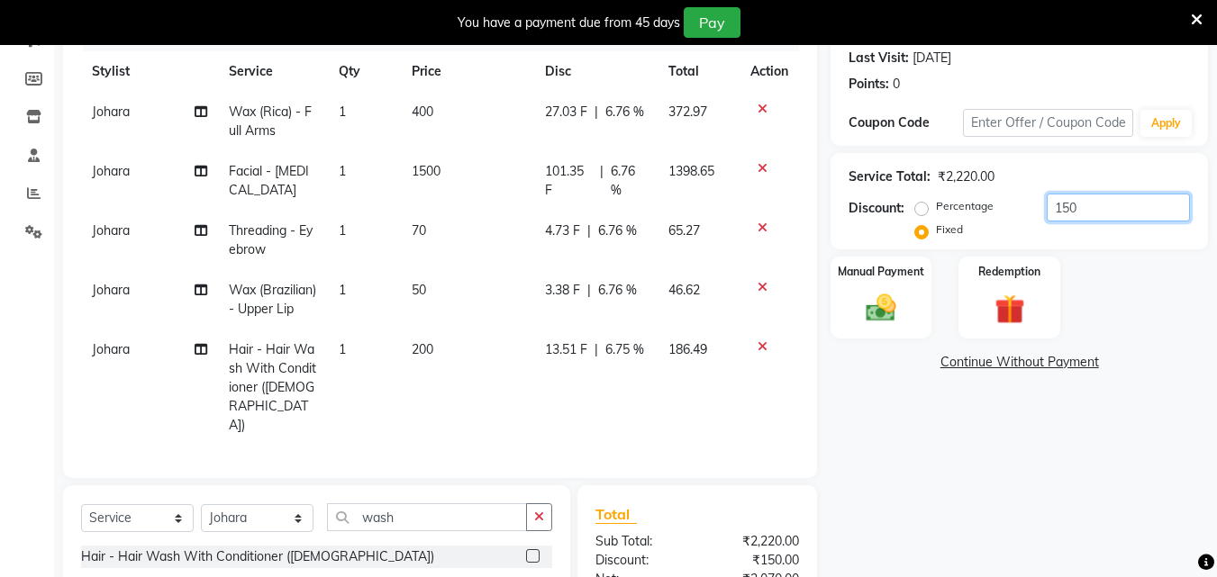
type input "150"
click at [427, 231] on td "70" at bounding box center [467, 240] width 133 height 59
select select "9674"
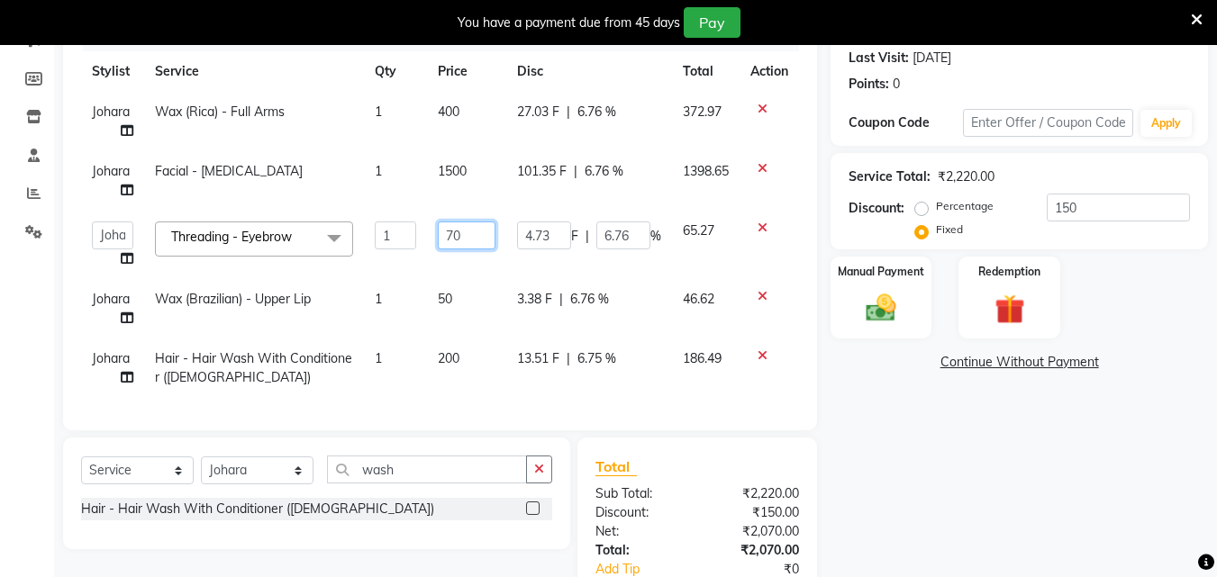
click at [463, 233] on input "70" at bounding box center [467, 236] width 58 height 28
type input "7"
type input "100"
click at [967, 439] on div "Name: [PERSON_NAME] Membership: No Active Membership Total Visits: 1 Card on fi…" at bounding box center [1025, 297] width 391 height 735
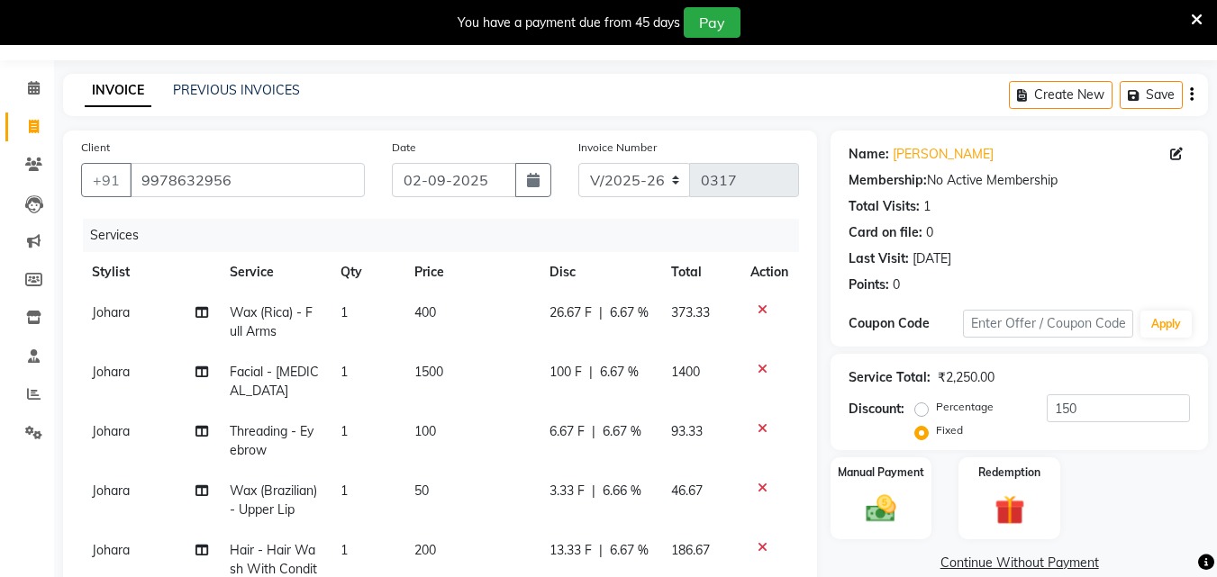
scroll to position [0, 0]
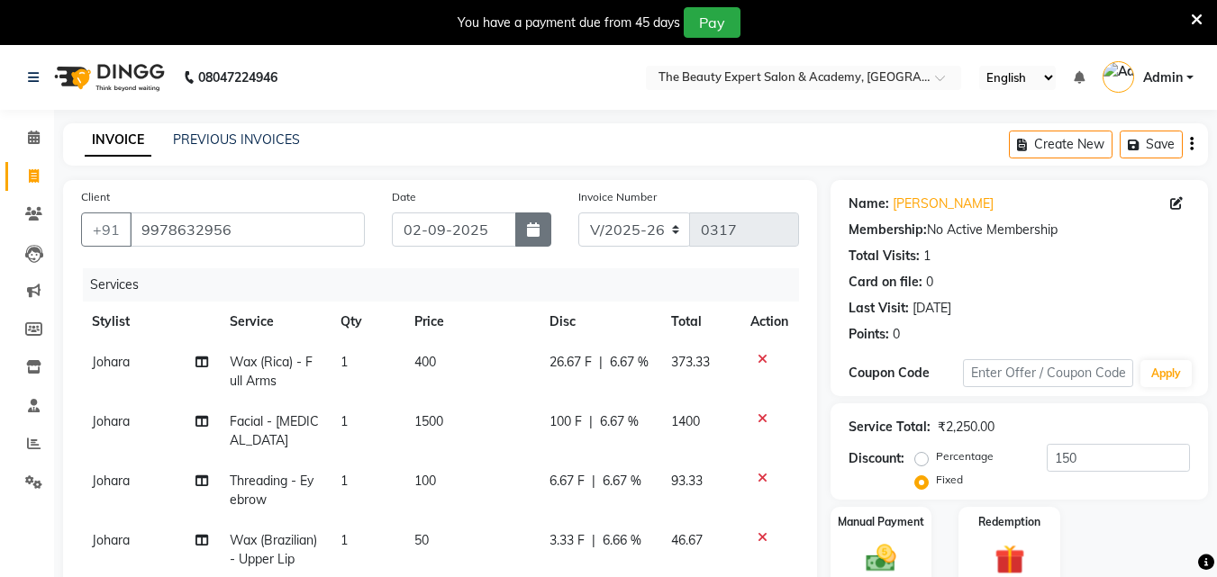
click at [531, 236] on icon "button" at bounding box center [533, 229] width 13 height 14
select select "9"
select select "2025"
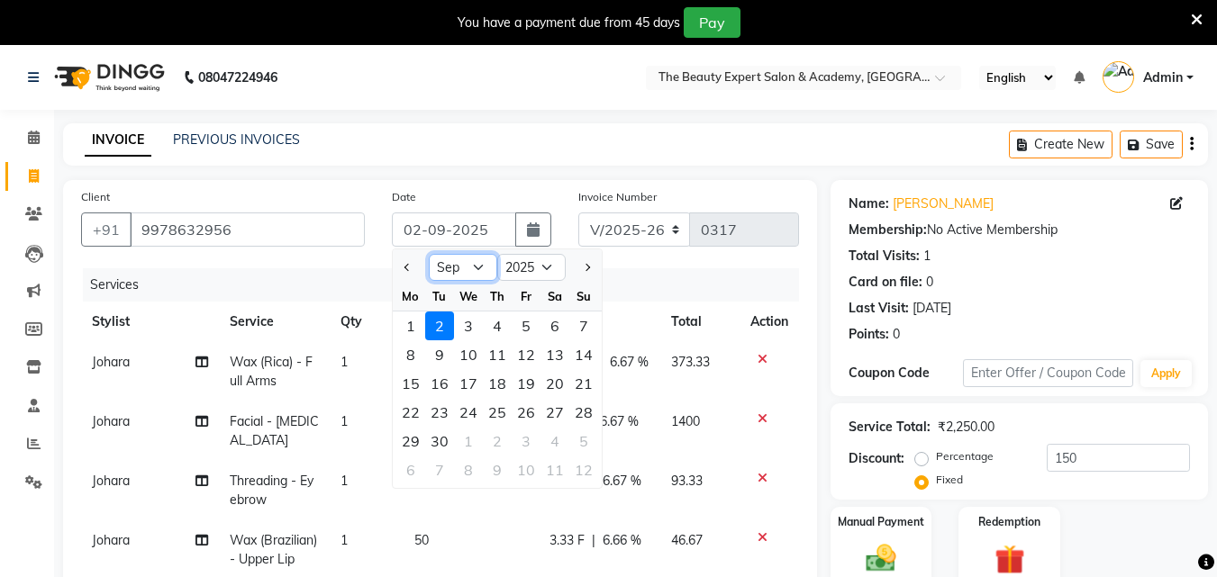
click at [484, 273] on select "Jan Feb Mar Apr May Jun [DATE] Aug Sep Oct Nov Dec" at bounding box center [463, 267] width 68 height 27
select select "8"
click at [429, 254] on select "Jan Feb Mar Apr May Jun [DATE] Aug Sep Oct Nov Dec" at bounding box center [463, 267] width 68 height 27
click at [549, 444] on div "30" at bounding box center [554, 441] width 29 height 29
type input "[DATE]"
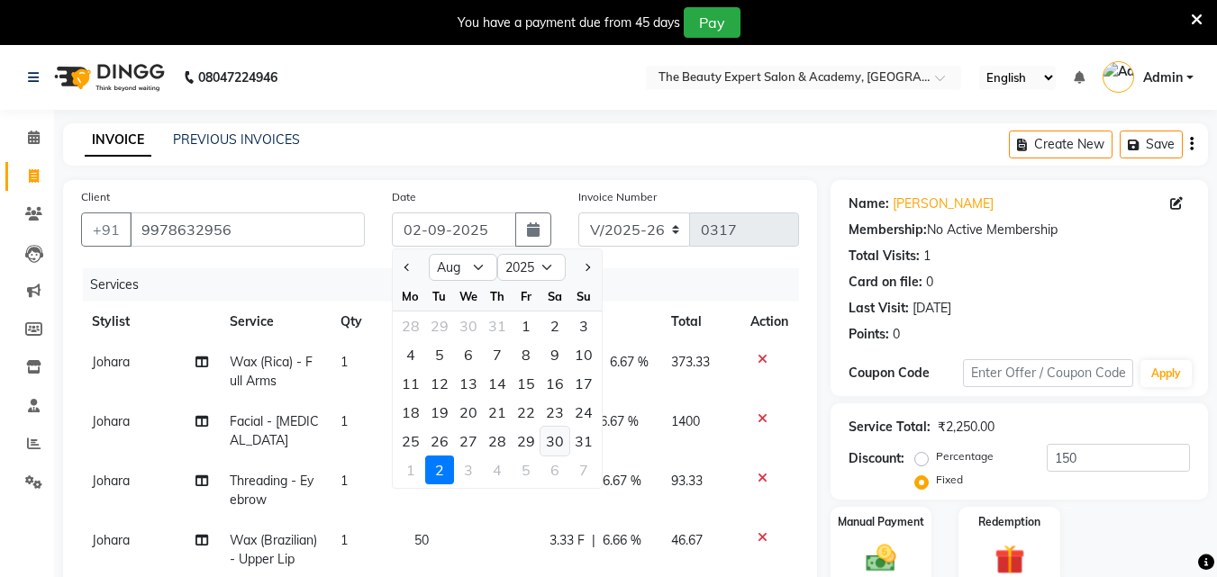
radio input "true"
type input "0"
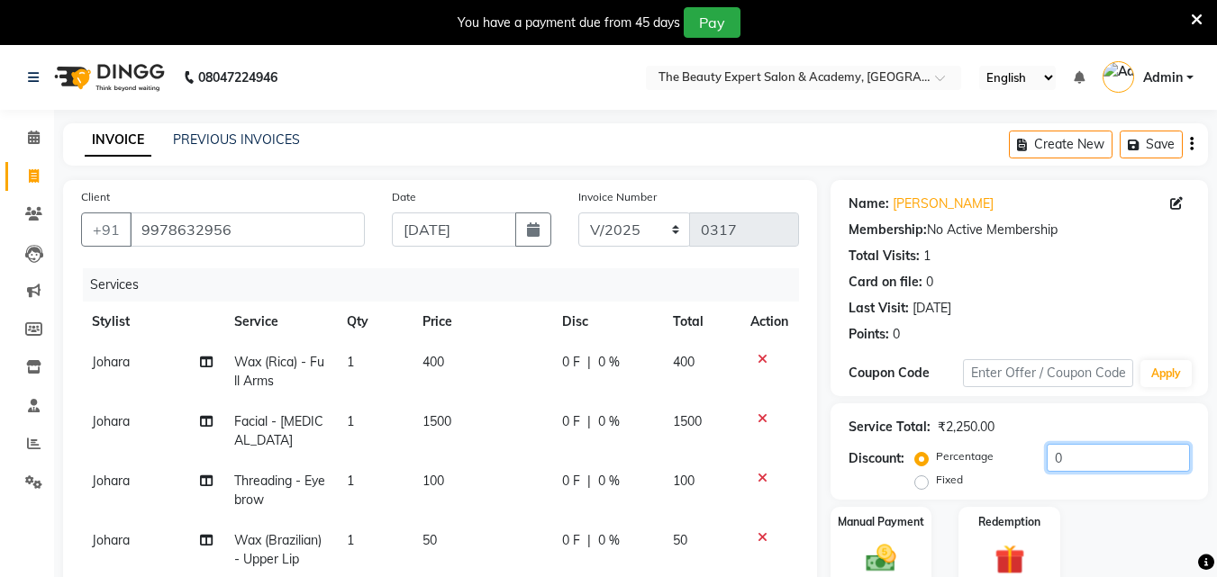
click at [1072, 463] on input "0" at bounding box center [1117, 458] width 143 height 28
type input "100"
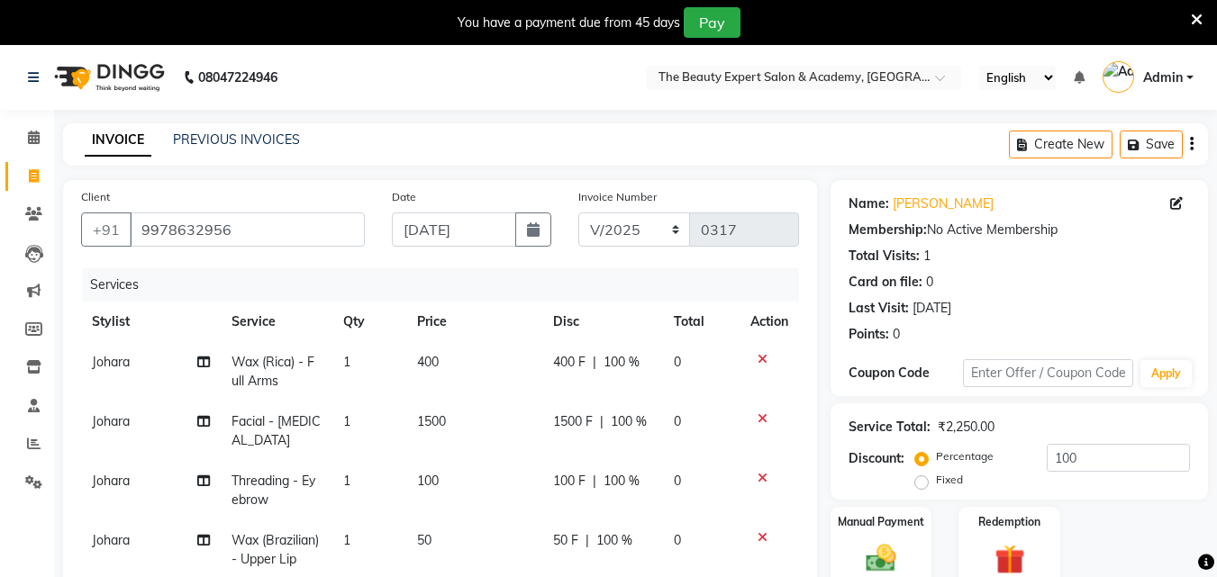
click at [936, 477] on label "Fixed" at bounding box center [949, 480] width 27 height 16
click at [919, 477] on input "Fixed" at bounding box center [925, 480] width 13 height 13
radio input "true"
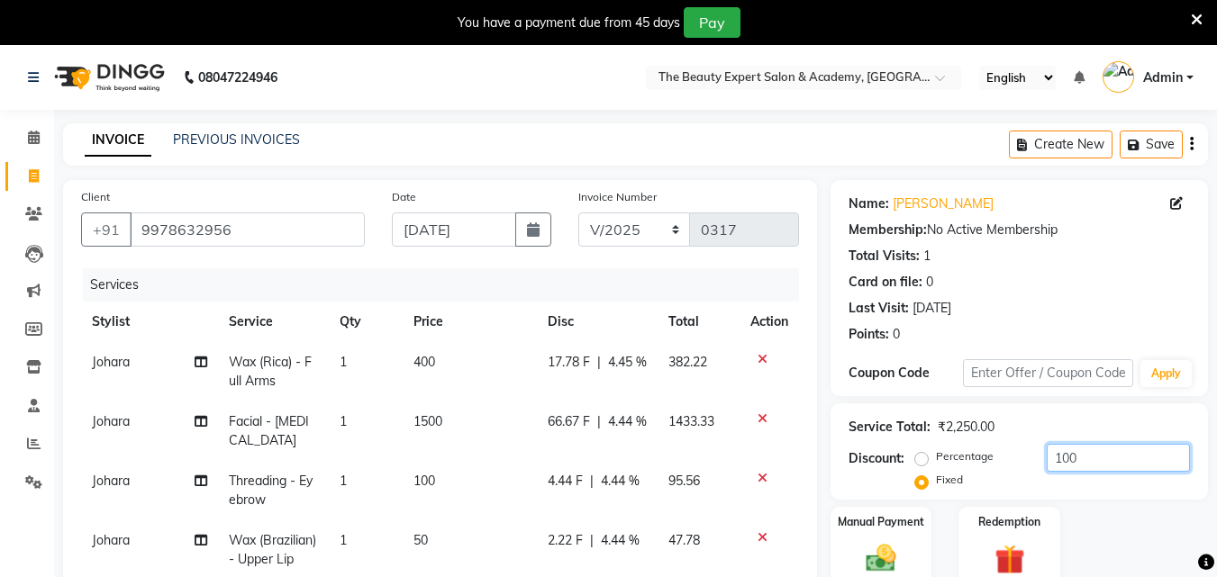
click at [1085, 453] on input "100" at bounding box center [1117, 458] width 143 height 28
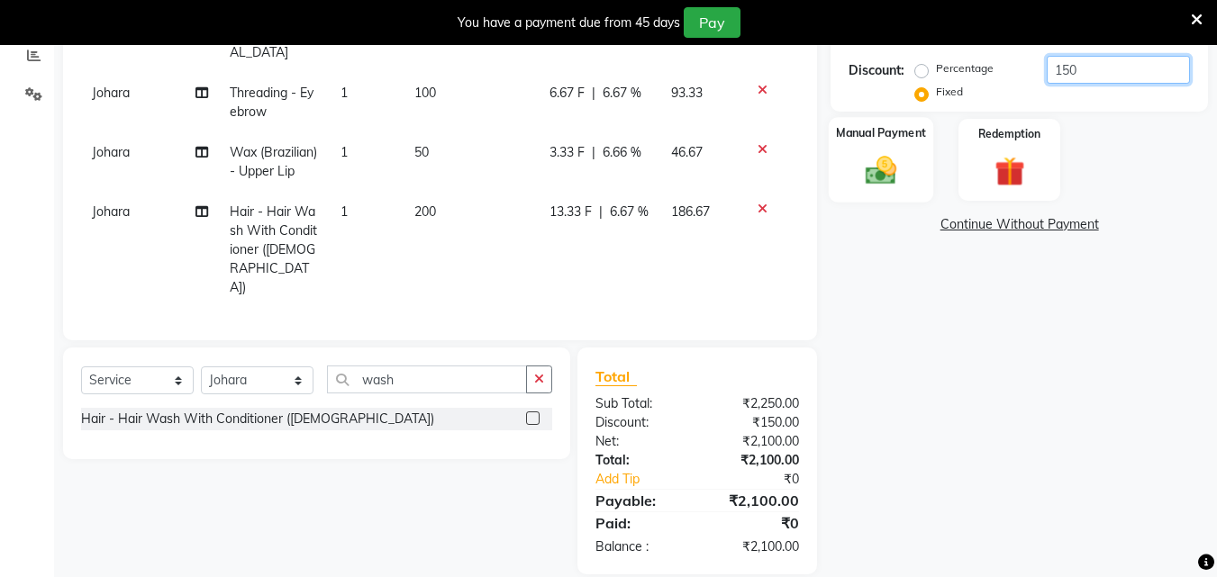
type input "150"
click at [883, 160] on img at bounding box center [880, 170] width 50 height 36
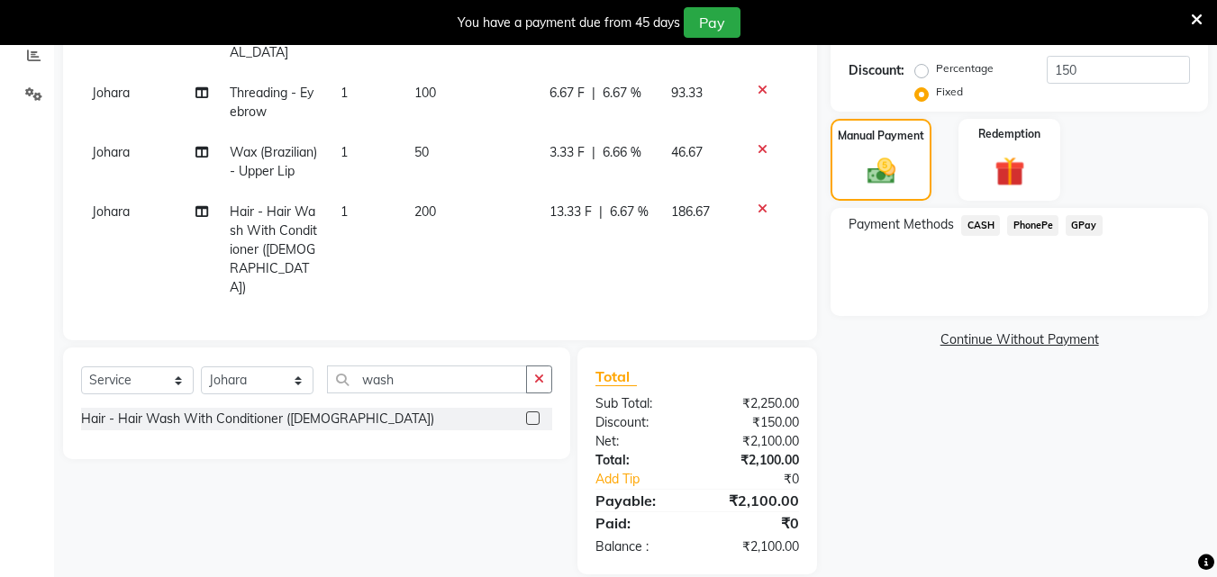
click at [975, 225] on span "CASH" at bounding box center [980, 225] width 39 height 21
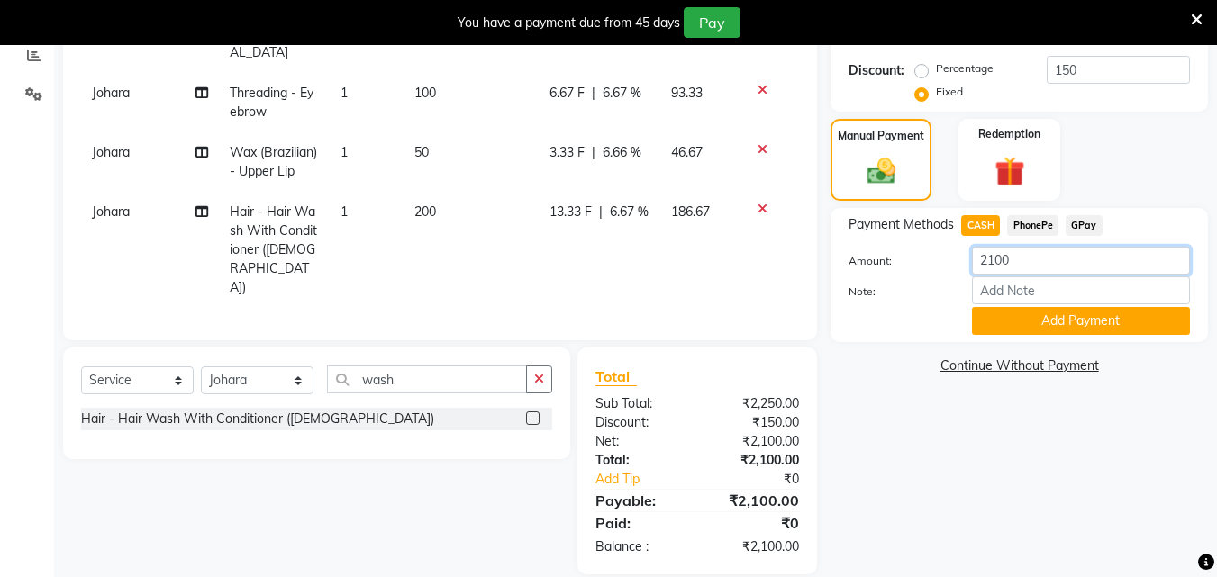
click at [1027, 267] on input "2100" at bounding box center [1081, 261] width 218 height 28
type input "2"
type input "1600"
click at [1068, 315] on button "Add Payment" at bounding box center [1081, 321] width 218 height 28
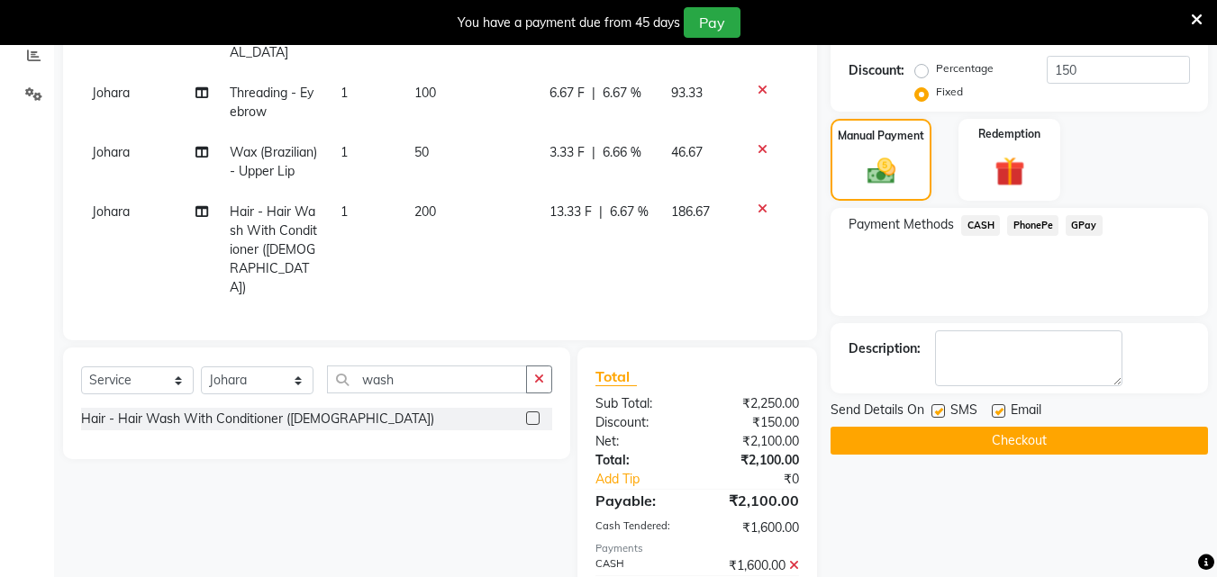
click at [1074, 225] on span "GPay" at bounding box center [1083, 225] width 37 height 21
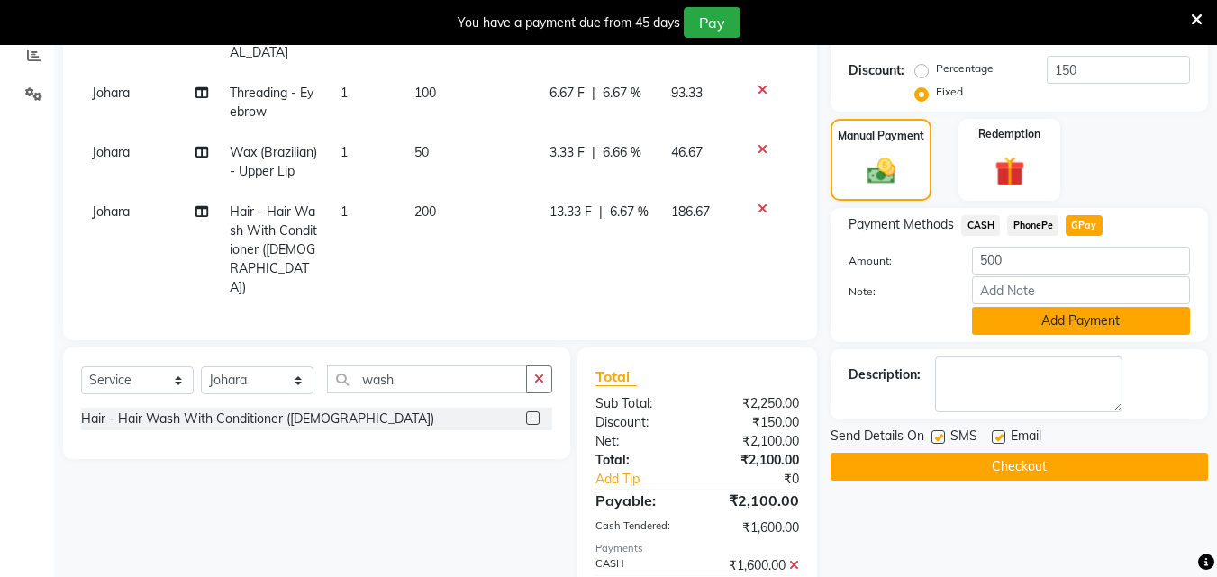
click at [1060, 321] on button "Add Payment" at bounding box center [1081, 321] width 218 height 28
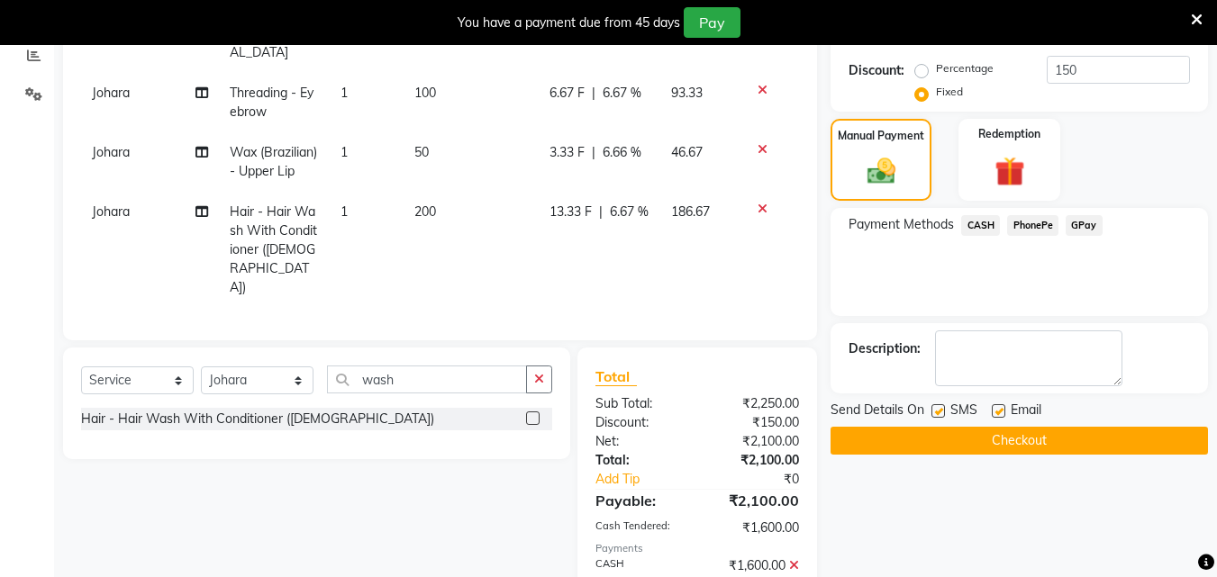
scroll to position [471, 0]
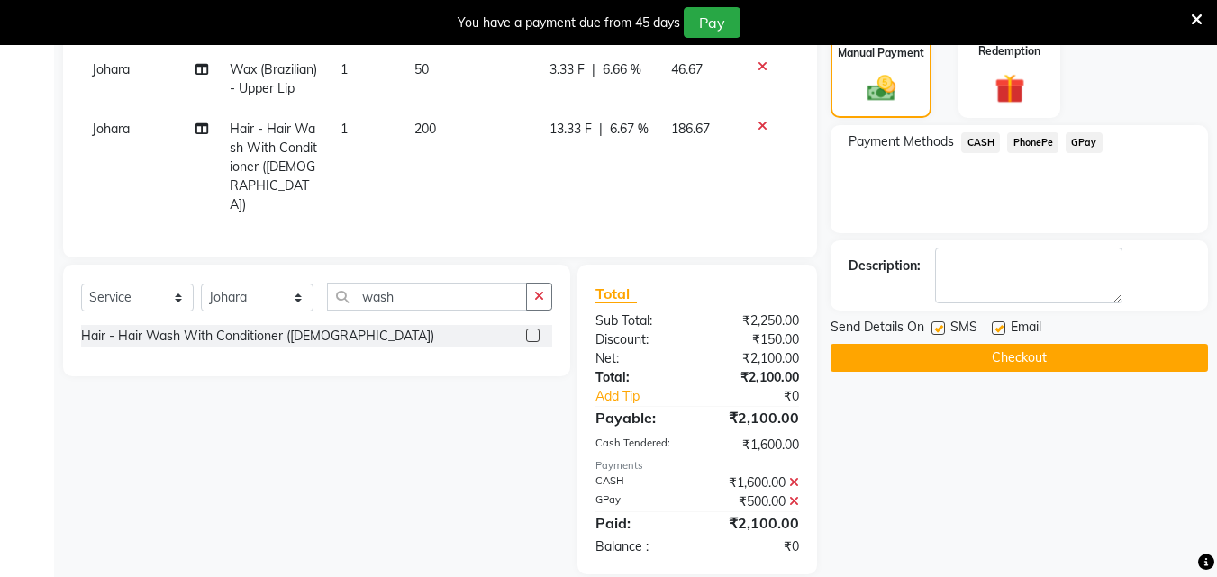
click at [938, 330] on label at bounding box center [938, 328] width 14 height 14
click at [938, 330] on input "checkbox" at bounding box center [937, 329] width 12 height 12
checkbox input "false"
click at [995, 329] on label at bounding box center [998, 328] width 14 height 14
click at [995, 329] on input "checkbox" at bounding box center [997, 329] width 12 height 12
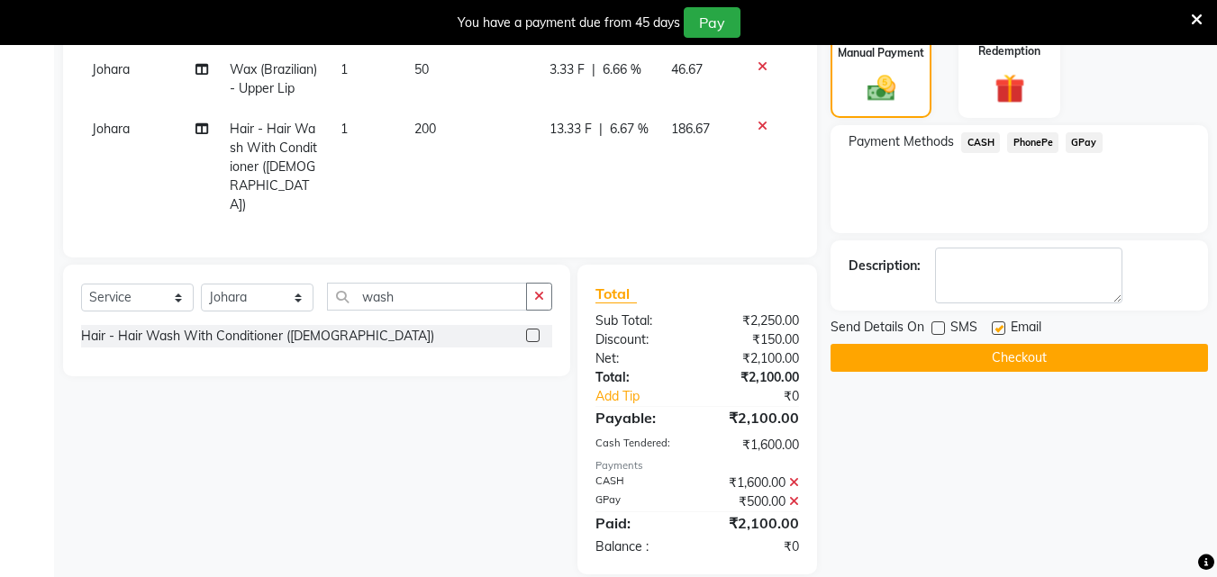
checkbox input "false"
click at [1003, 358] on button "Checkout" at bounding box center [1018, 358] width 377 height 28
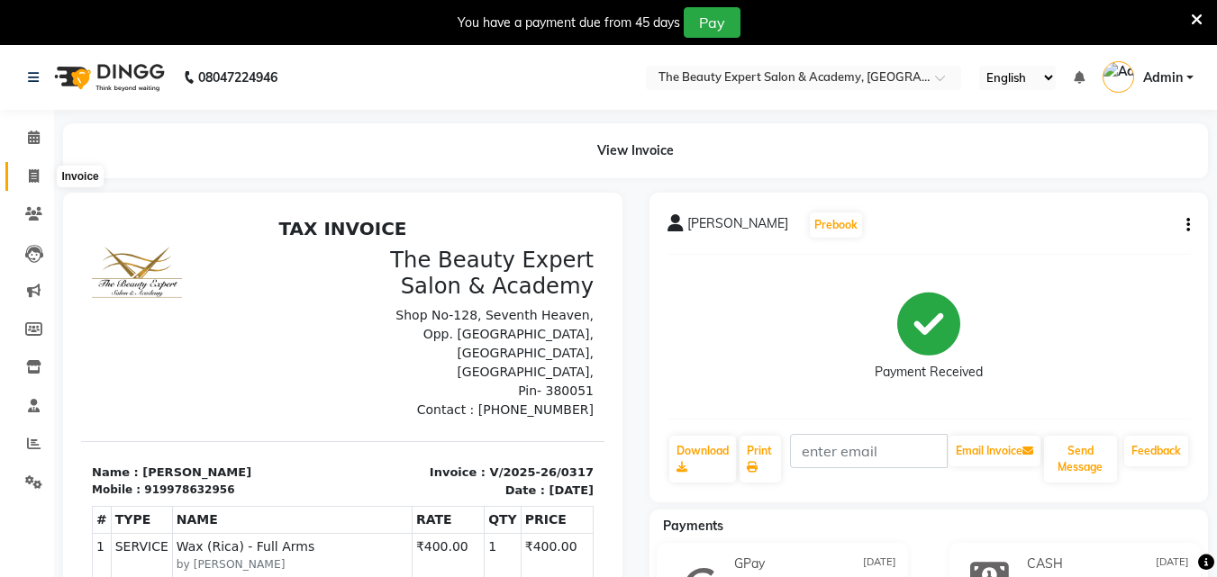
click at [31, 173] on icon at bounding box center [34, 176] width 10 height 14
select select "service"
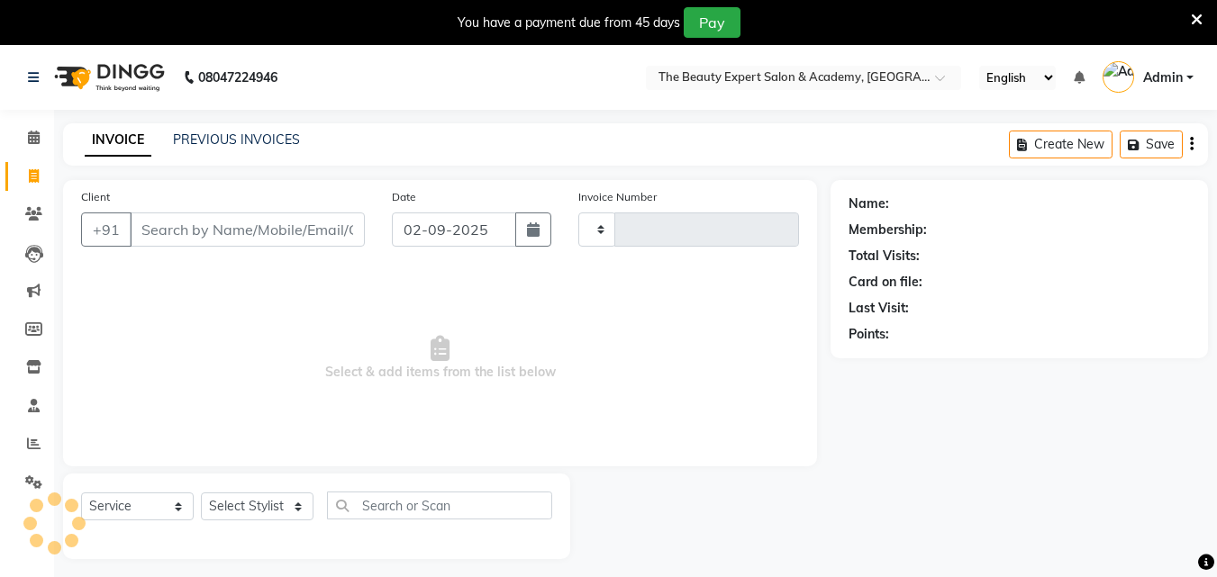
scroll to position [45, 0]
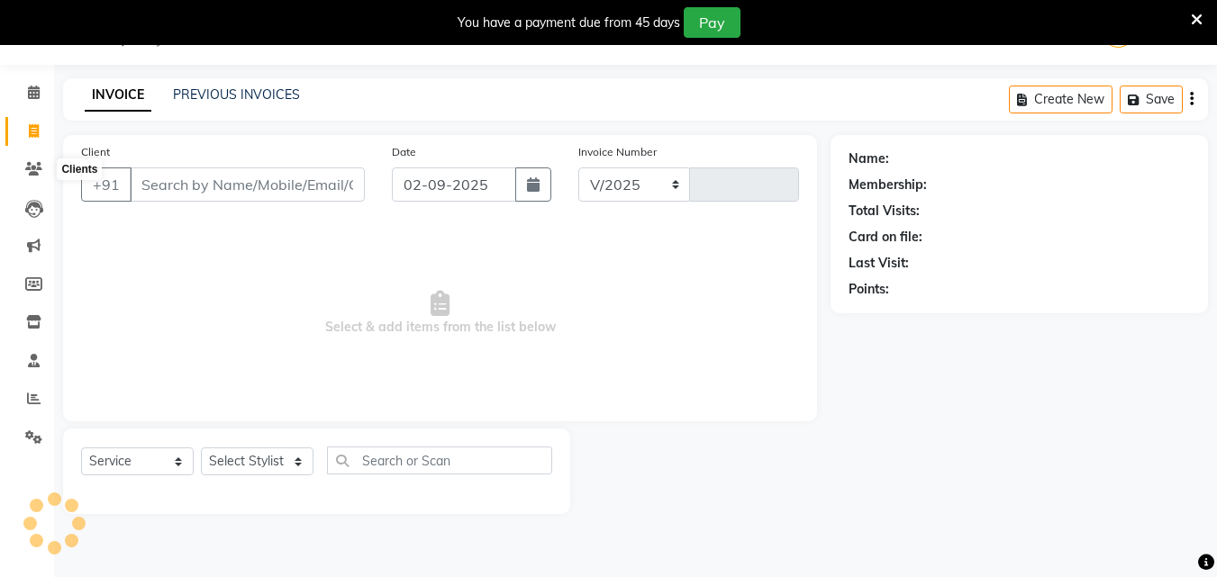
select select "655"
type input "0318"
click at [155, 180] on input "Client" at bounding box center [247, 184] width 235 height 34
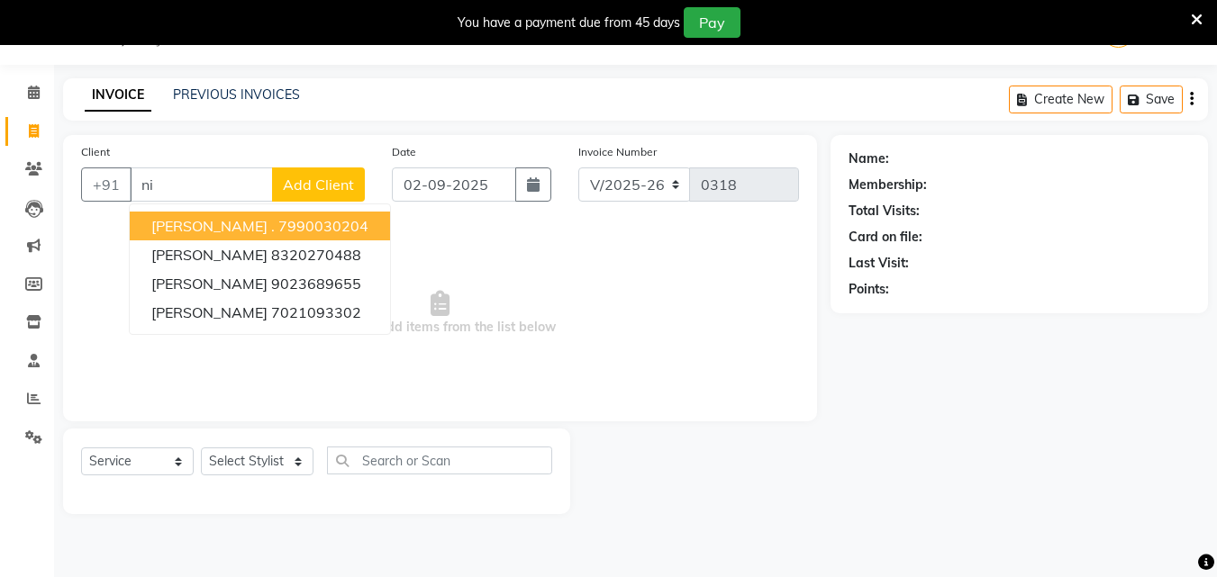
type input "n"
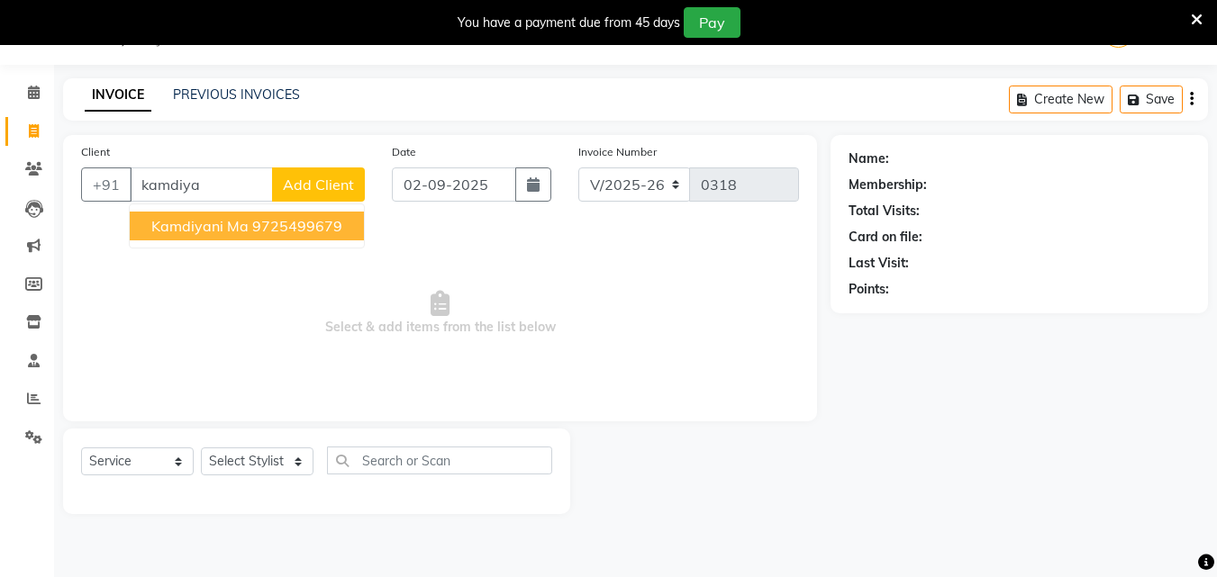
click at [170, 228] on span "Kamdiyani ma" at bounding box center [199, 226] width 97 height 18
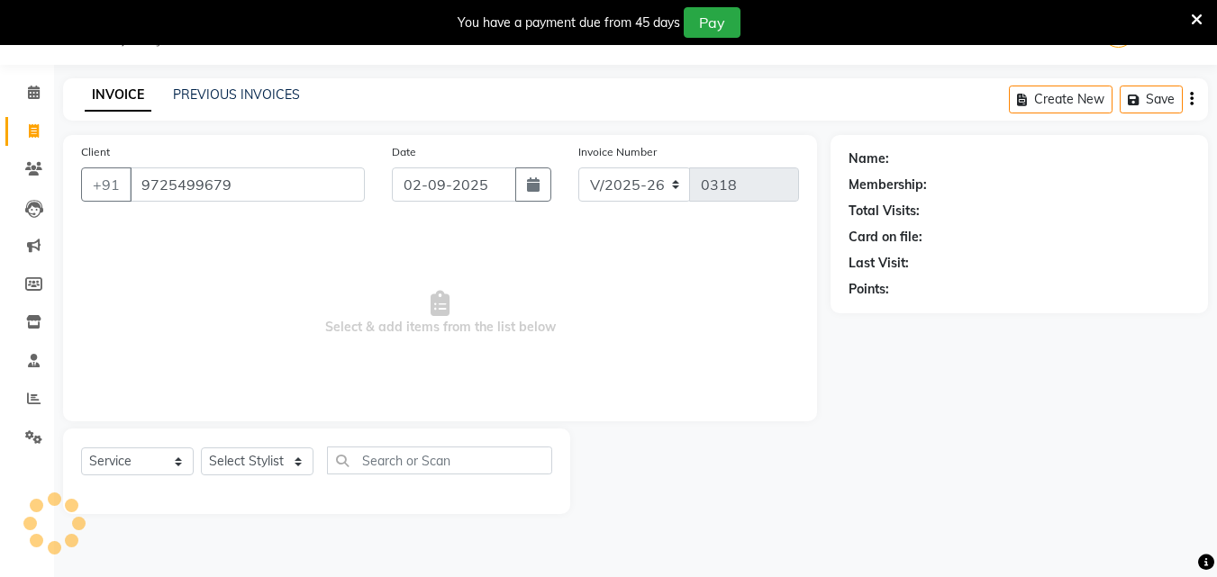
type input "9725499679"
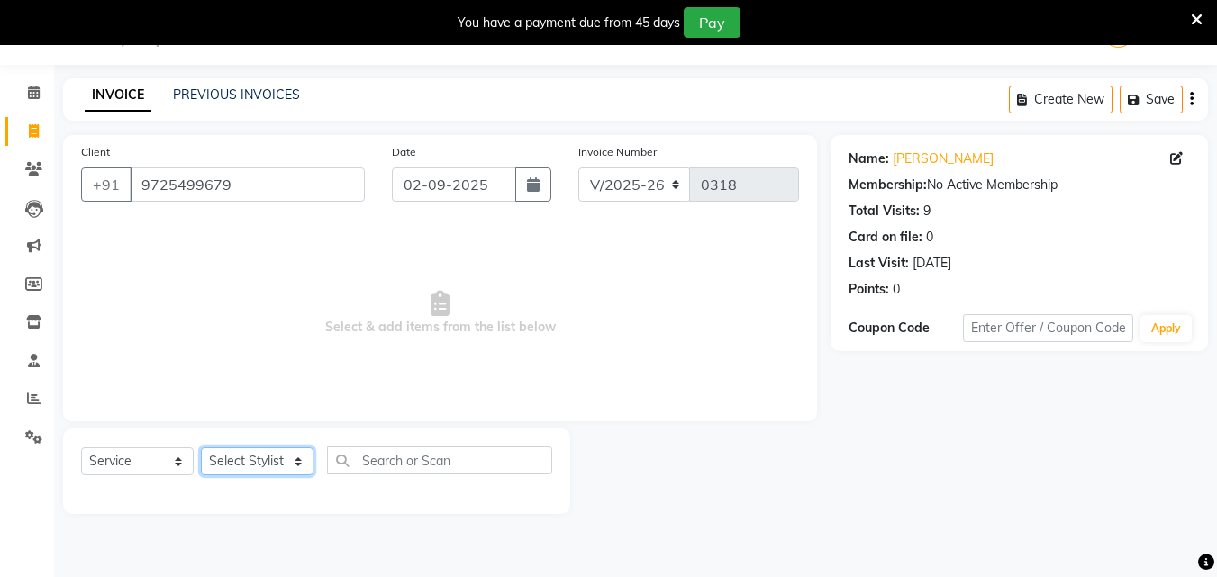
click at [290, 462] on select "Select Stylist [PERSON_NAME] Reception Student [DEMOGRAPHIC_DATA] Student [DEMO…" at bounding box center [257, 462] width 113 height 28
select select "9674"
click at [201, 448] on select "Select Stylist [PERSON_NAME] Reception Student [DEMOGRAPHIC_DATA] Student [DEMO…" at bounding box center [257, 462] width 113 height 28
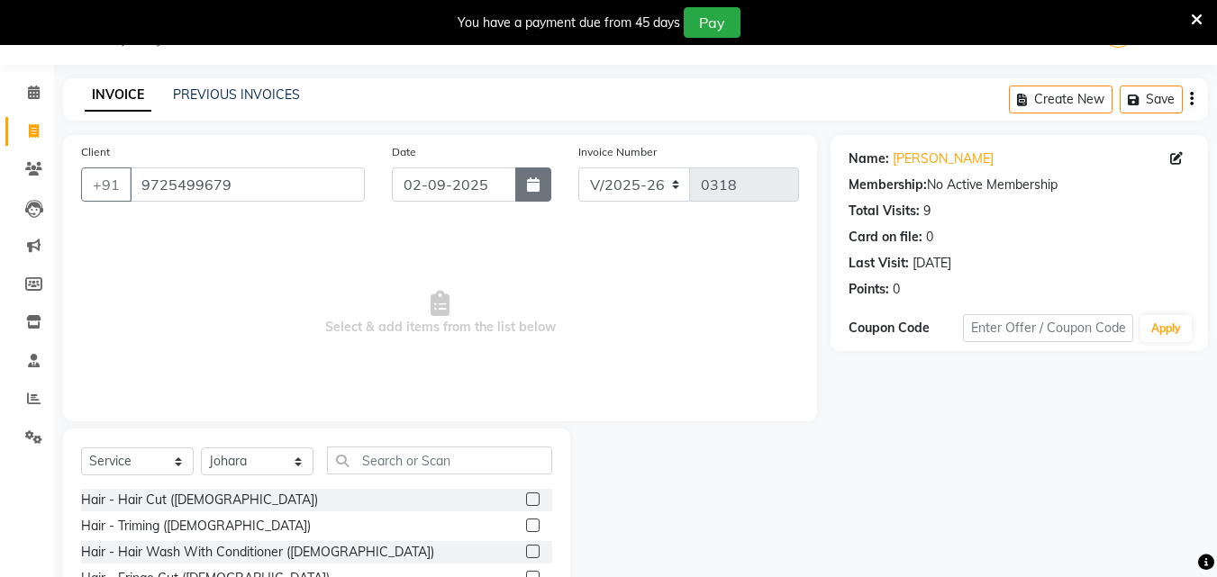
click at [529, 177] on icon "button" at bounding box center [533, 184] width 13 height 14
select select "9"
select select "2025"
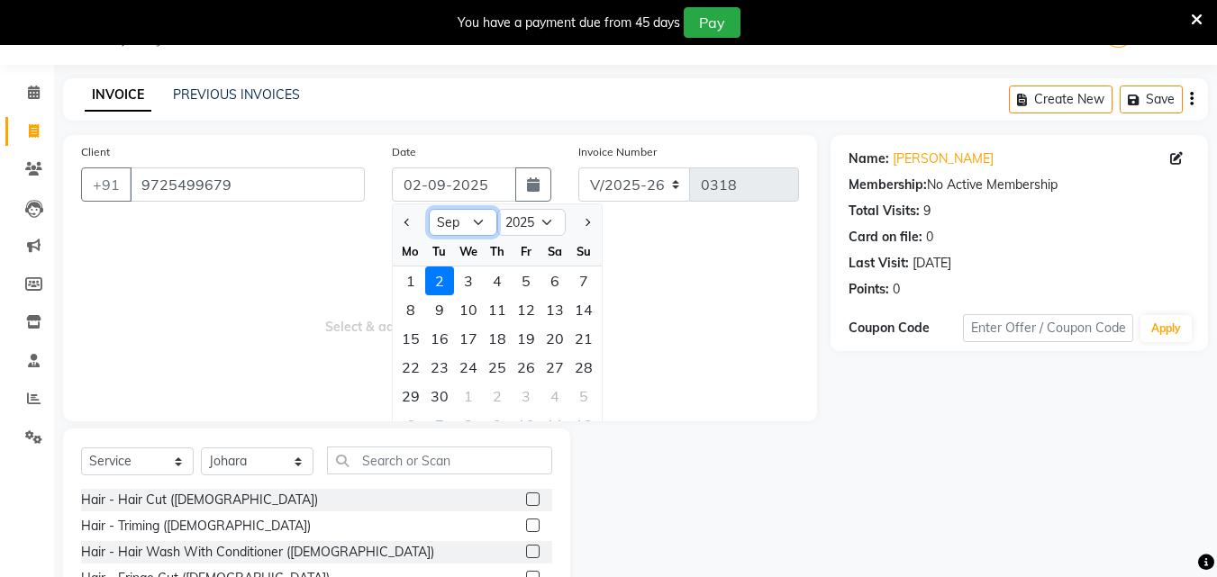
click at [477, 219] on select "Jan Feb Mar Apr May Jun [DATE] Aug Sep Oct Nov Dec" at bounding box center [463, 222] width 68 height 27
select select "8"
click at [429, 209] on select "Jan Feb Mar Apr May Jun [DATE] Aug Sep Oct Nov Dec" at bounding box center [463, 222] width 68 height 27
click at [550, 394] on div "30" at bounding box center [554, 396] width 29 height 29
type input "[DATE]"
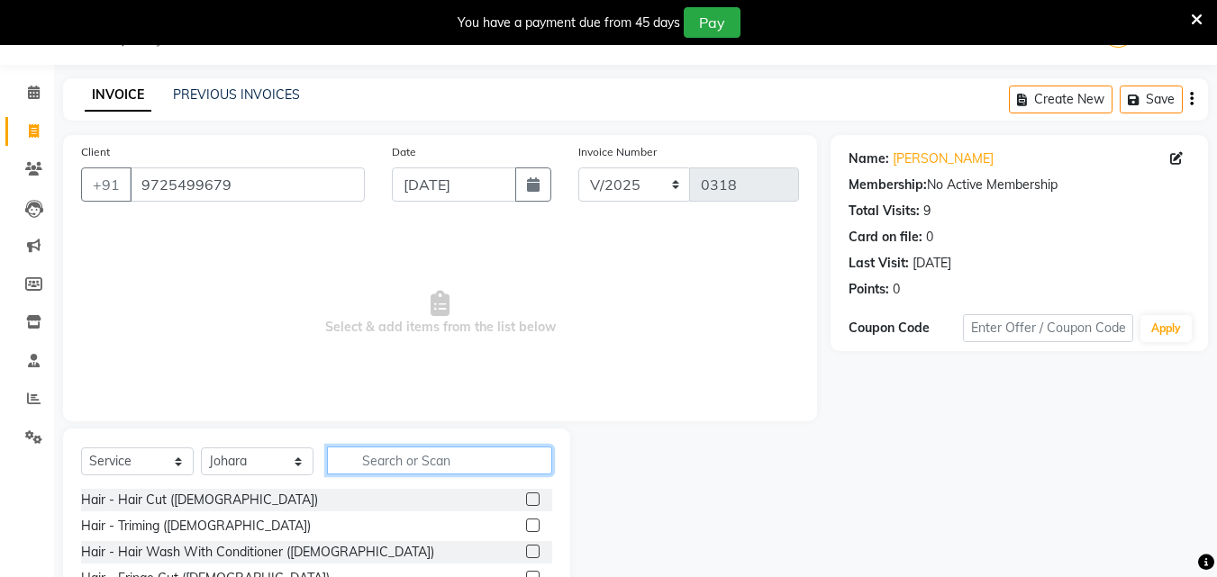
click at [389, 459] on input "text" at bounding box center [439, 461] width 225 height 28
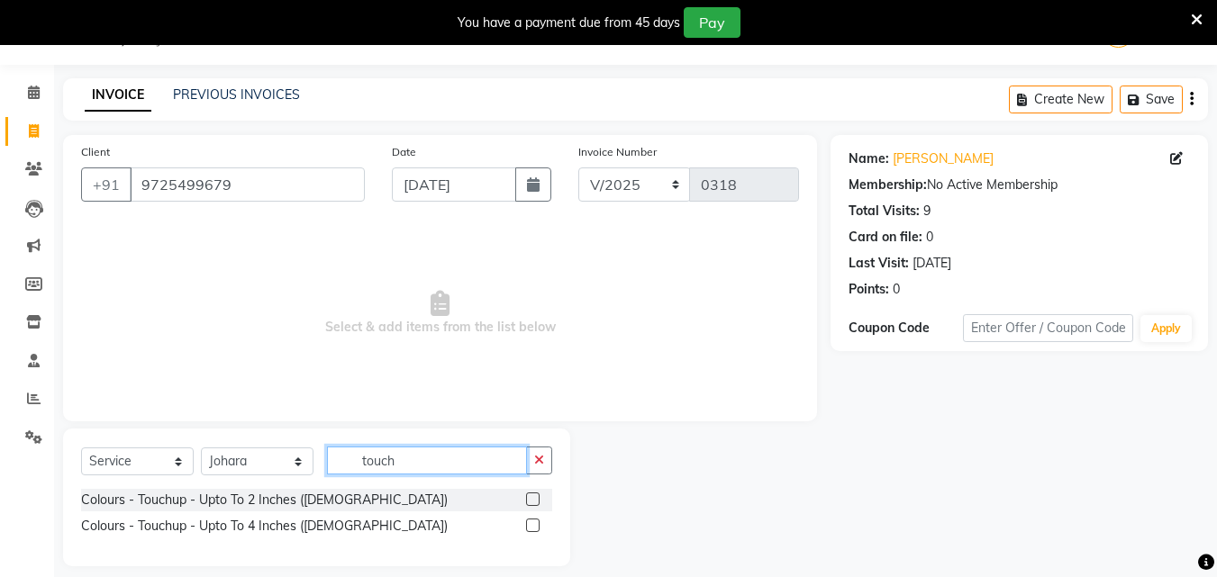
type input "touch"
click at [537, 501] on label at bounding box center [533, 500] width 14 height 14
click at [537, 501] on input "checkbox" at bounding box center [532, 500] width 12 height 12
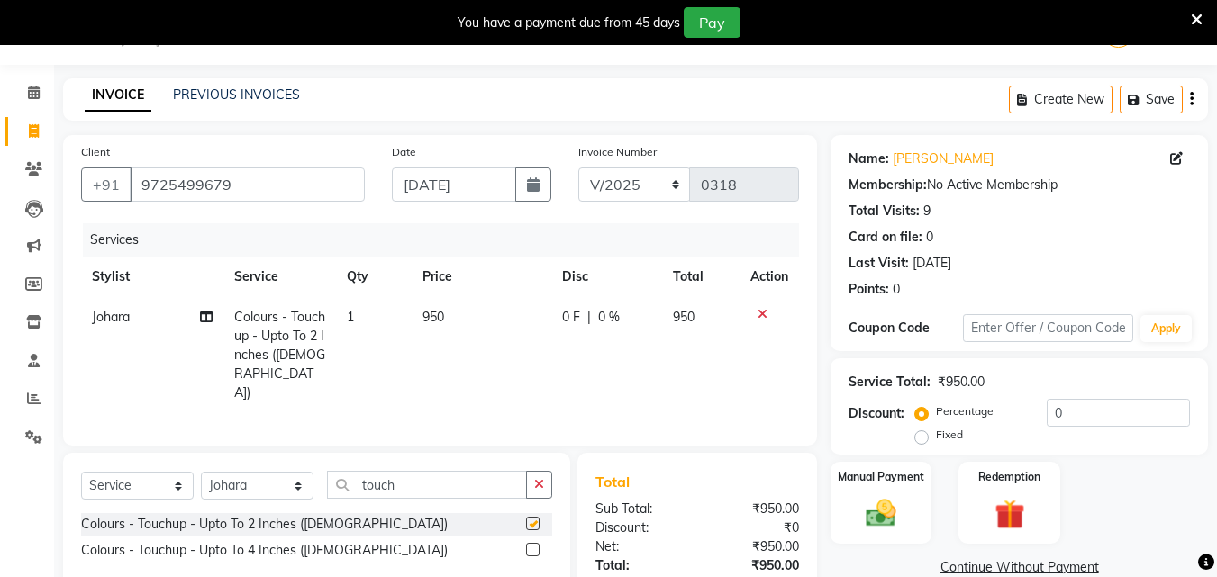
checkbox input "false"
click at [441, 471] on input "touch" at bounding box center [427, 485] width 200 height 28
type input "t"
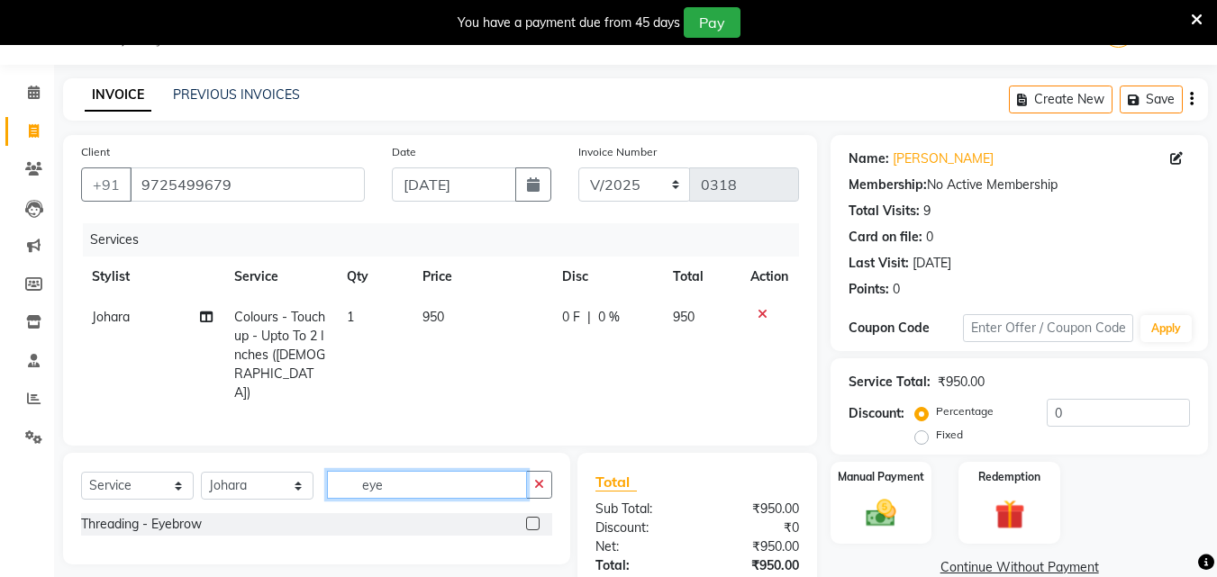
type input "eye"
click at [529, 517] on label at bounding box center [533, 524] width 14 height 14
click at [529, 519] on input "checkbox" at bounding box center [532, 525] width 12 height 12
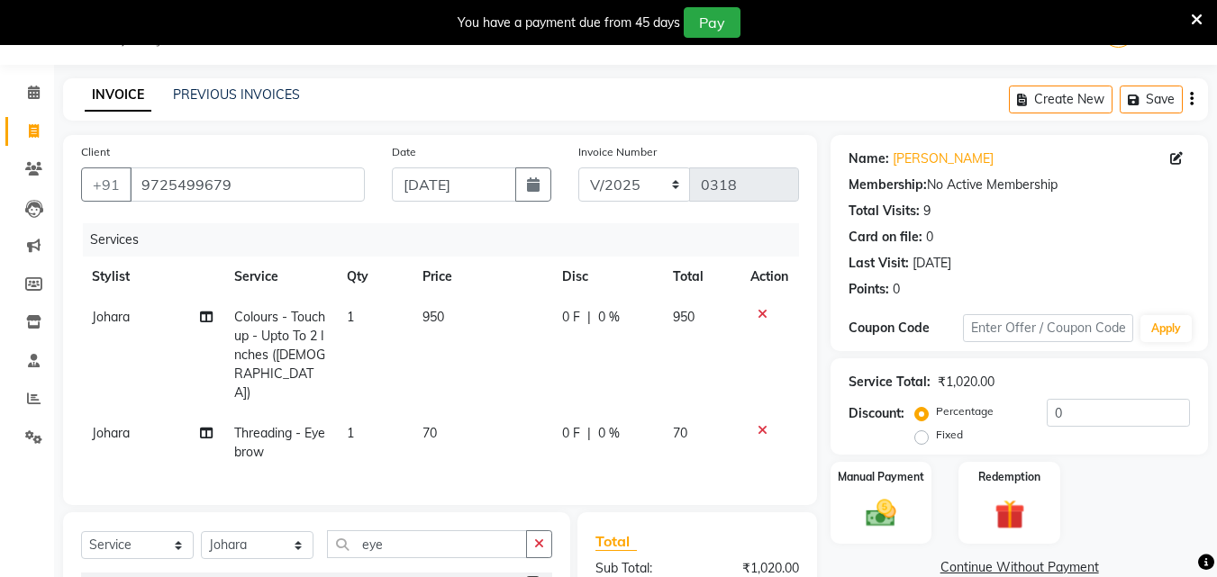
checkbox input "false"
click at [407, 530] on input "eye" at bounding box center [427, 544] width 200 height 28
type input "e"
type input "upp"
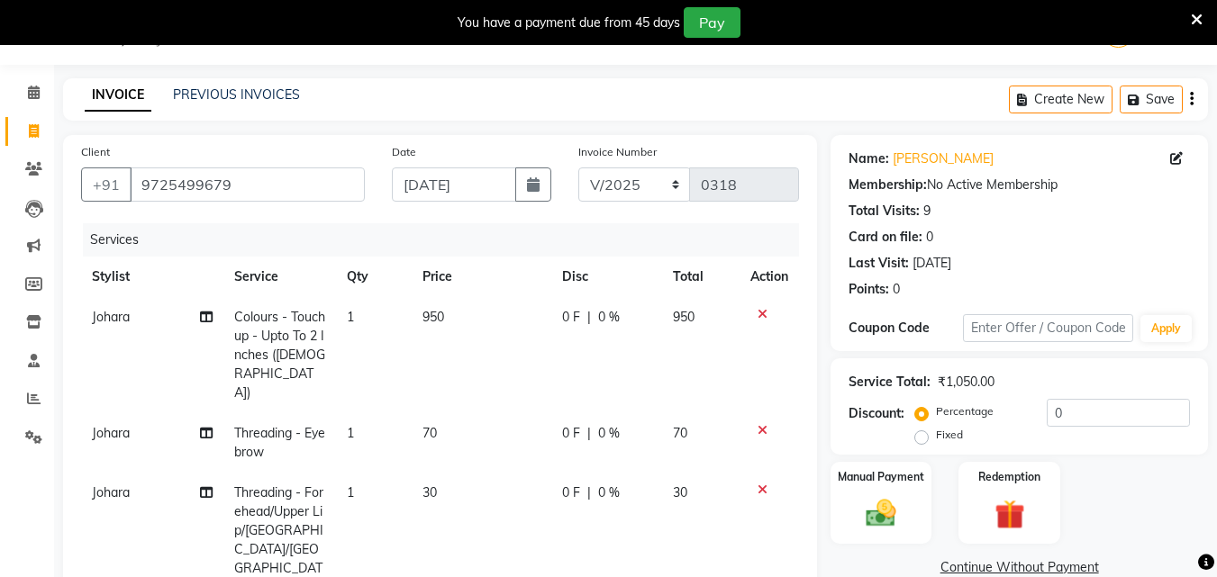
checkbox input "false"
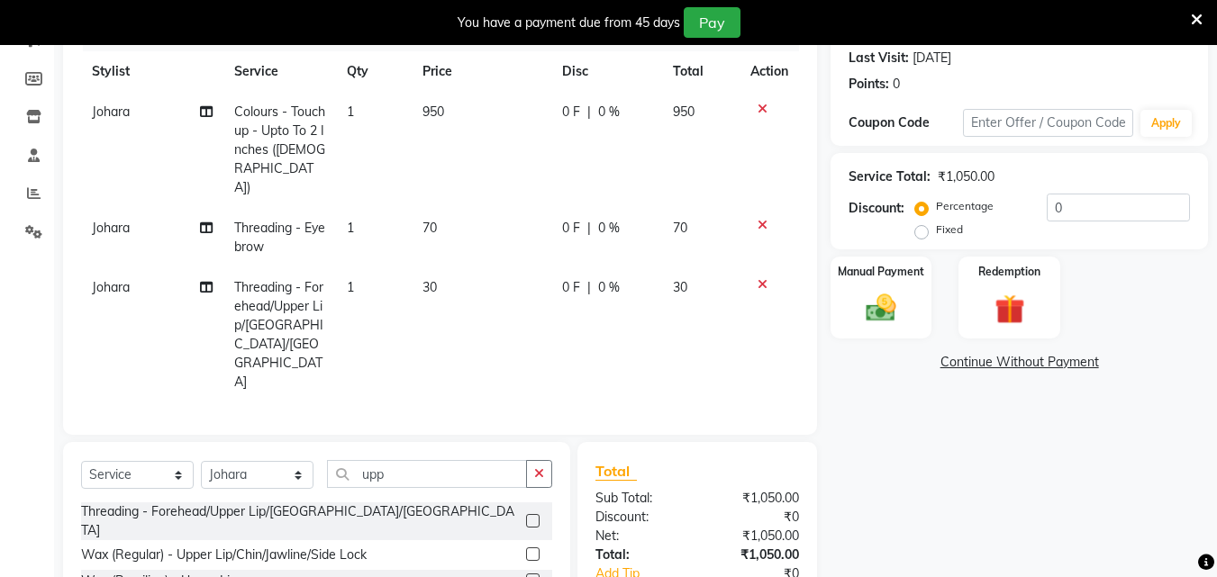
scroll to position [307, 0]
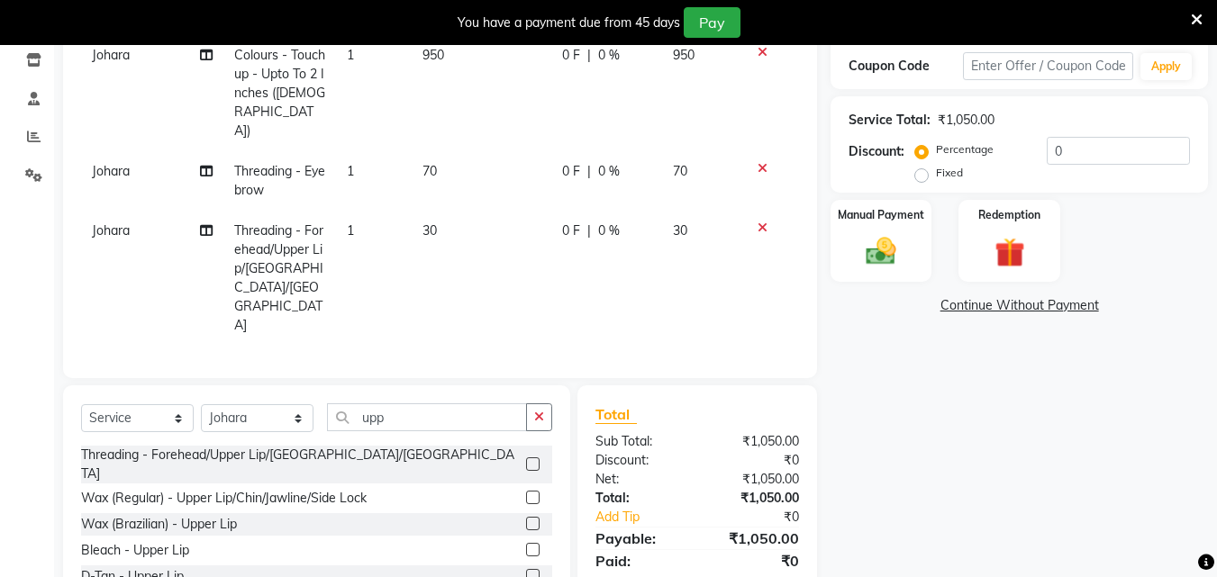
click at [1216, 113] on div "Name: Kamdiyani Ma Membership: No Active Membership Total Visits: 9 Card on fil…" at bounding box center [1025, 245] width 391 height 744
click at [936, 169] on label "Fixed" at bounding box center [949, 173] width 27 height 16
click at [922, 169] on input "Fixed" at bounding box center [925, 173] width 13 height 13
radio input "true"
click at [1072, 152] on input "0" at bounding box center [1117, 151] width 143 height 28
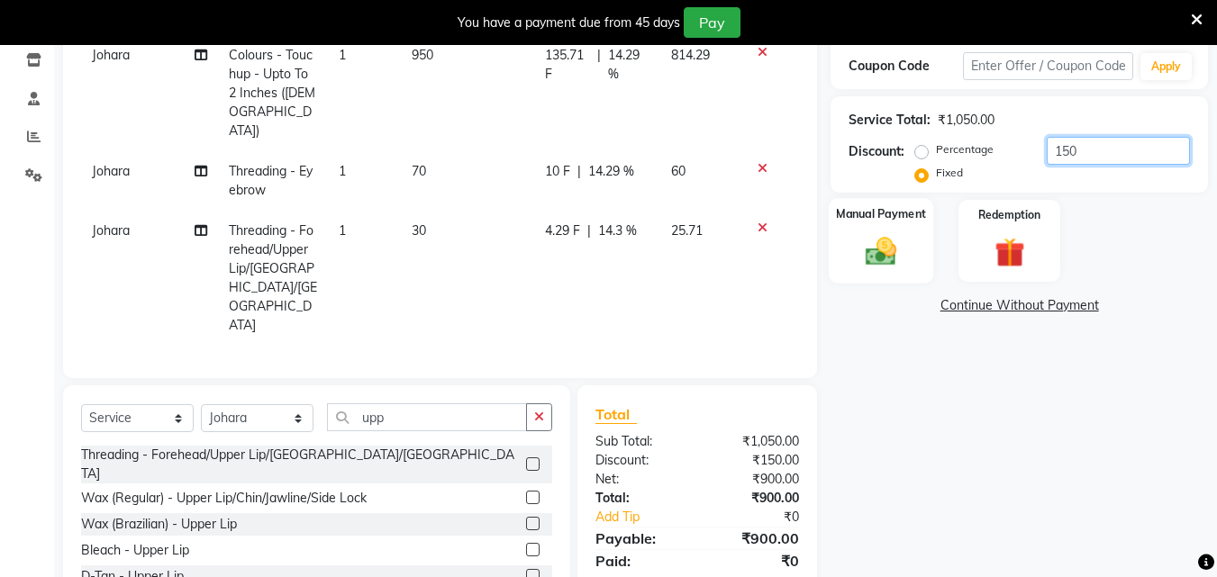
type input "150"
click at [887, 255] on img at bounding box center [880, 251] width 50 height 36
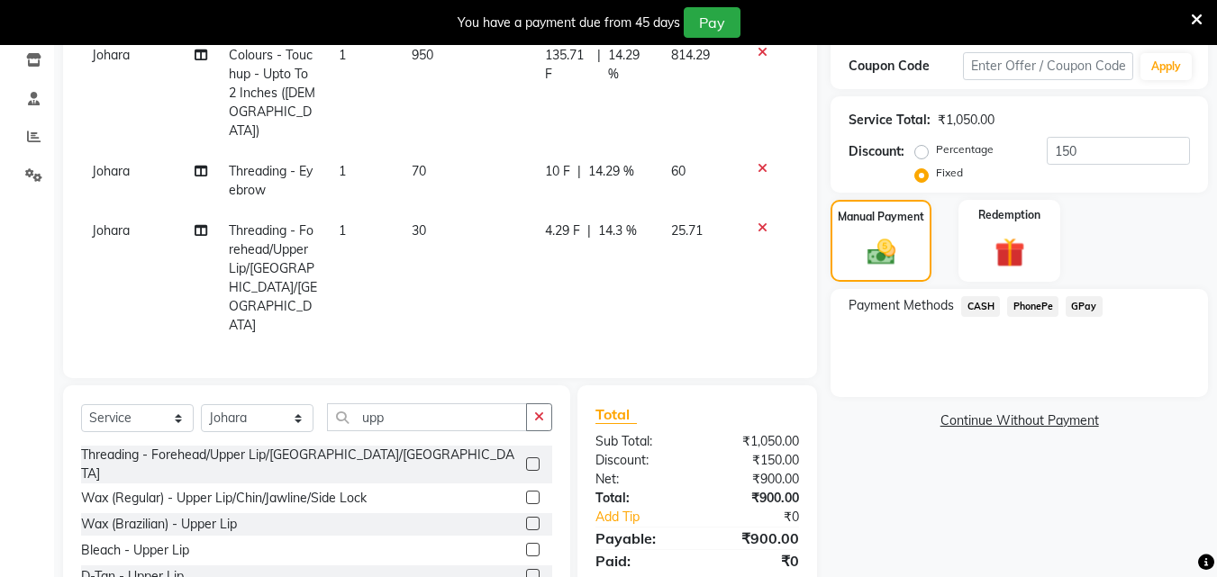
click at [1083, 302] on span "GPay" at bounding box center [1083, 306] width 37 height 21
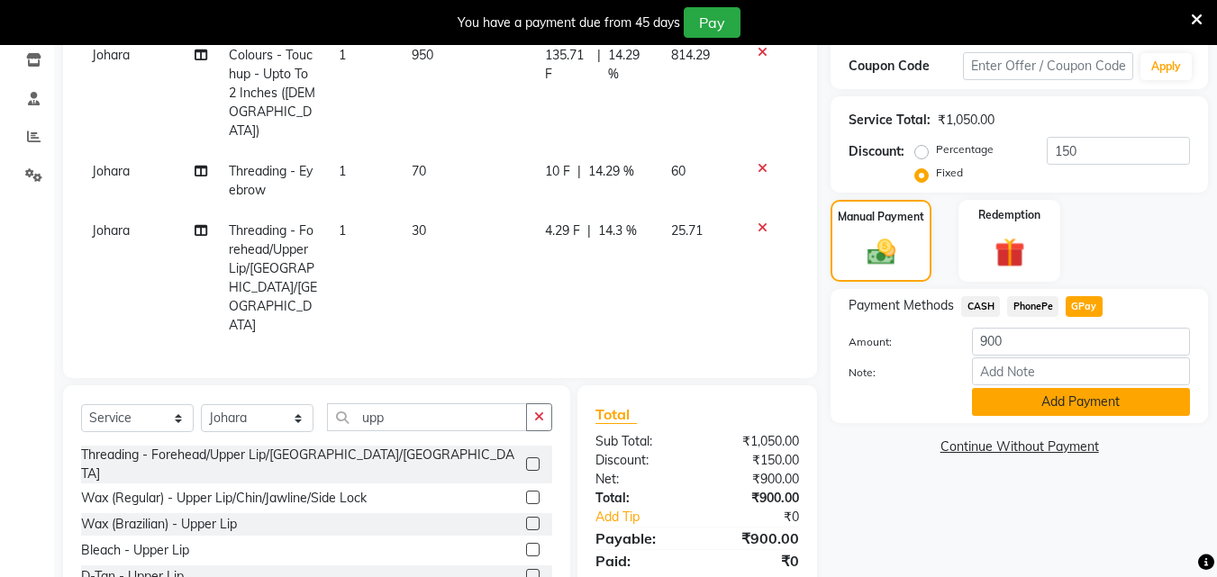
click at [1045, 403] on button "Add Payment" at bounding box center [1081, 402] width 218 height 28
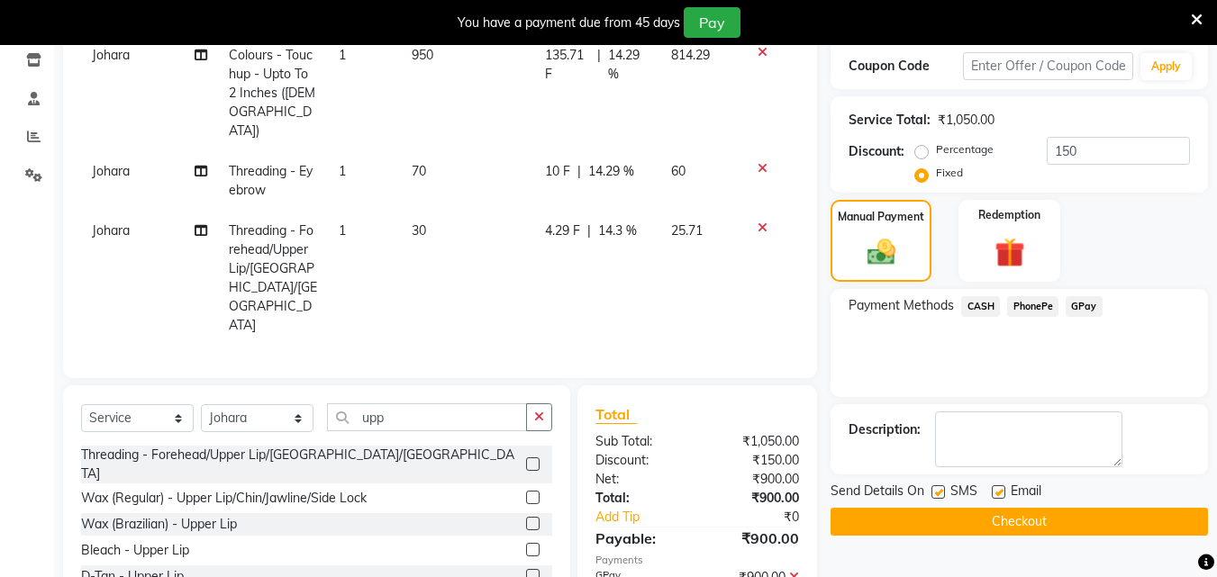
click at [1012, 517] on button "Checkout" at bounding box center [1018, 522] width 377 height 28
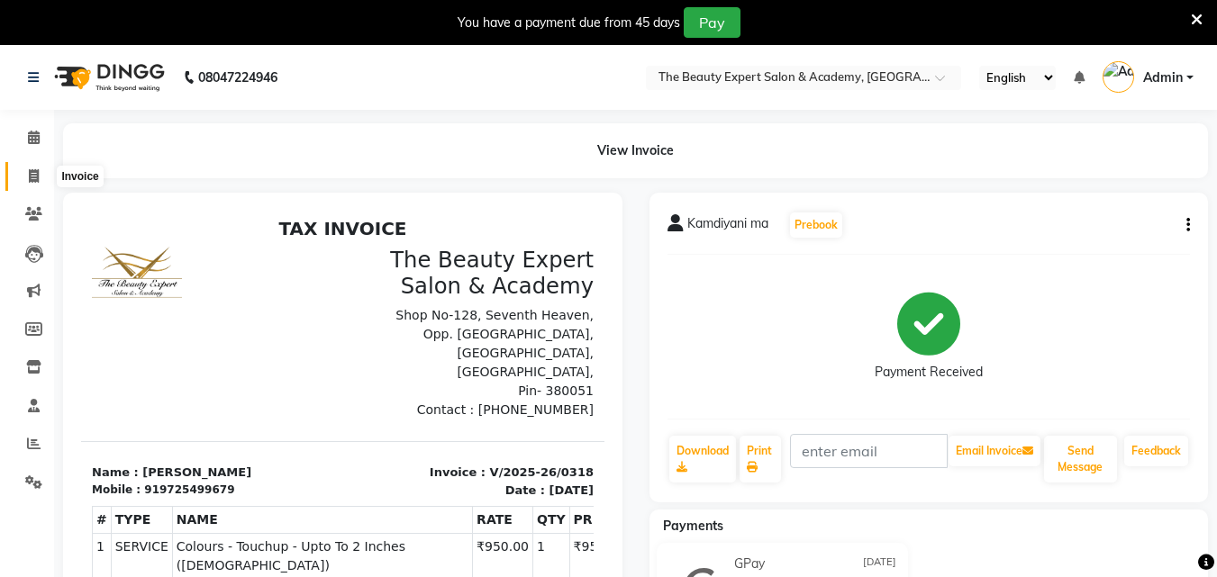
click at [32, 172] on icon at bounding box center [34, 176] width 10 height 14
select select "service"
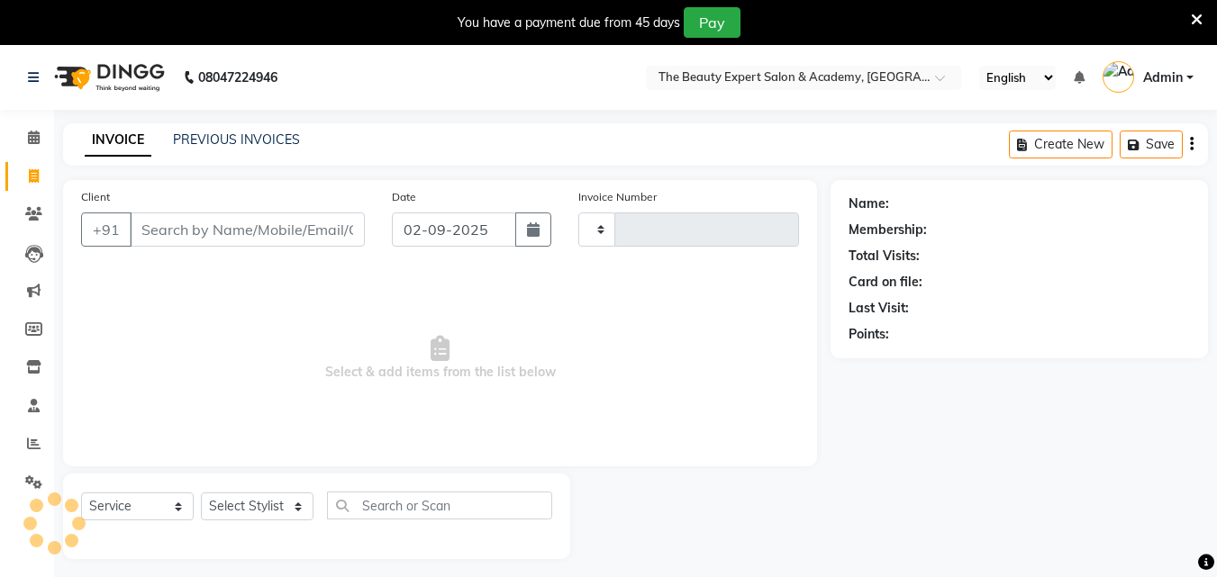
scroll to position [45, 0]
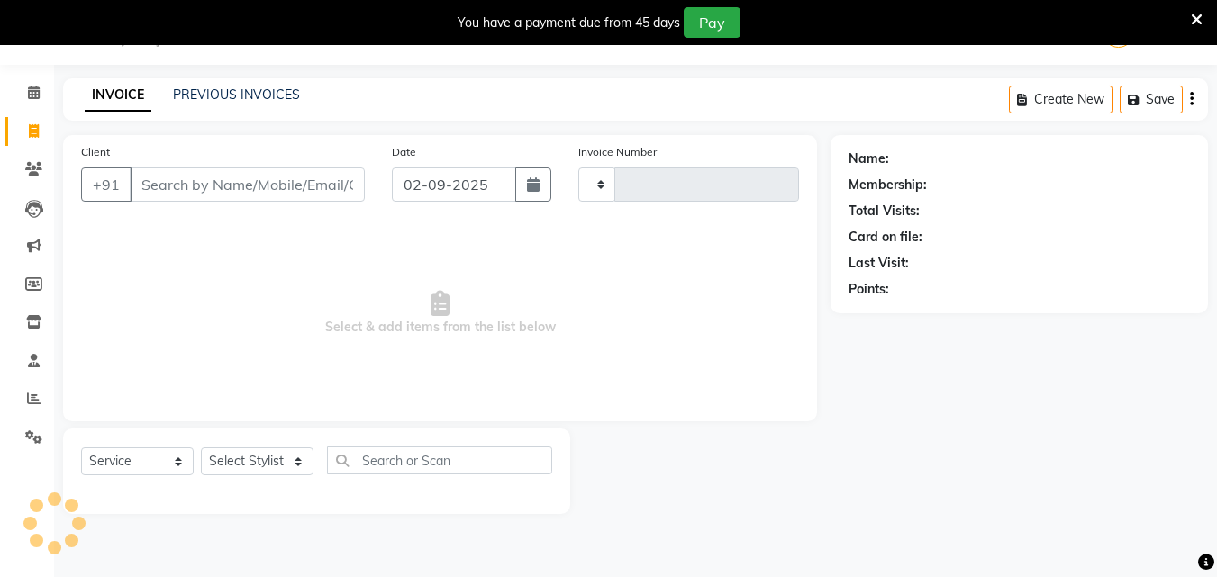
type input "0319"
select select "655"
click at [527, 183] on icon "button" at bounding box center [533, 184] width 13 height 14
select select "9"
select select "2025"
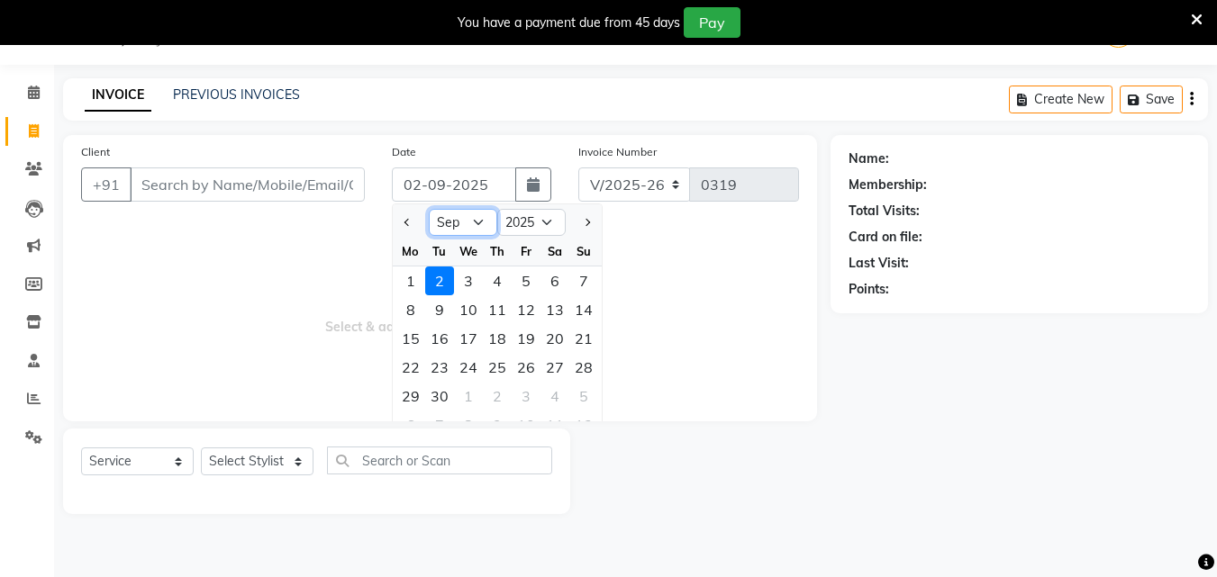
click at [479, 220] on select "Jan Feb Mar Apr May Jun [DATE] Aug Sep Oct Nov Dec" at bounding box center [463, 222] width 68 height 27
select select "8"
click at [429, 209] on select "Jan Feb Mar Apr May Jun [DATE] Aug Sep Oct Nov Dec" at bounding box center [463, 222] width 68 height 27
click at [526, 396] on div "29" at bounding box center [525, 396] width 29 height 29
type input "[DATE]"
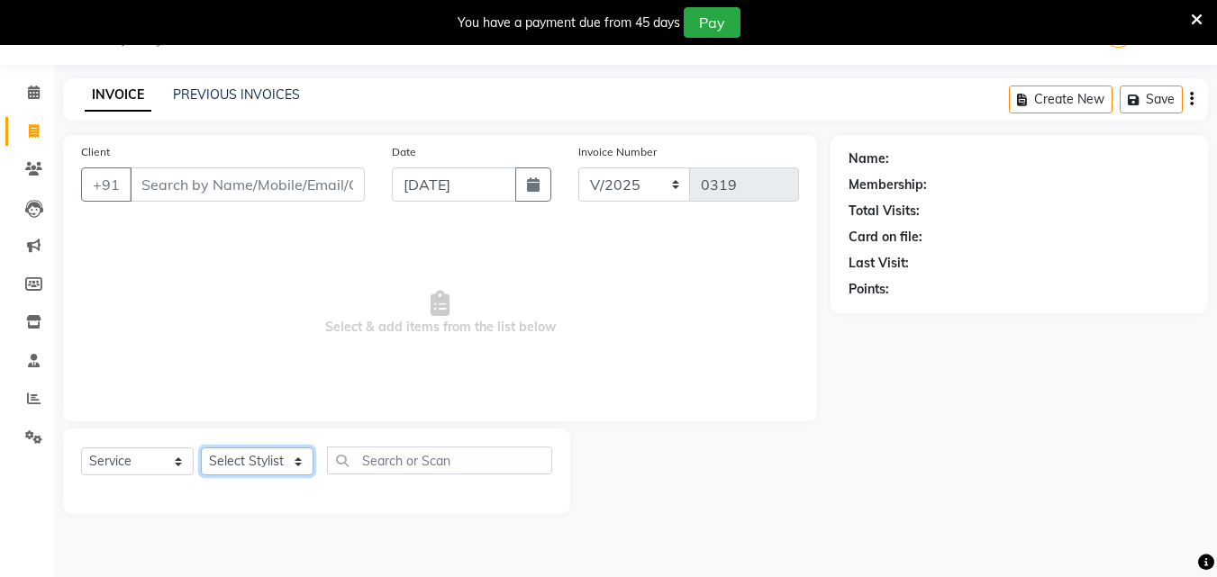
click at [292, 462] on select "Select Stylist [PERSON_NAME] Reception Student [DEMOGRAPHIC_DATA] Student [DEMO…" at bounding box center [257, 462] width 113 height 28
select select "9674"
click at [201, 448] on select "Select Stylist [PERSON_NAME] Reception Student [DEMOGRAPHIC_DATA] Student [DEMO…" at bounding box center [257, 462] width 113 height 28
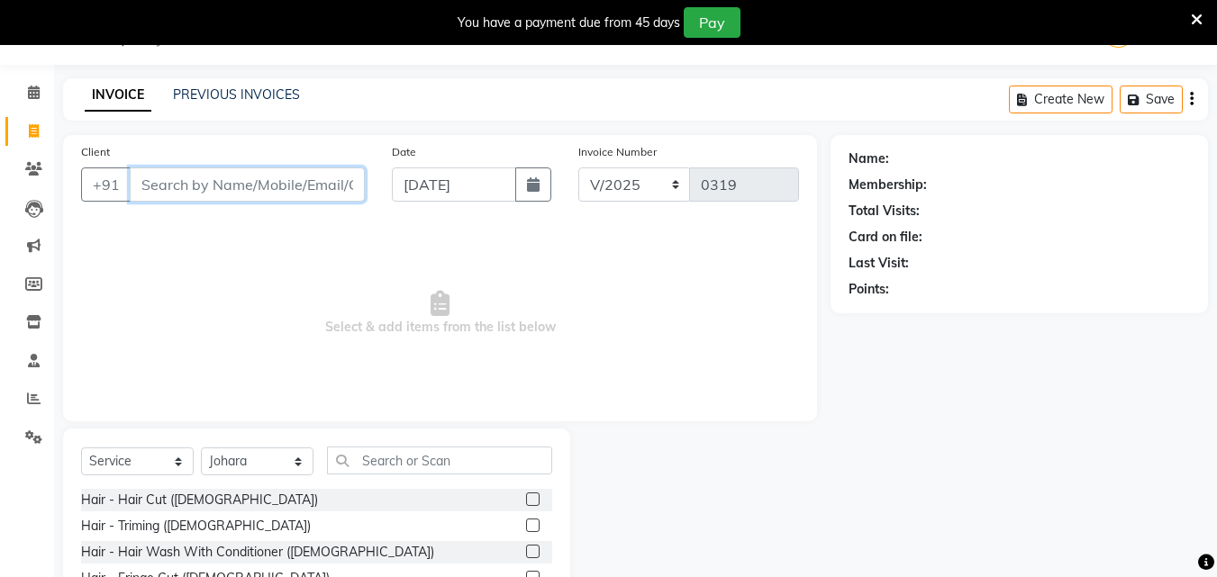
click at [278, 190] on input "Client" at bounding box center [247, 184] width 235 height 34
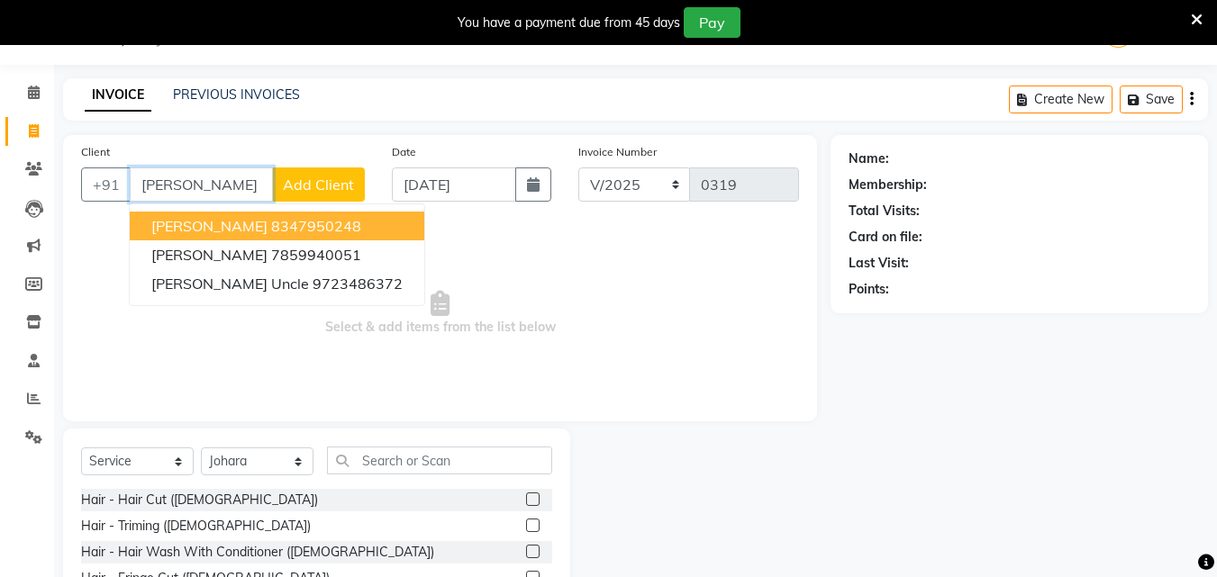
click at [271, 219] on ngb-highlight "8347950248" at bounding box center [316, 226] width 90 height 18
type input "8347950248"
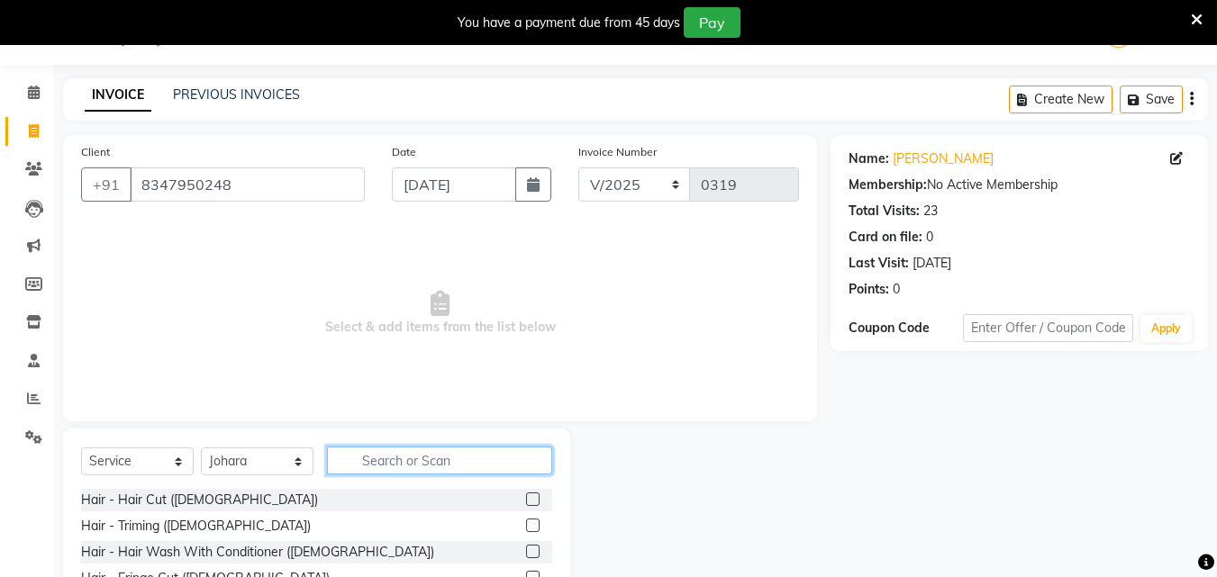
click at [403, 451] on input "text" at bounding box center [439, 461] width 225 height 28
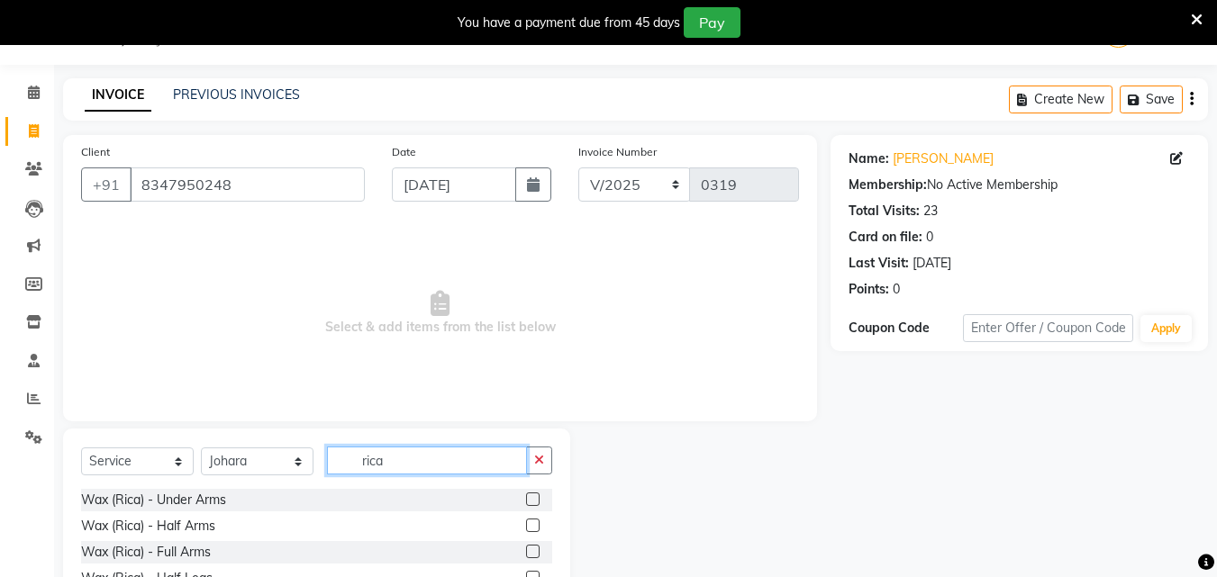
type input "rica"
click at [526, 549] on label at bounding box center [533, 552] width 14 height 14
click at [526, 549] on input "checkbox" at bounding box center [532, 553] width 12 height 12
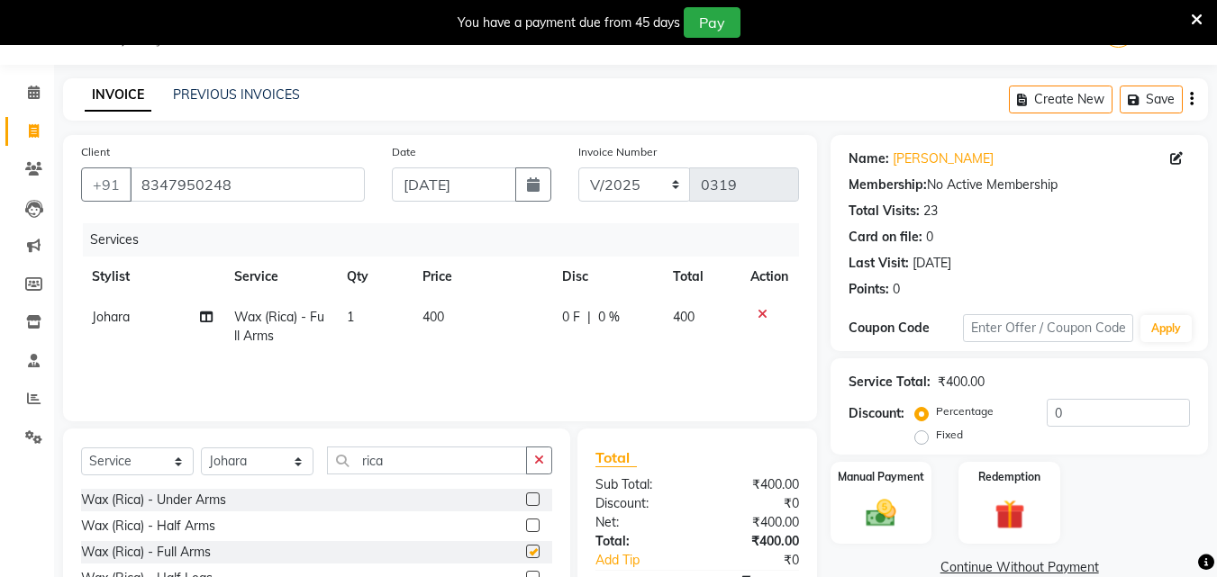
checkbox input "false"
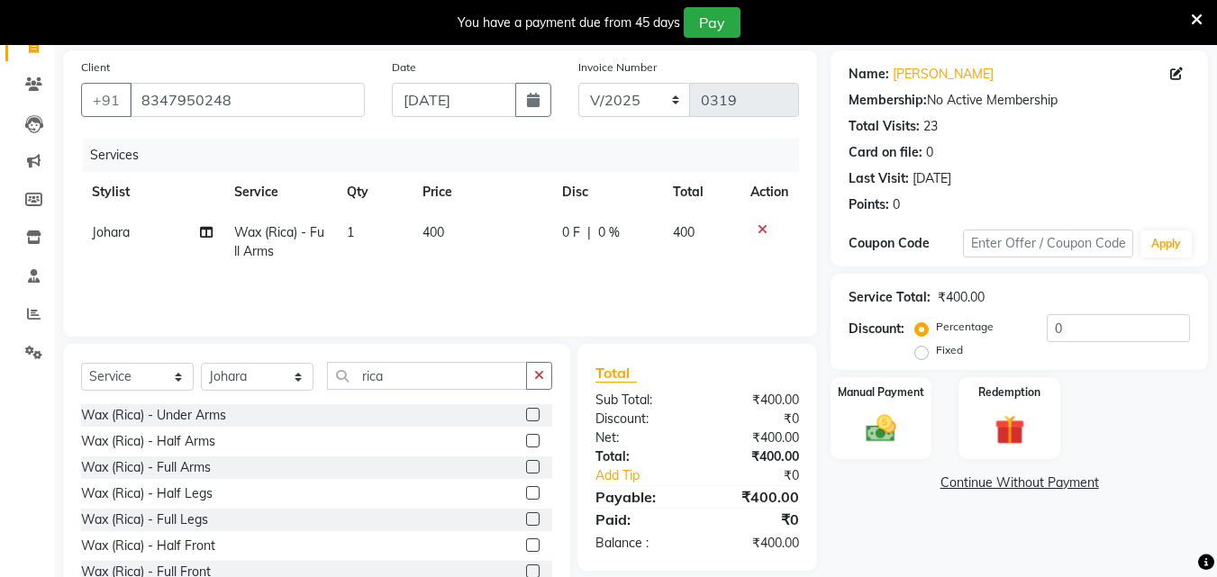
scroll to position [189, 0]
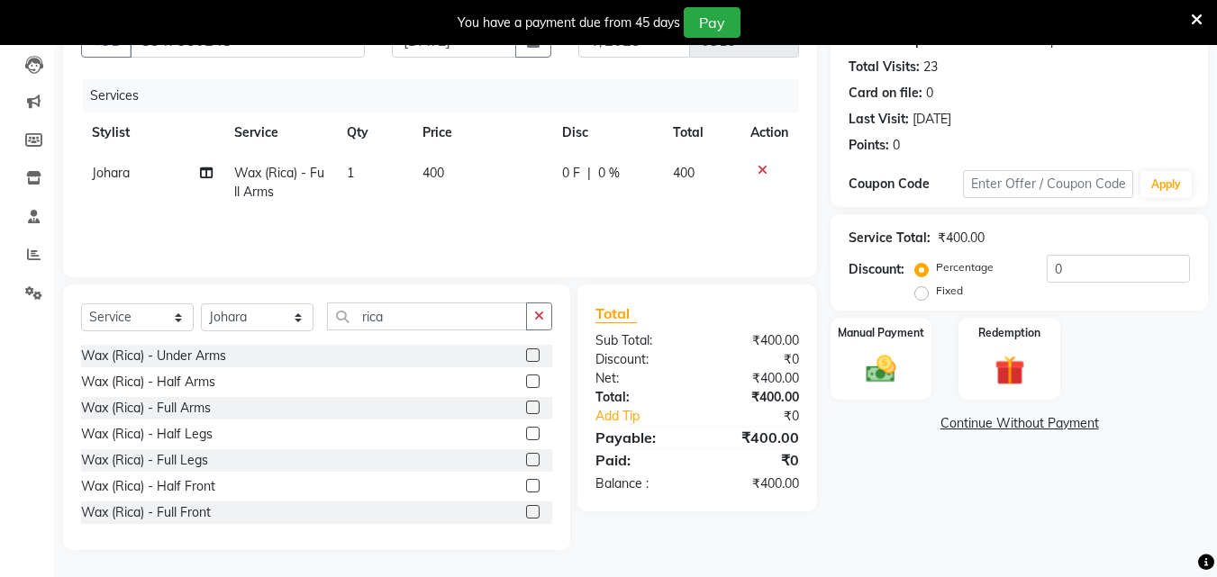
click at [526, 457] on label at bounding box center [533, 460] width 14 height 14
click at [526, 457] on input "checkbox" at bounding box center [532, 461] width 12 height 12
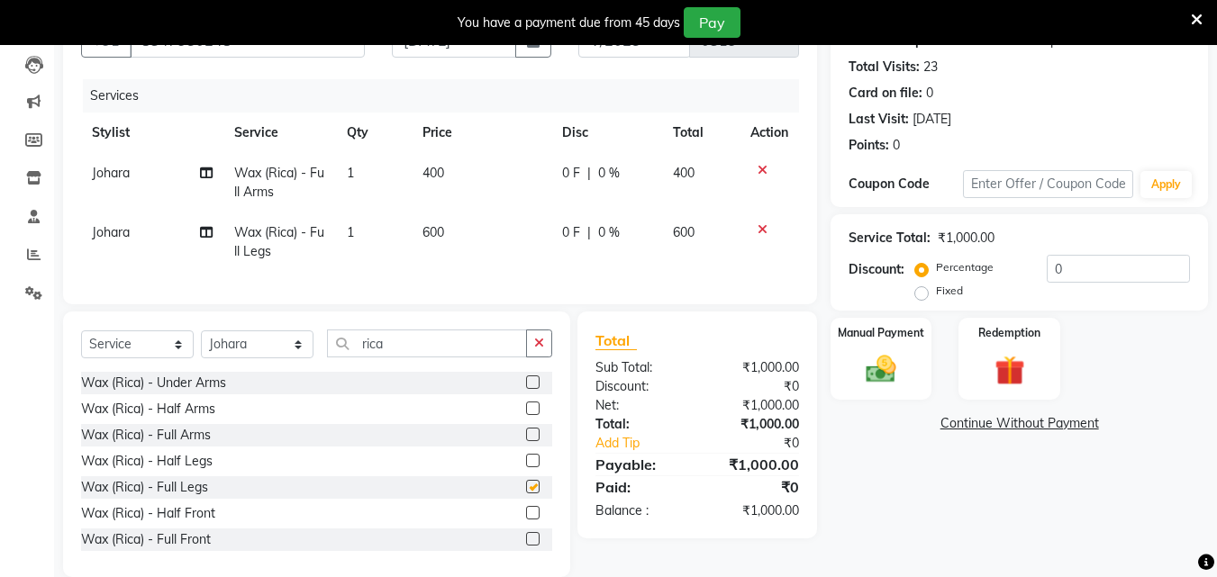
checkbox input "false"
click at [442, 348] on input "rica" at bounding box center [427, 344] width 200 height 28
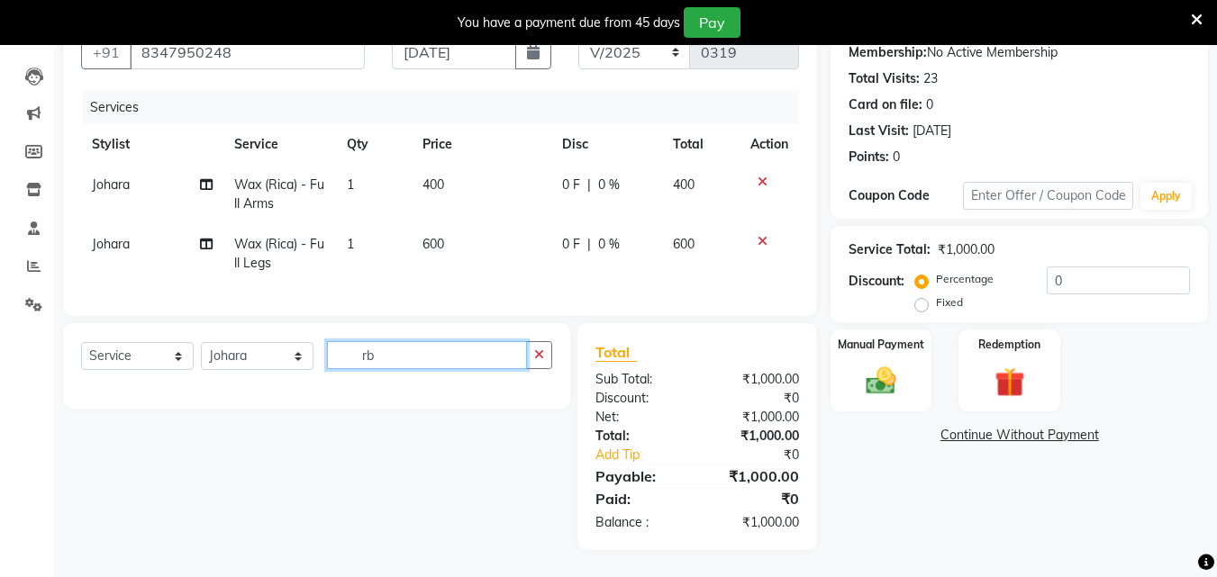
type input "r"
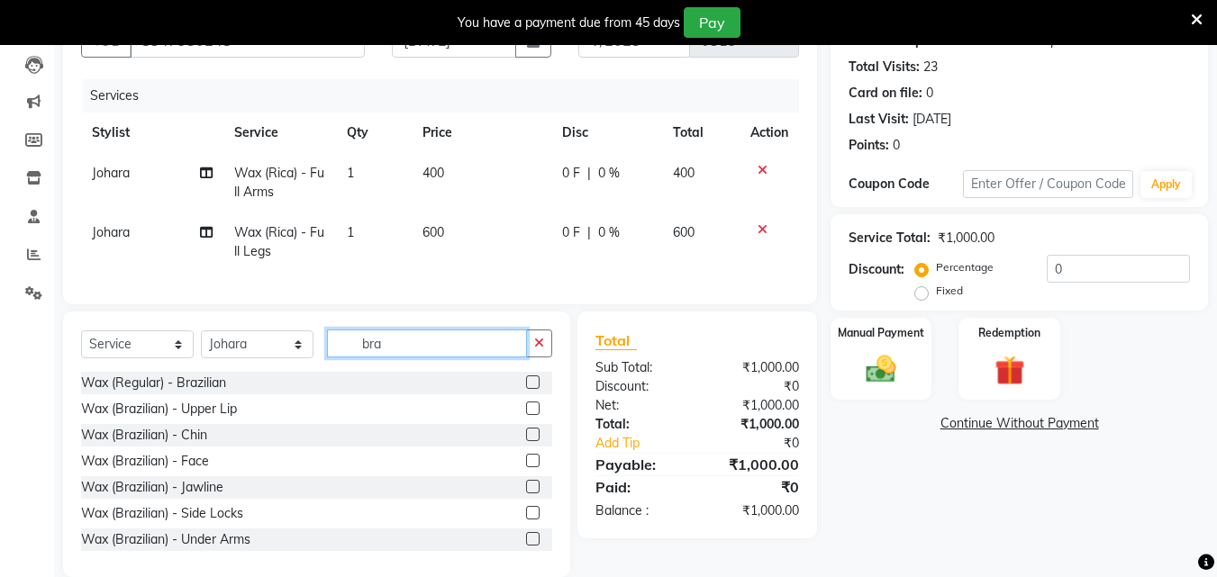
type input "bra"
click at [526, 415] on label at bounding box center [533, 409] width 14 height 14
click at [526, 415] on input "checkbox" at bounding box center [532, 409] width 12 height 12
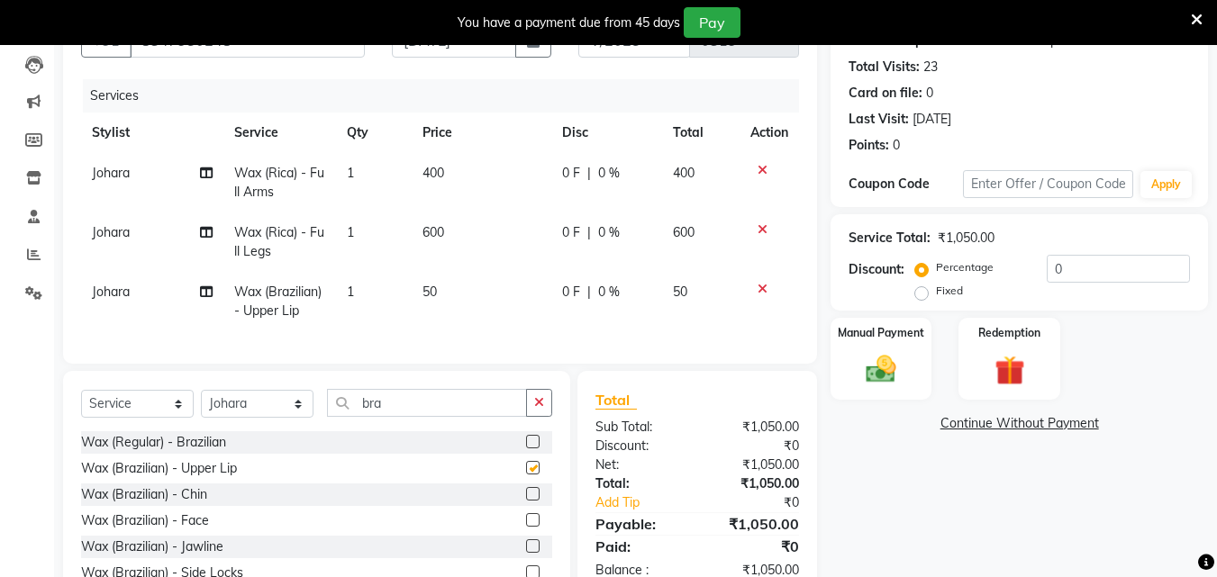
checkbox input "false"
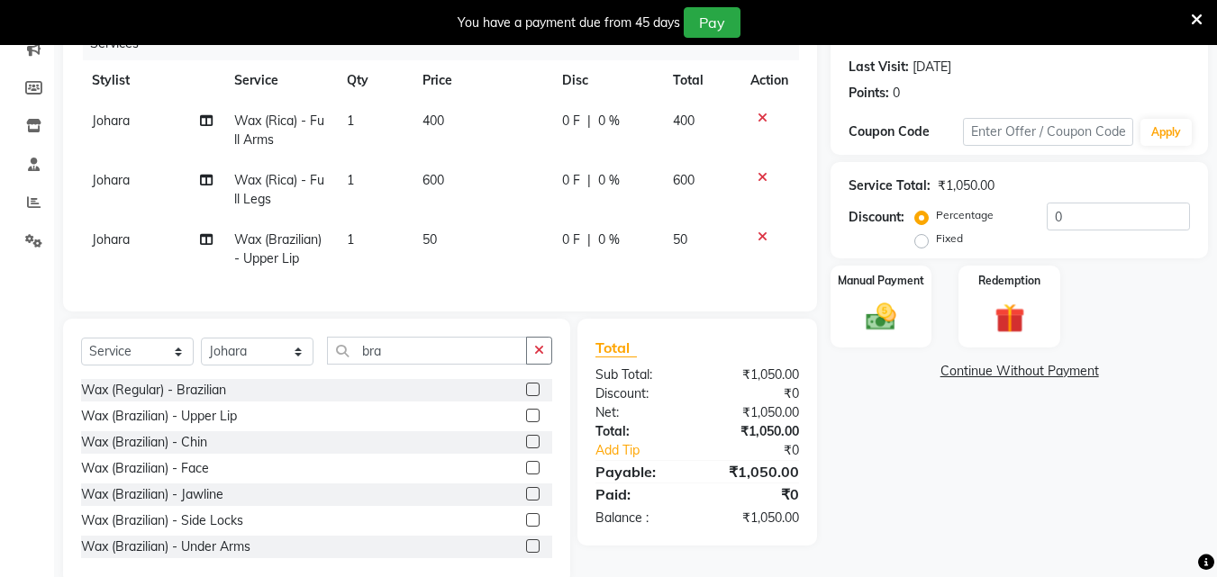
scroll to position [289, 0]
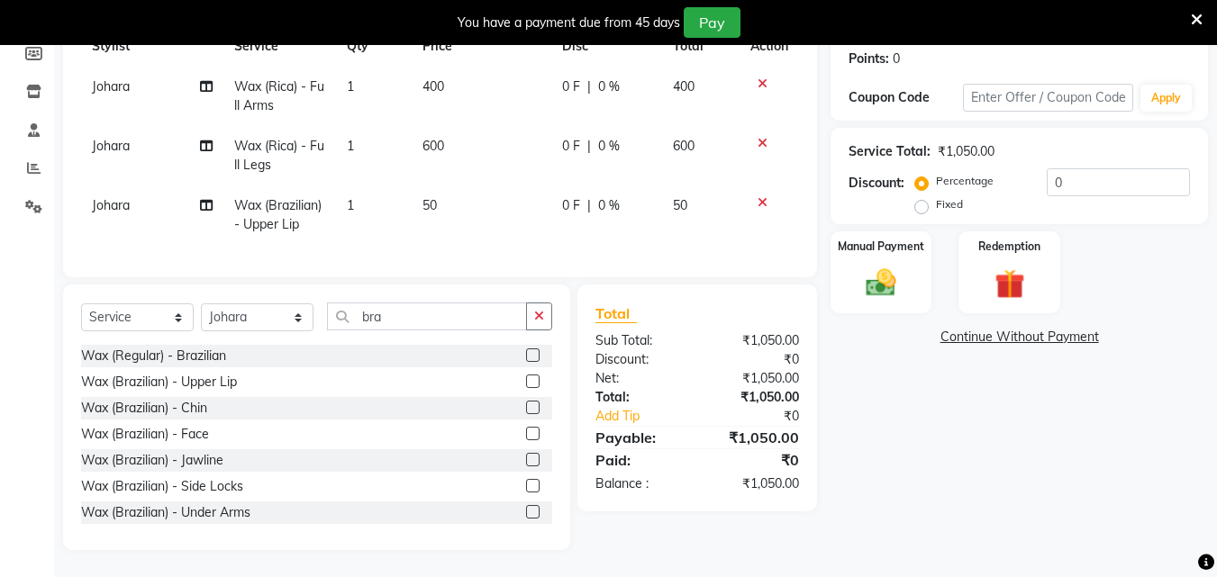
click at [526, 511] on label at bounding box center [533, 512] width 14 height 14
click at [526, 511] on input "checkbox" at bounding box center [532, 513] width 12 height 12
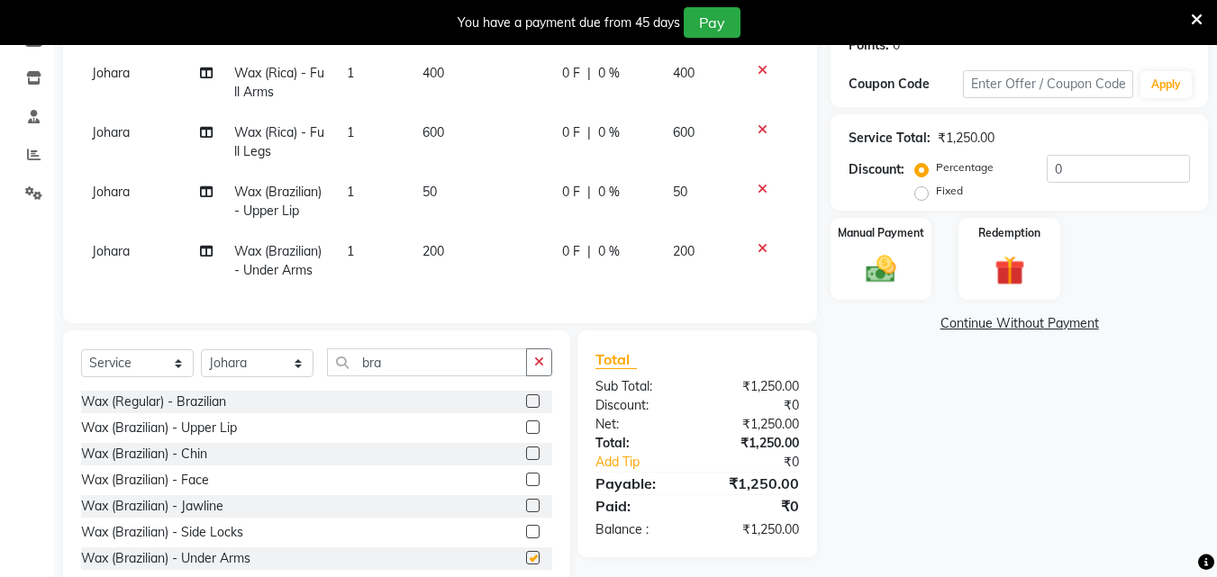
checkbox input "false"
click at [404, 376] on input "bra" at bounding box center [427, 362] width 200 height 28
type input "b"
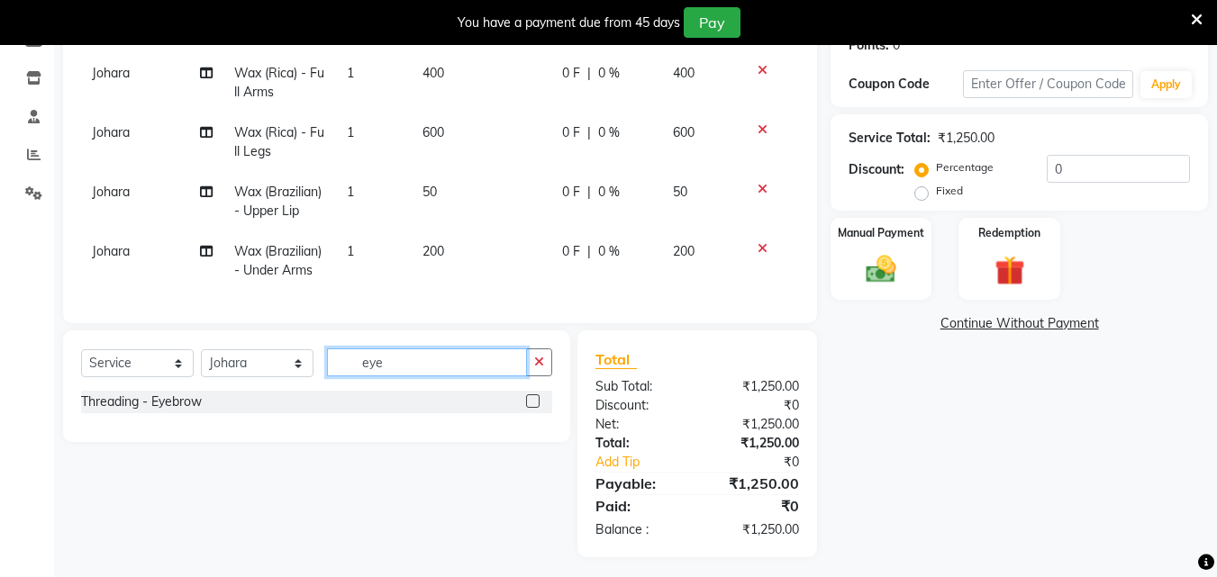
type input "eye"
click at [536, 408] on label at bounding box center [533, 401] width 14 height 14
click at [536, 408] on input "checkbox" at bounding box center [532, 402] width 12 height 12
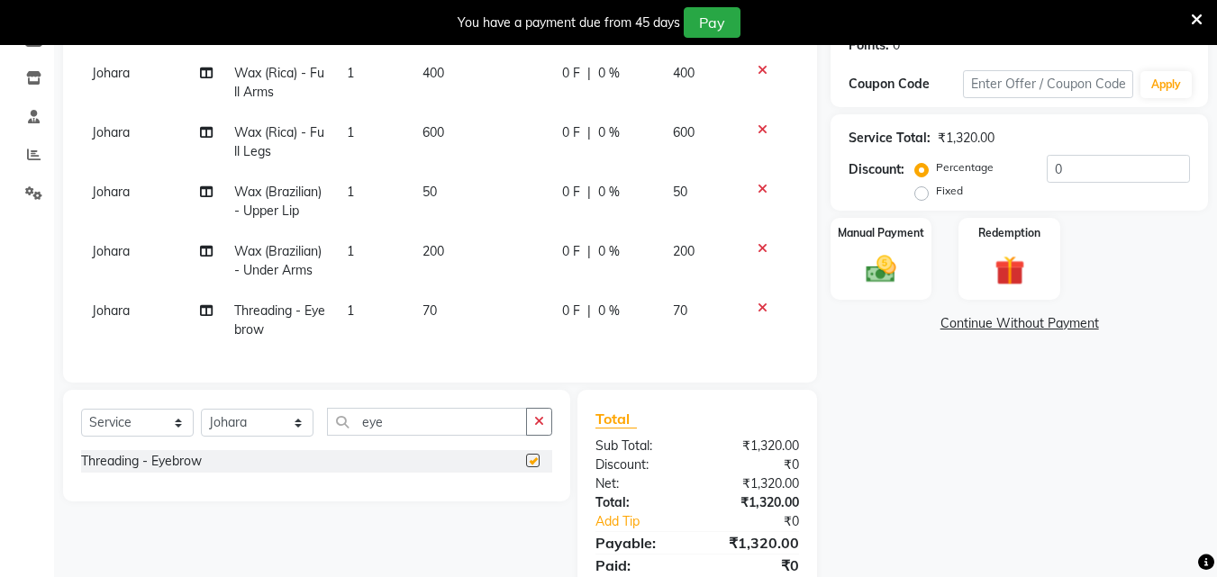
checkbox input "false"
click at [421, 436] on input "eye" at bounding box center [427, 422] width 200 height 28
type input "e"
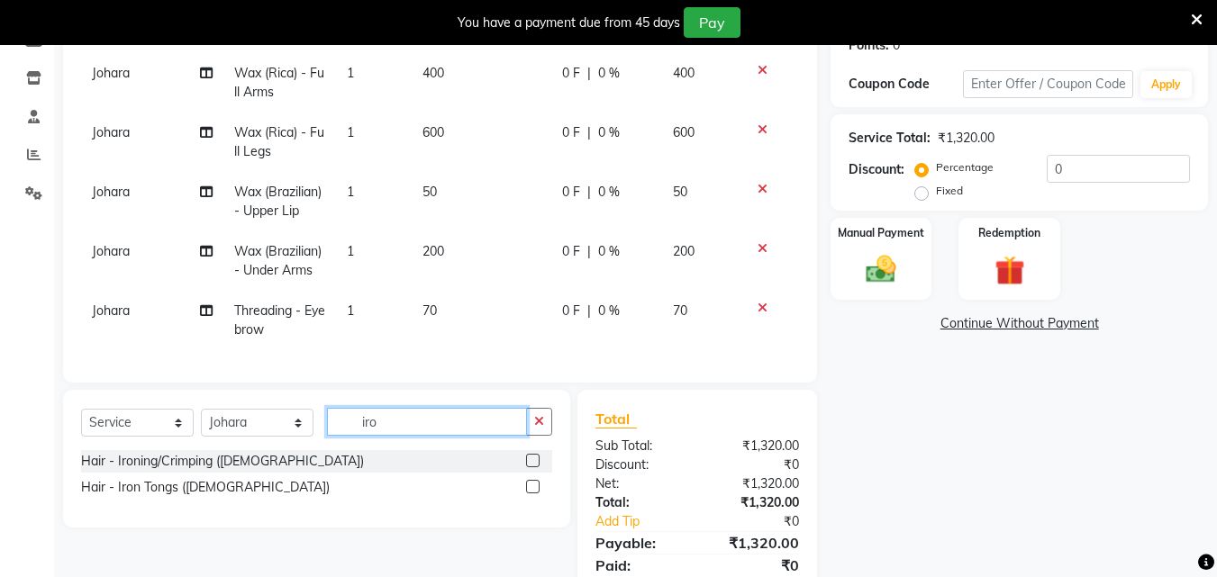
type input "iro"
click at [538, 467] on label at bounding box center [533, 461] width 14 height 14
click at [538, 467] on input "checkbox" at bounding box center [532, 462] width 12 height 12
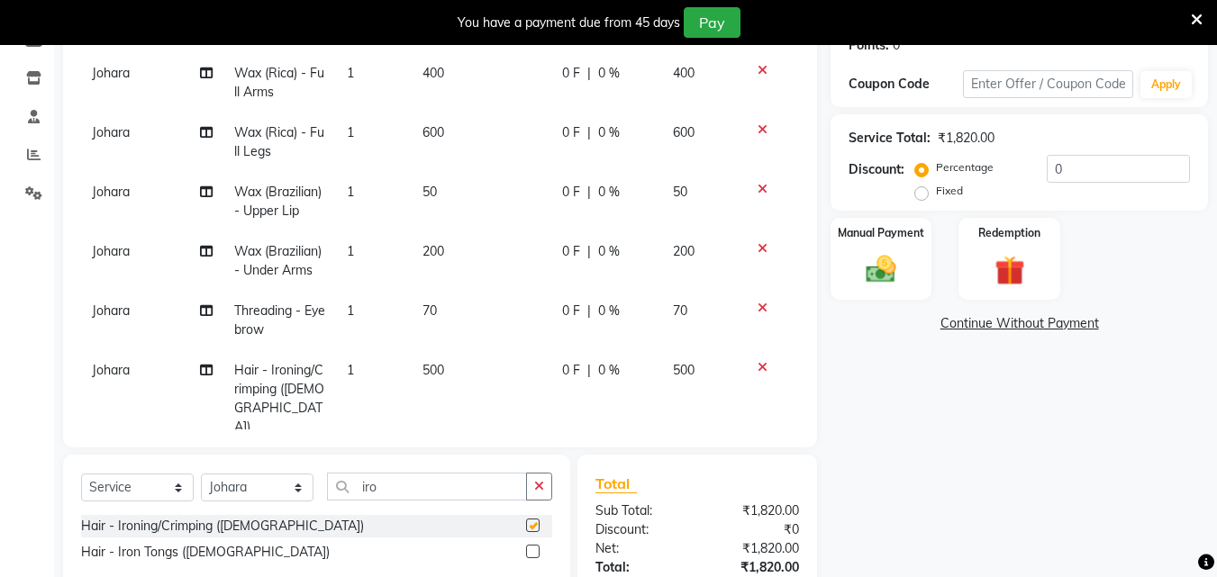
checkbox input "false"
click at [936, 188] on label "Fixed" at bounding box center [949, 191] width 27 height 16
click at [922, 188] on input "Fixed" at bounding box center [925, 191] width 13 height 13
radio input "true"
click at [1098, 164] on input "0" at bounding box center [1117, 169] width 143 height 28
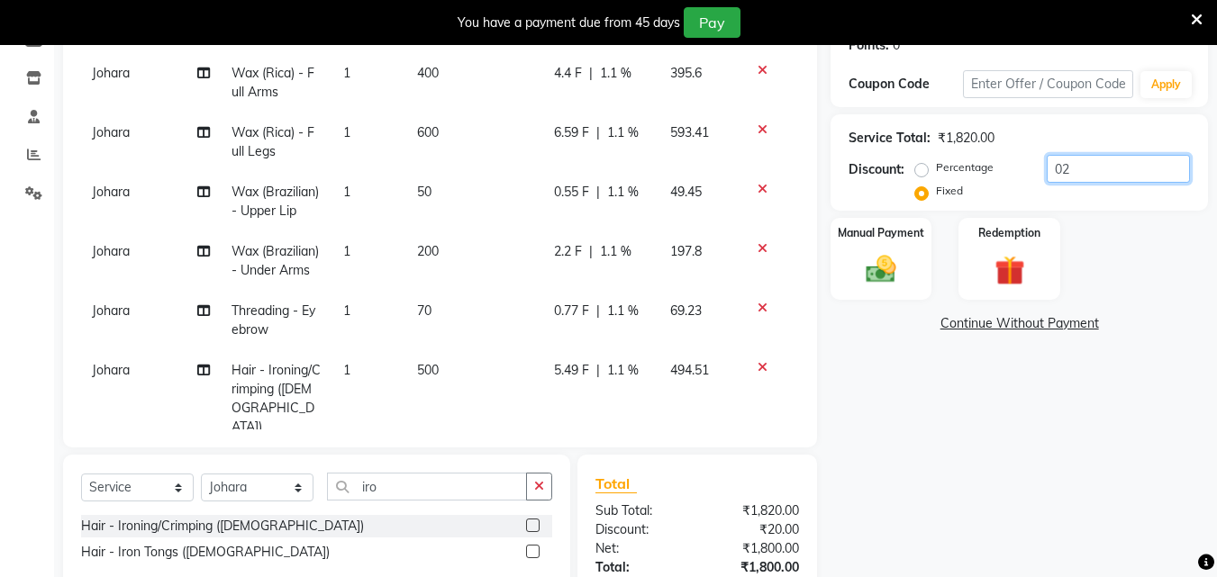
type input "0"
type input "20"
click at [885, 264] on img at bounding box center [880, 269] width 50 height 36
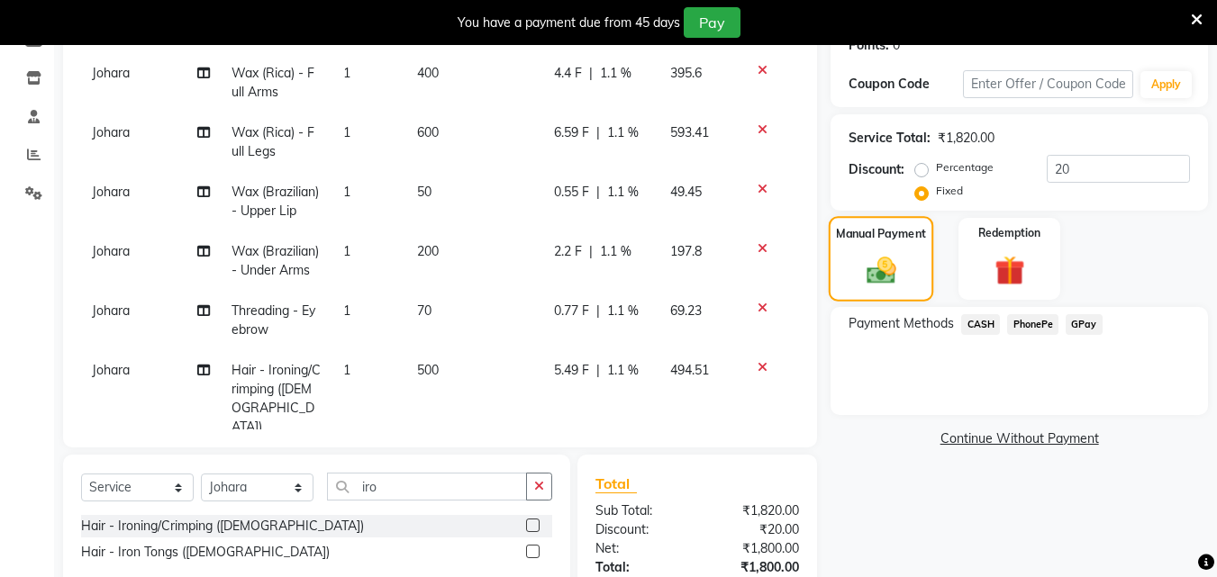
click at [885, 264] on img at bounding box center [881, 270] width 48 height 34
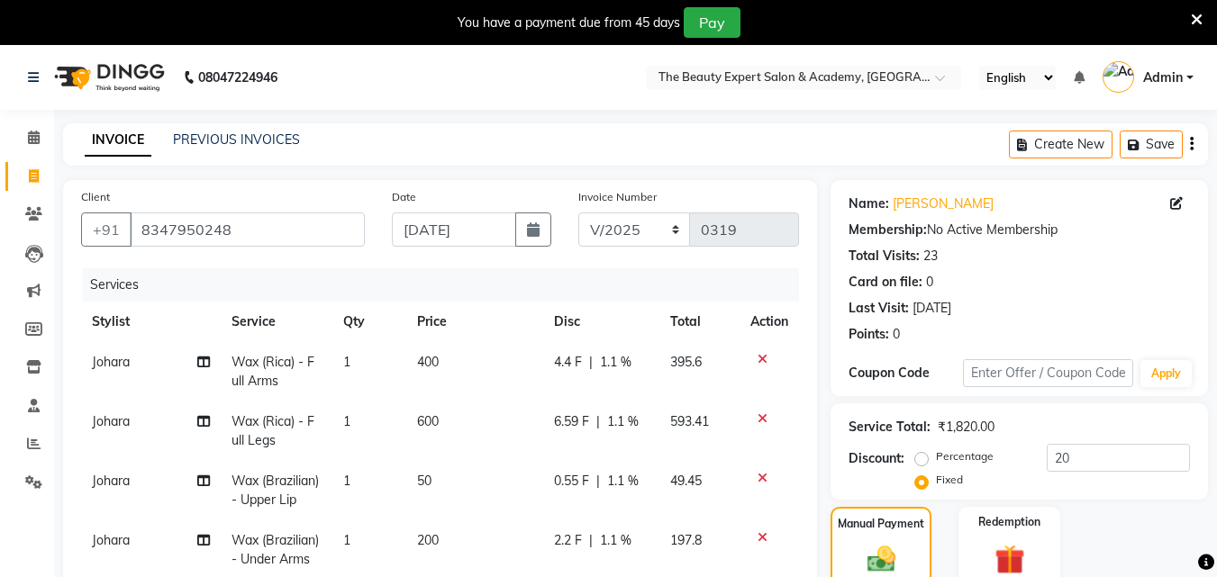
scroll to position [421, 0]
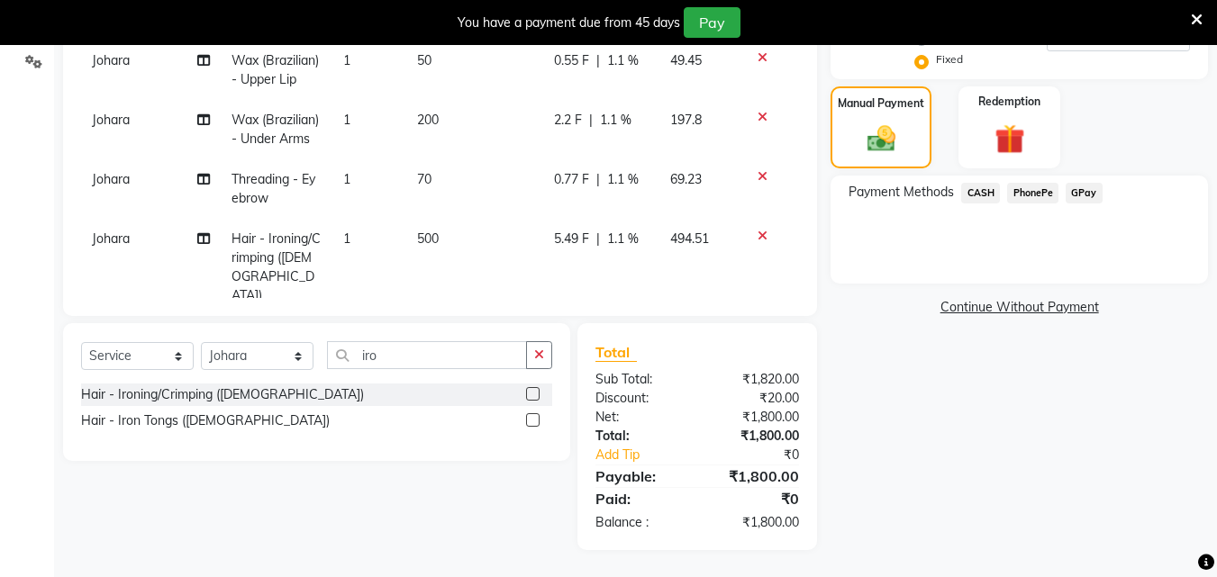
click at [986, 188] on span "CASH" at bounding box center [980, 193] width 39 height 21
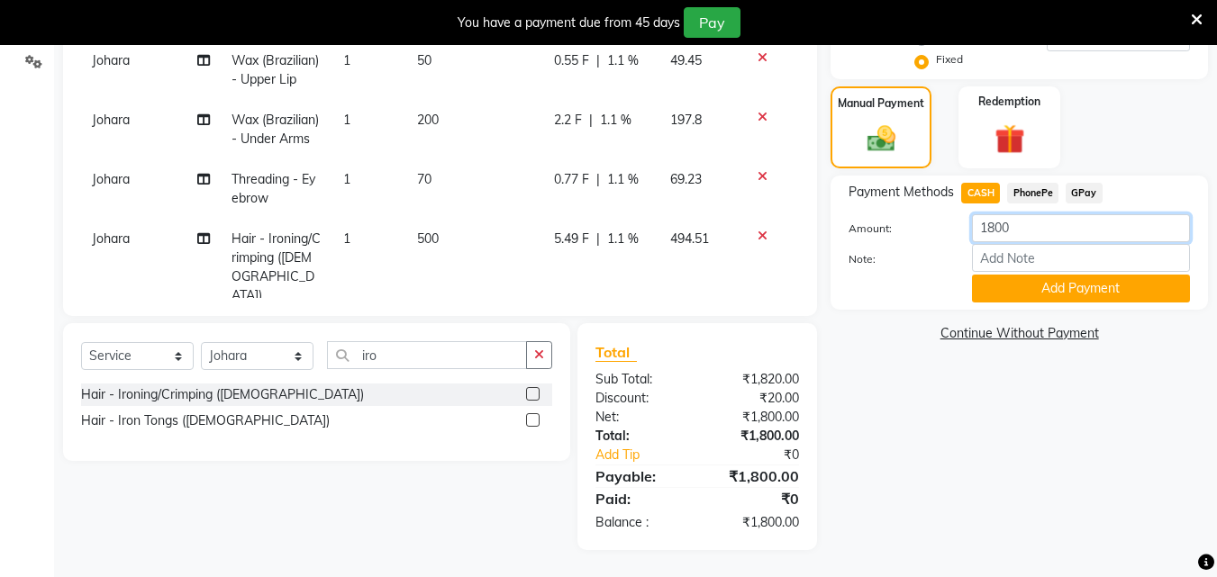
click at [1021, 231] on input "1800" at bounding box center [1081, 228] width 218 height 28
type input "1"
type input "2000"
click at [1051, 289] on button "Add Payment" at bounding box center [1081, 289] width 218 height 28
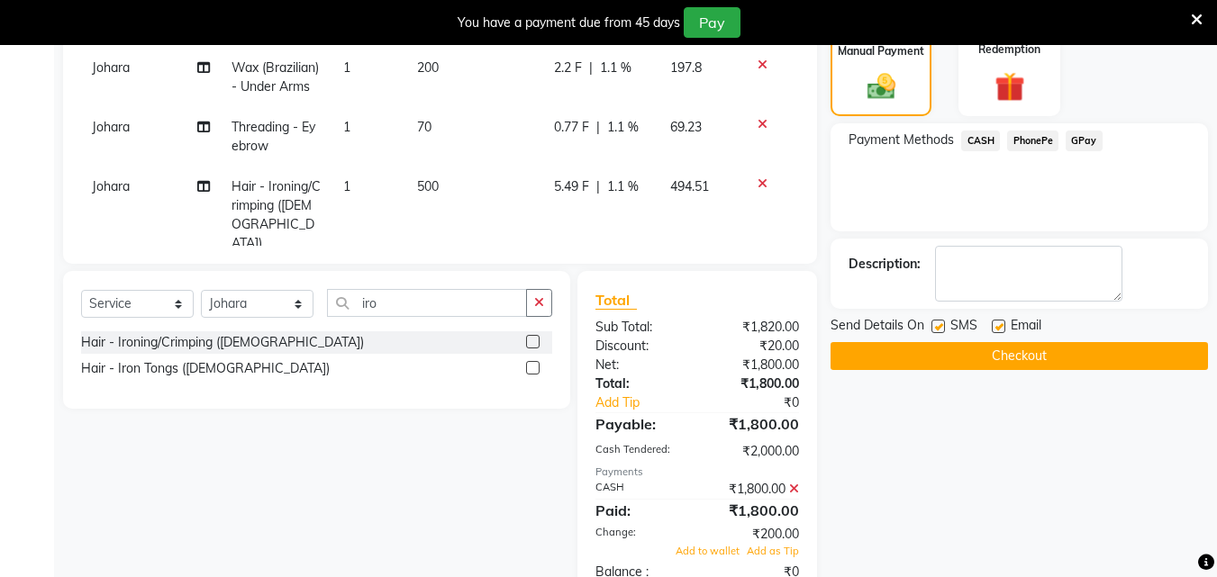
scroll to position [522, 0]
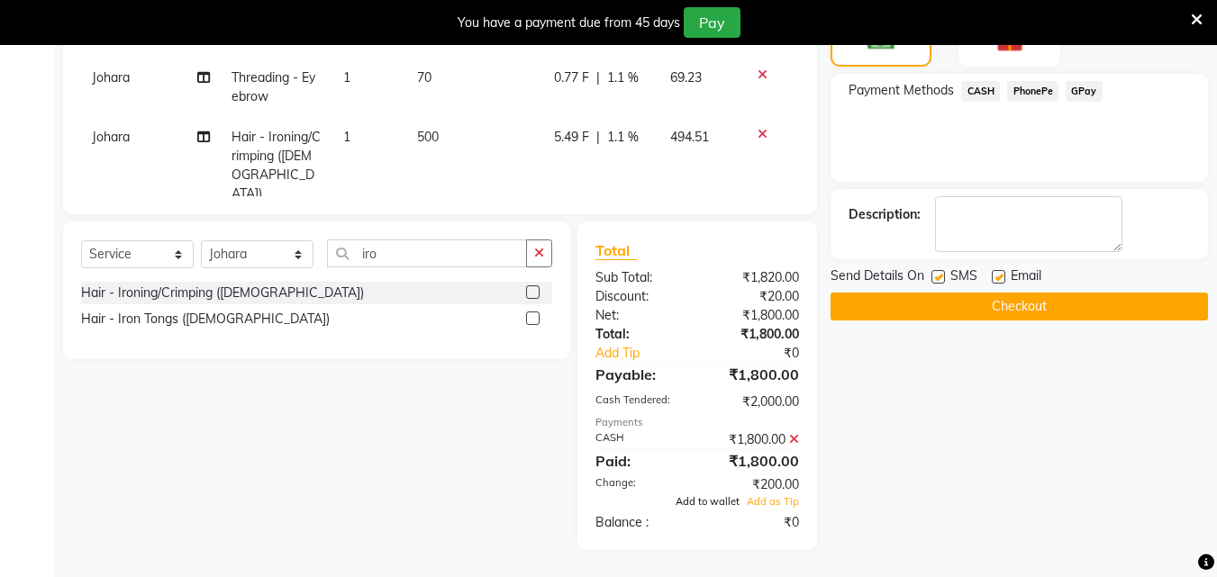
click at [715, 498] on span "Add to wallet" at bounding box center [707, 501] width 64 height 13
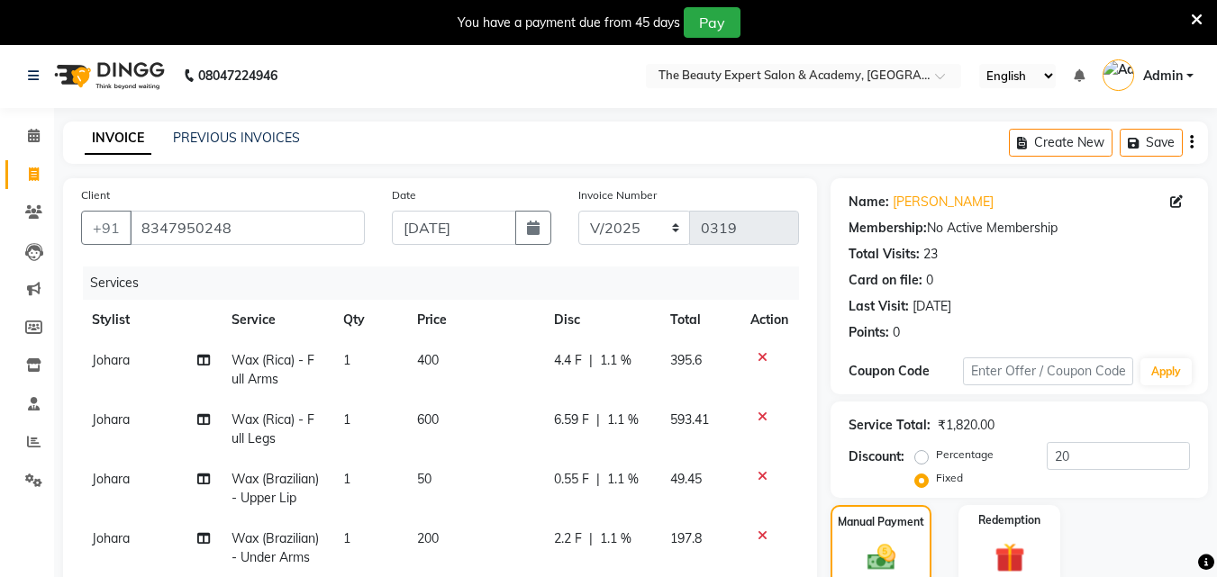
scroll to position [506, 0]
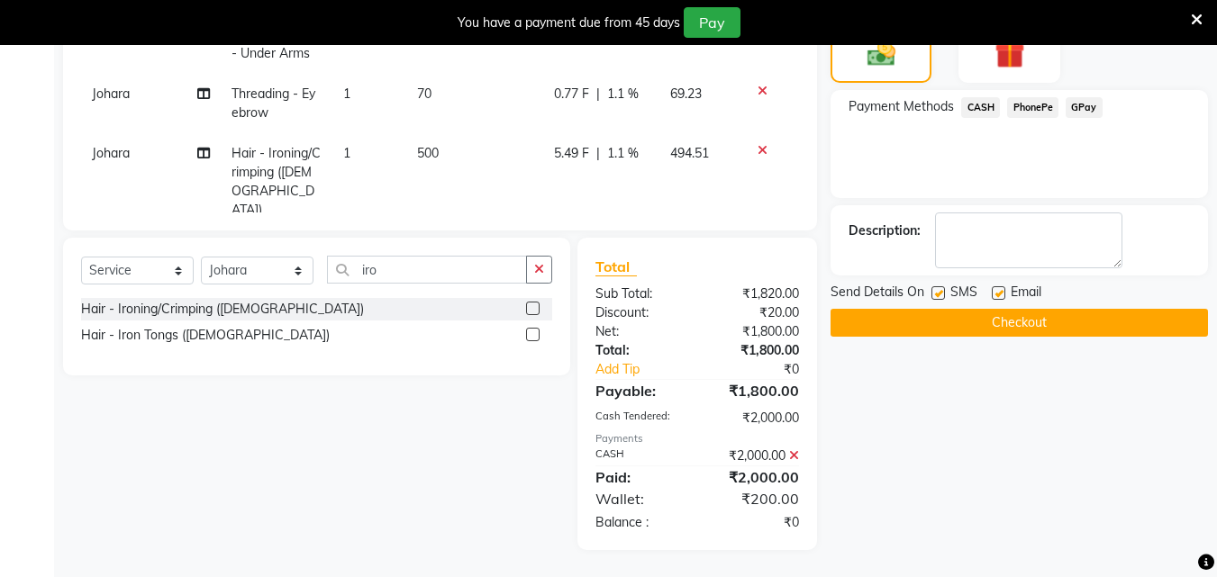
click at [1018, 321] on button "Checkout" at bounding box center [1018, 323] width 377 height 28
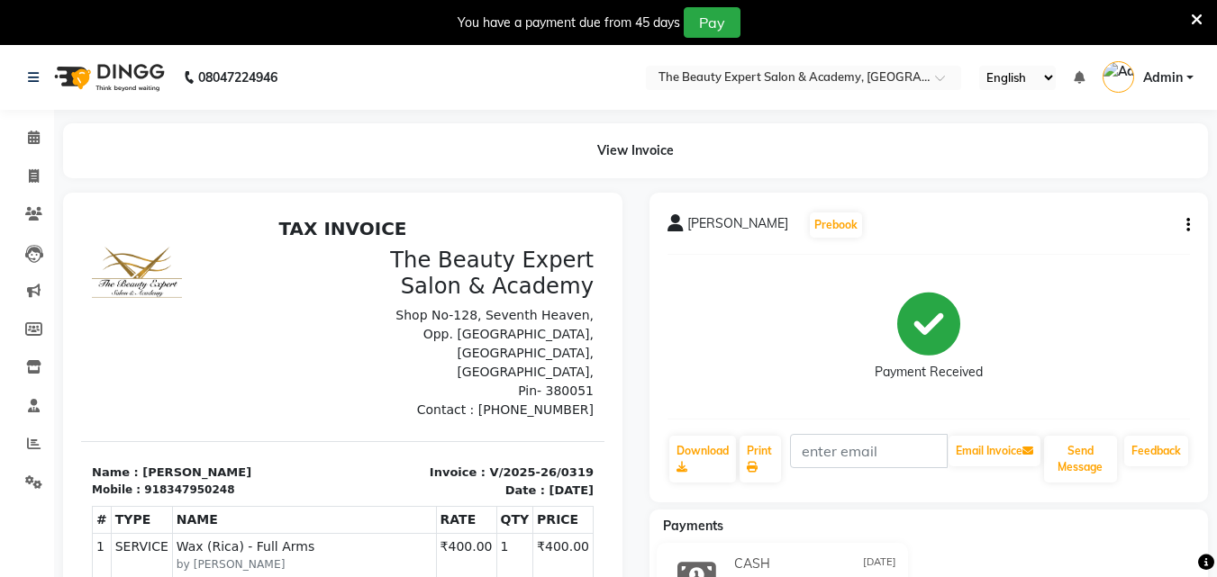
click at [125, 71] on img at bounding box center [107, 77] width 123 height 50
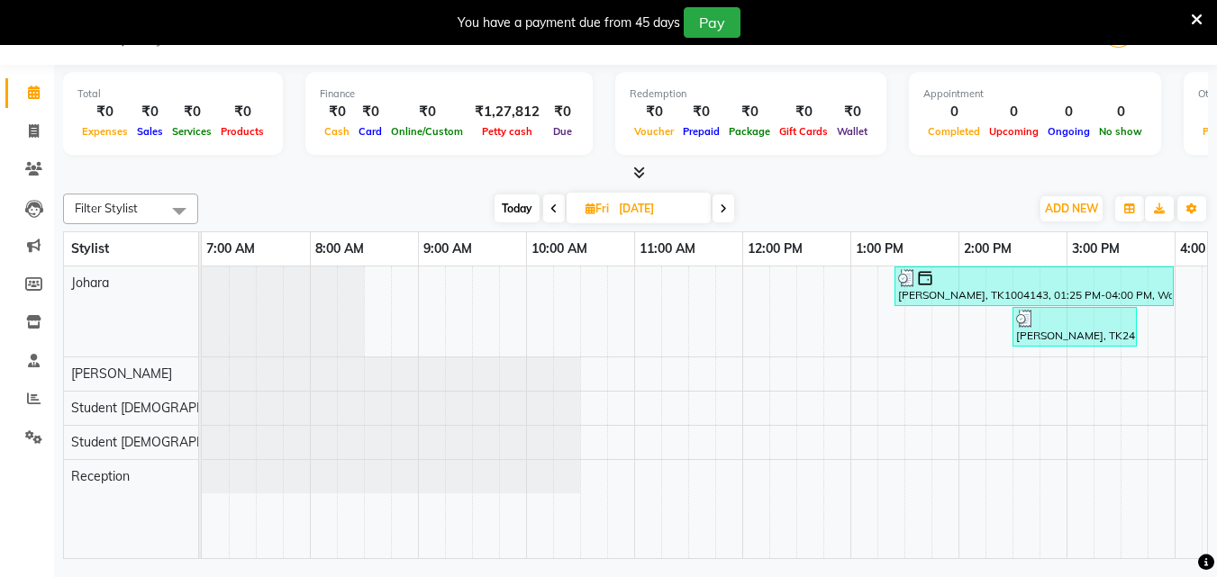
click at [729, 210] on span at bounding box center [723, 209] width 22 height 28
type input "[DATE]"
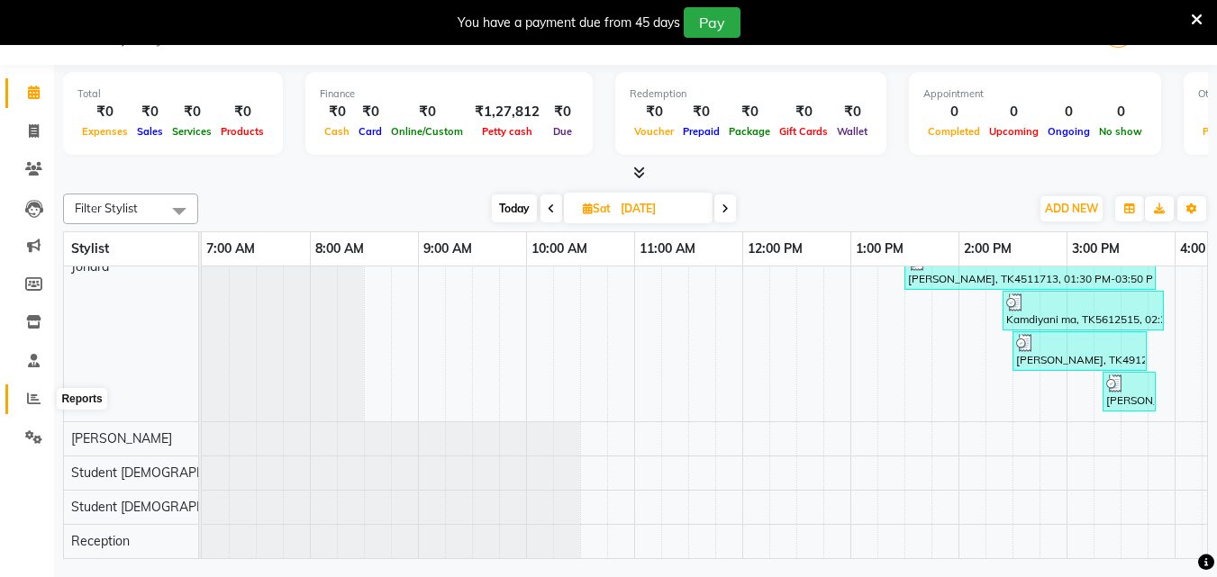
click at [34, 396] on icon at bounding box center [34, 399] width 14 height 14
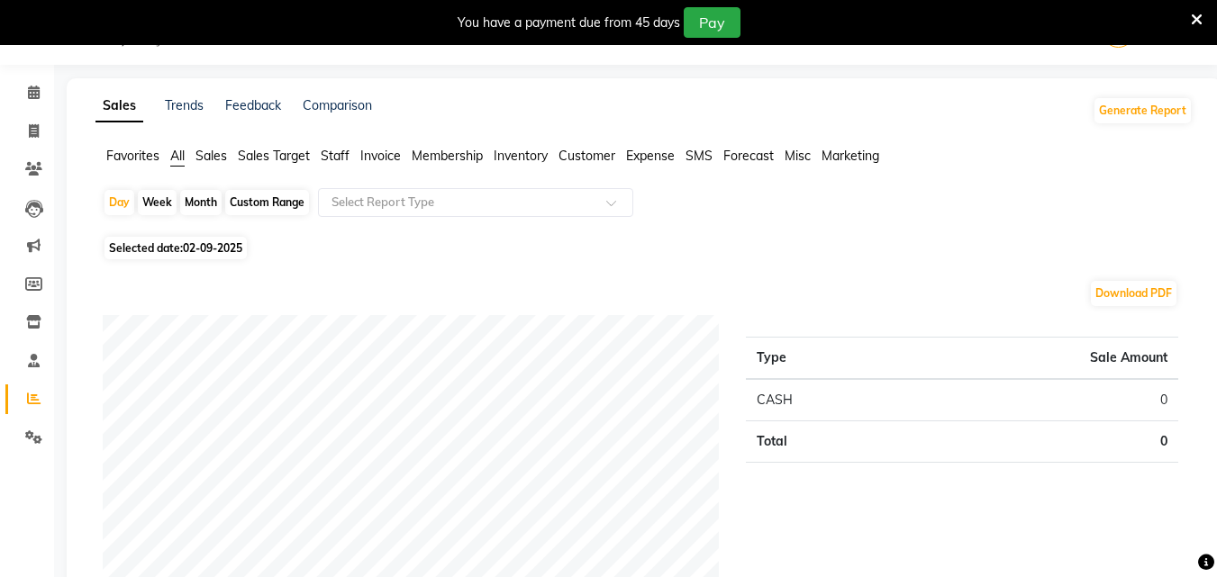
click at [209, 200] on div "Month" at bounding box center [200, 202] width 41 height 25
select select "9"
select select "2025"
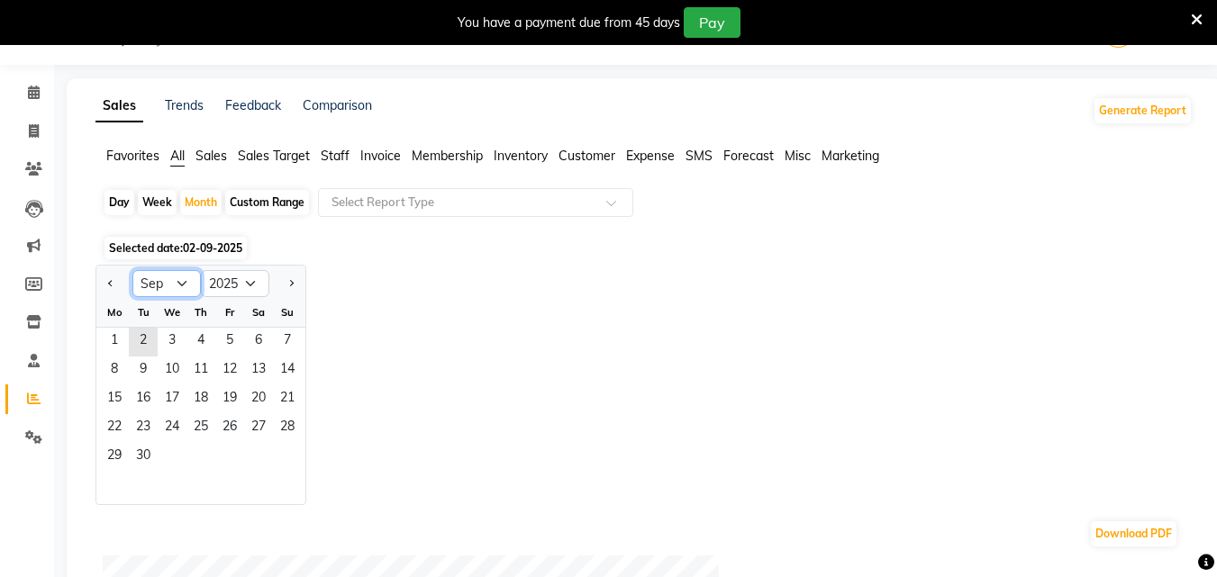
click at [186, 282] on select "Jan Feb Mar Apr May Jun [DATE] Aug Sep Oct Nov Dec" at bounding box center [166, 283] width 68 height 27
select select "8"
click at [132, 270] on select "Jan Feb Mar Apr May Jun [DATE] Aug Sep Oct Nov Dec" at bounding box center [166, 283] width 68 height 27
click at [224, 339] on span "1" at bounding box center [229, 342] width 29 height 29
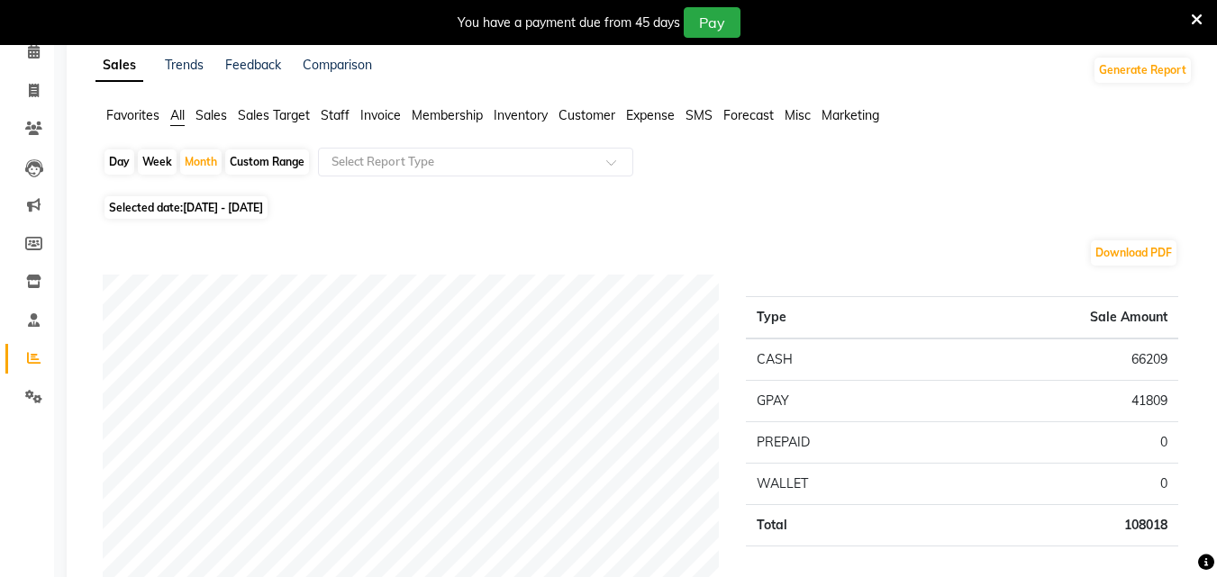
scroll to position [108, 0]
